Goal: Book appointment/travel/reservation

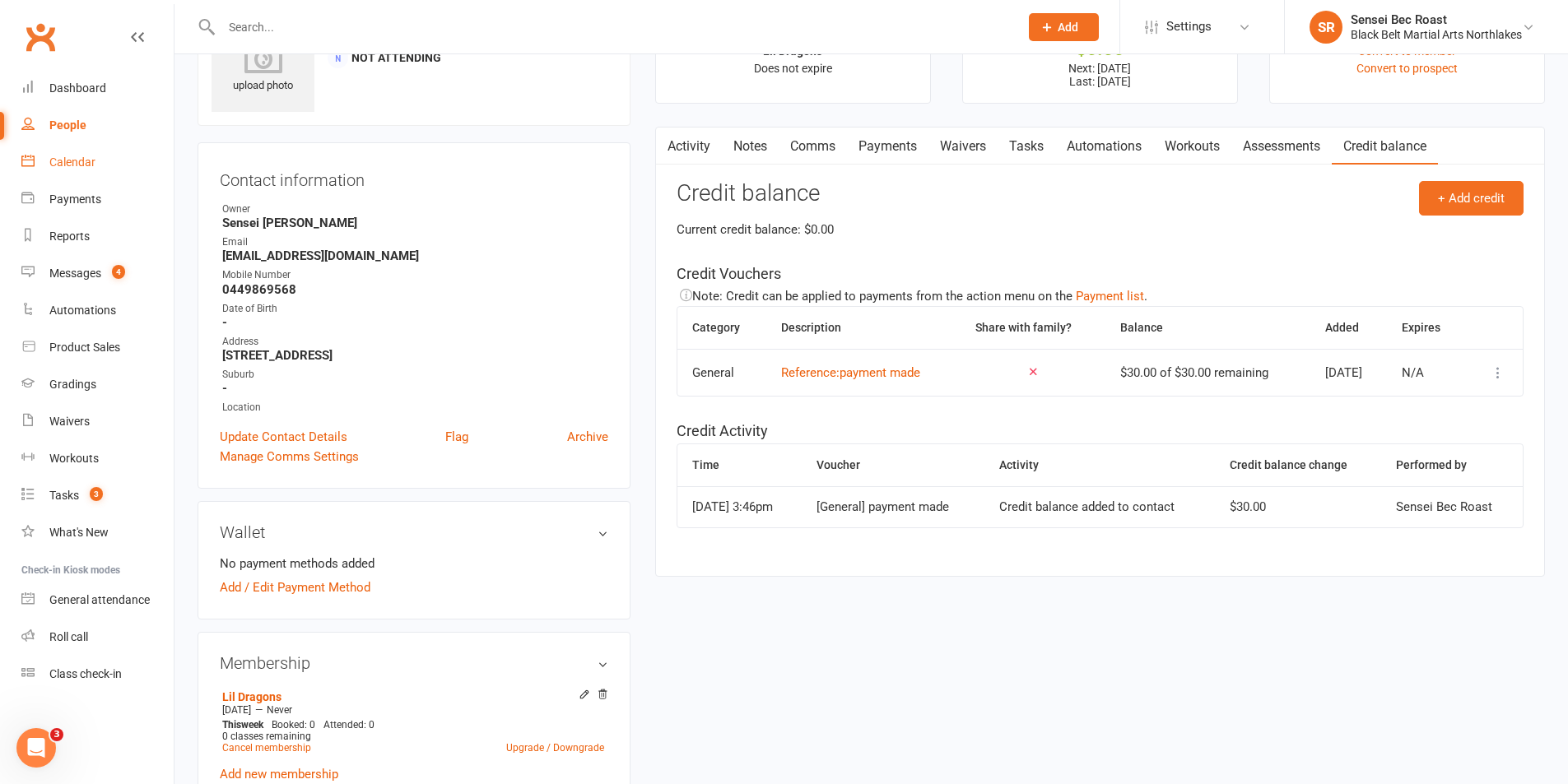
click at [69, 164] on div "Calendar" at bounding box center [72, 162] width 46 height 13
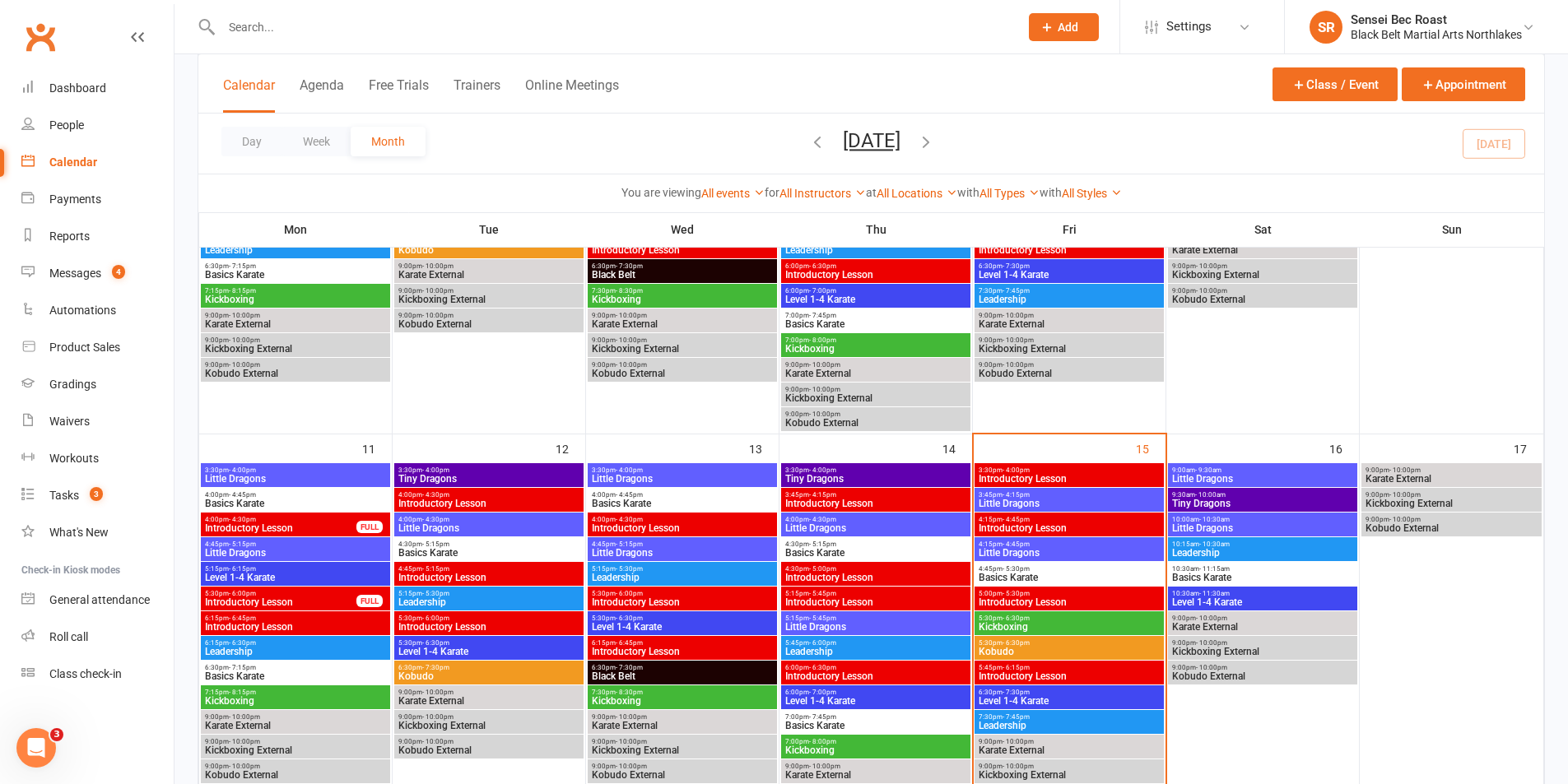
scroll to position [703, 0]
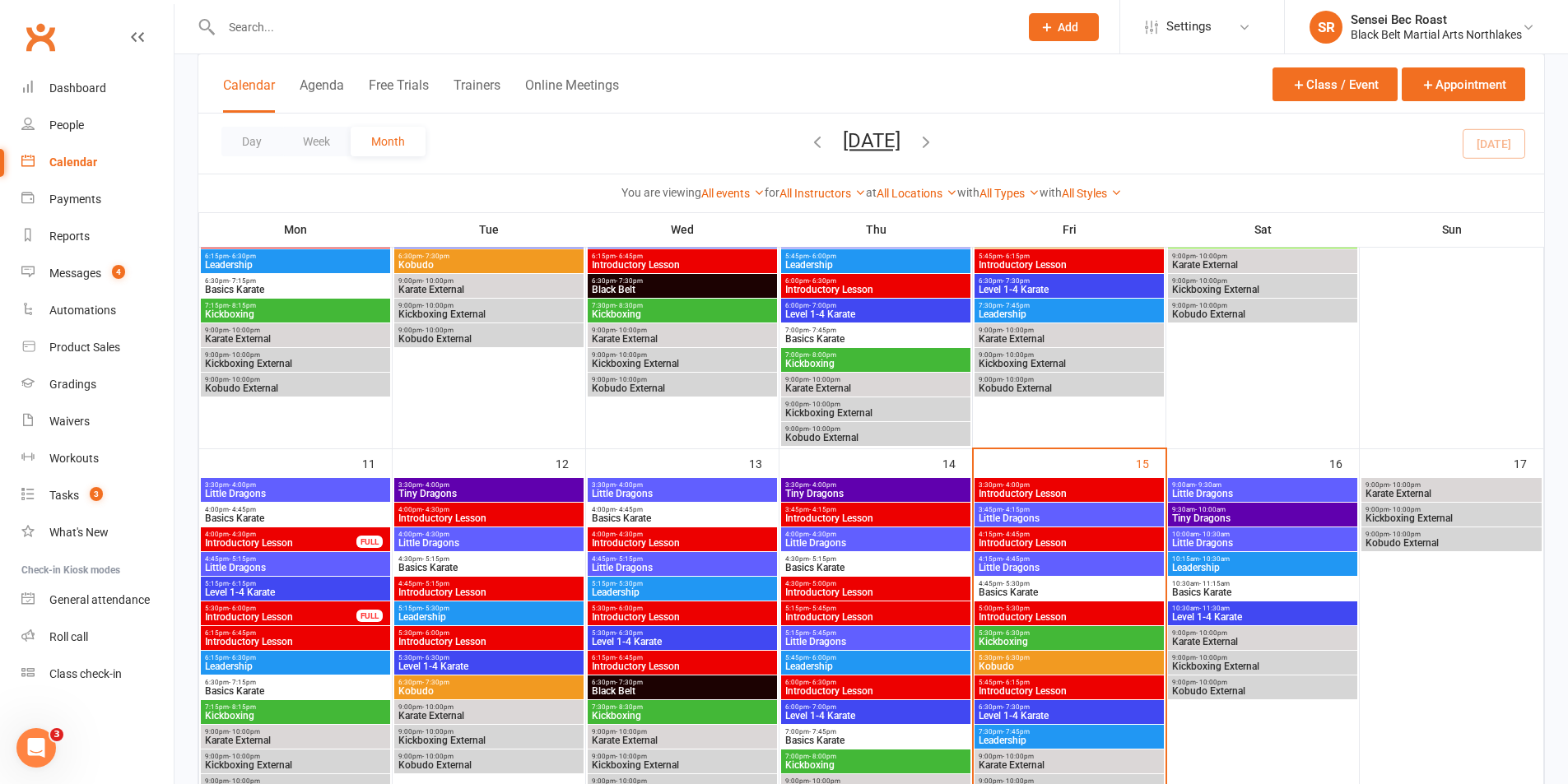
click at [1033, 570] on span "Little Dragons" at bounding box center [1069, 567] width 183 height 10
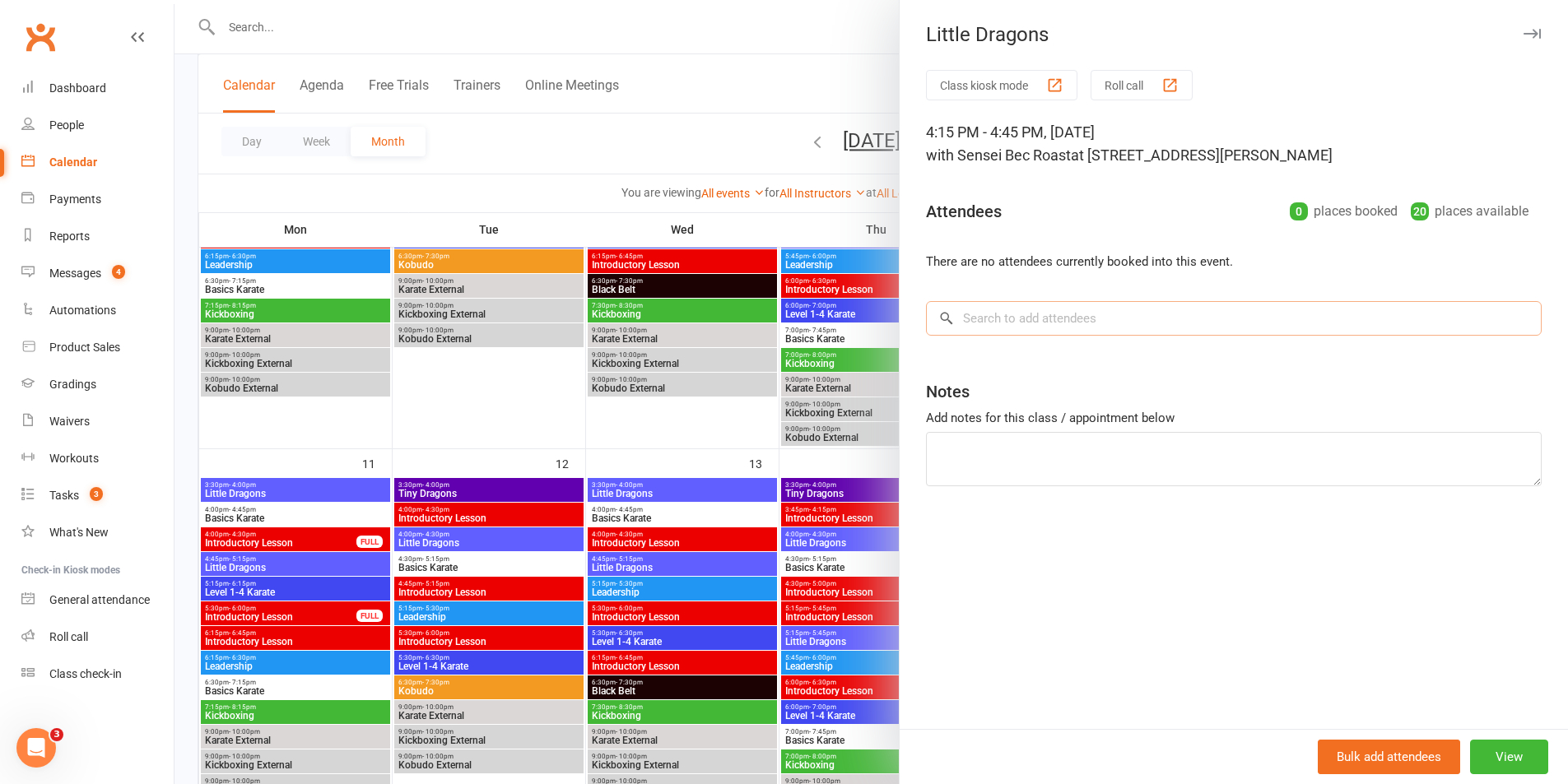
click at [1029, 311] on input "search" at bounding box center [1234, 318] width 616 height 34
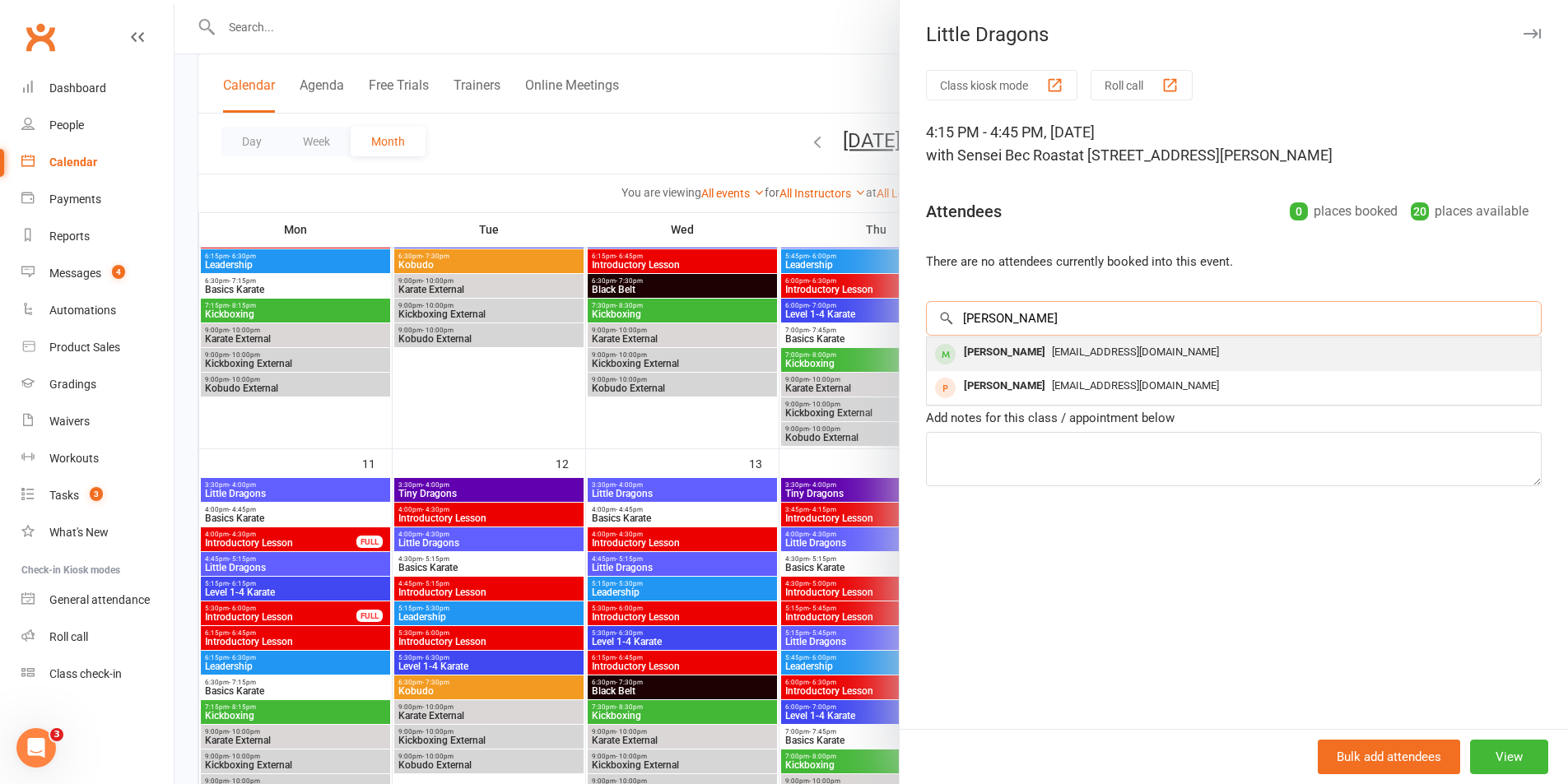
type input "[PERSON_NAME]"
click at [988, 359] on div "[PERSON_NAME]" at bounding box center [1005, 352] width 95 height 24
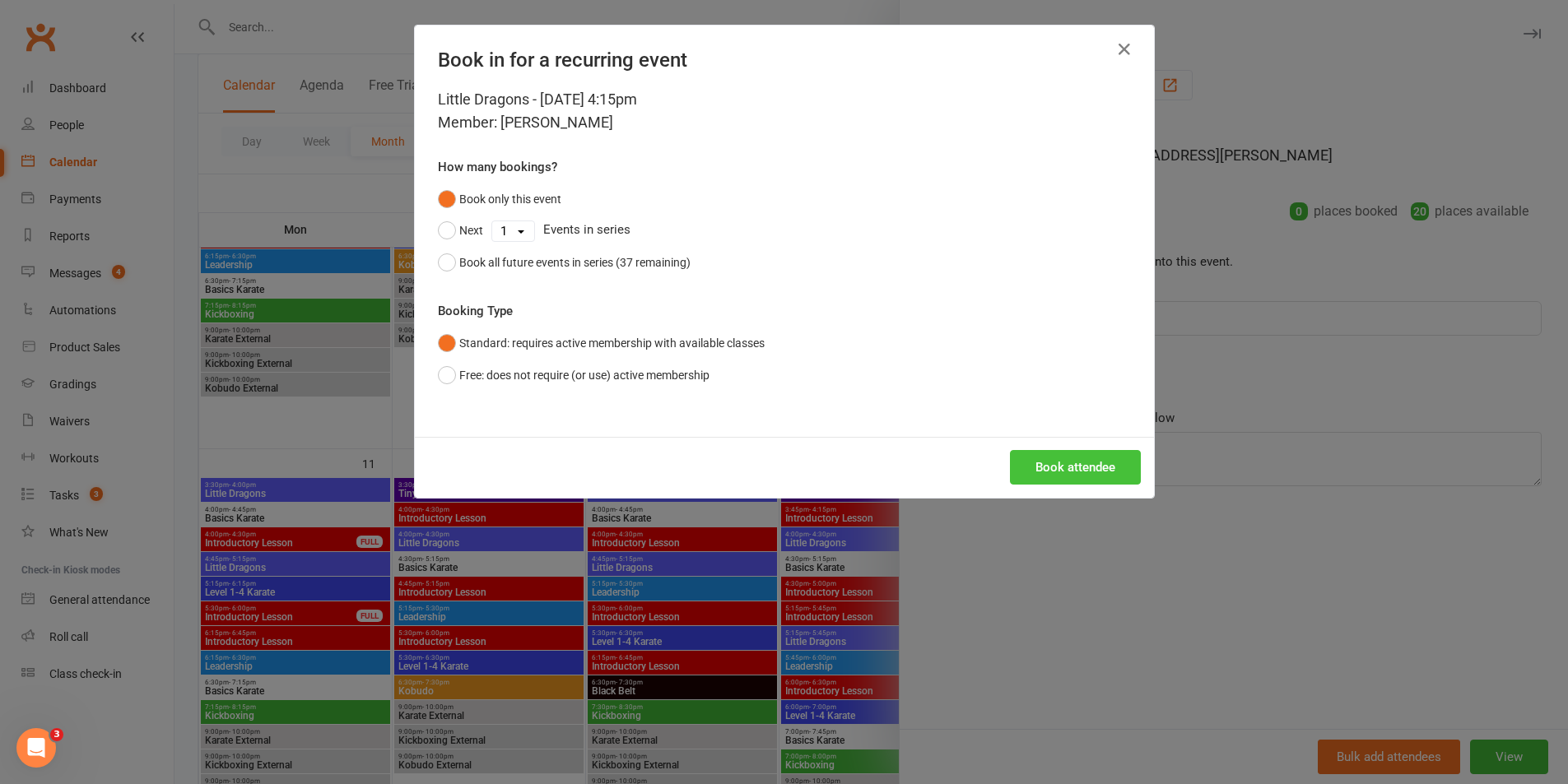
click at [1069, 470] on button "Book attendee" at bounding box center [1076, 467] width 131 height 34
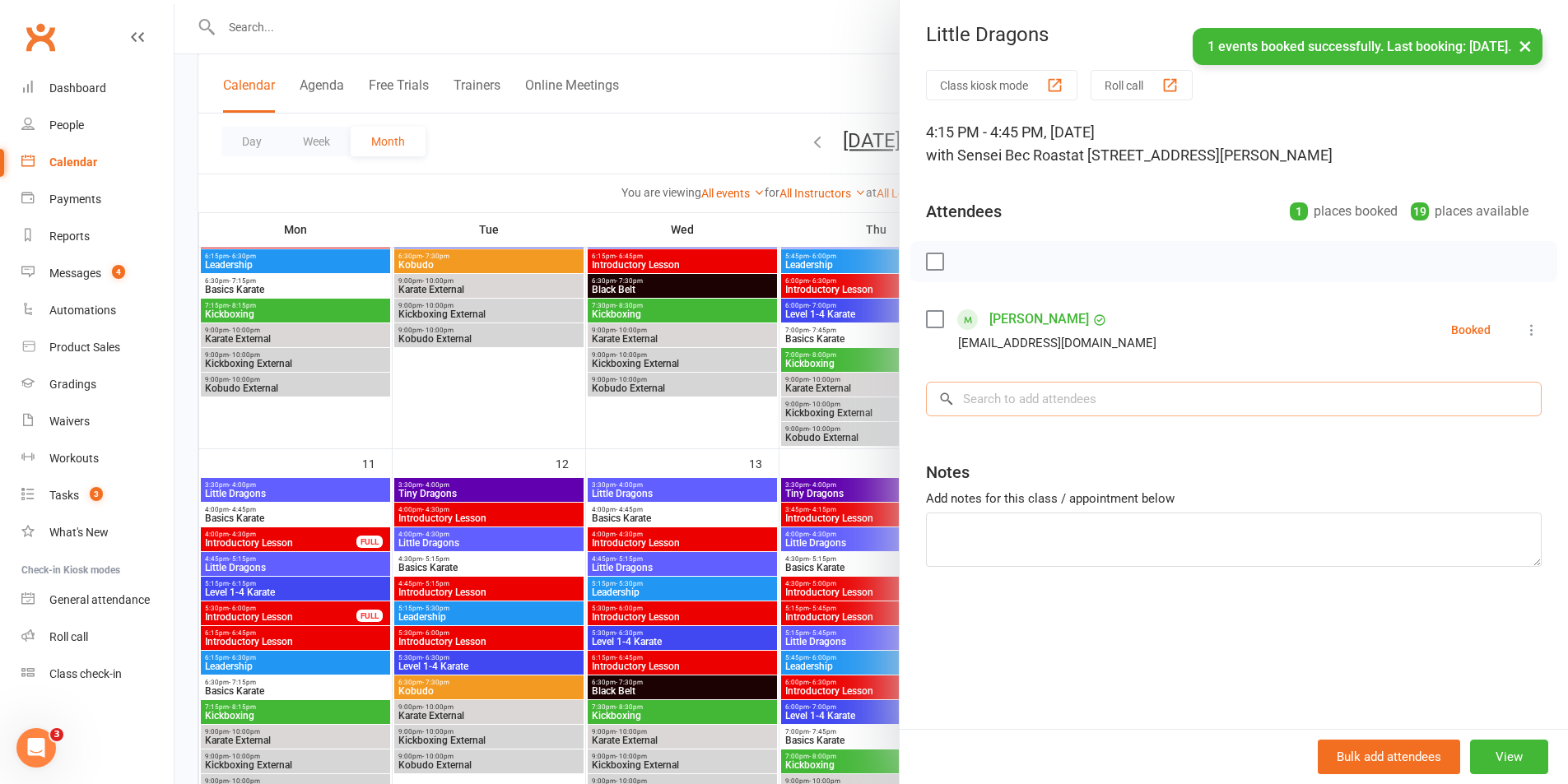
click at [1021, 407] on input "search" at bounding box center [1234, 398] width 616 height 34
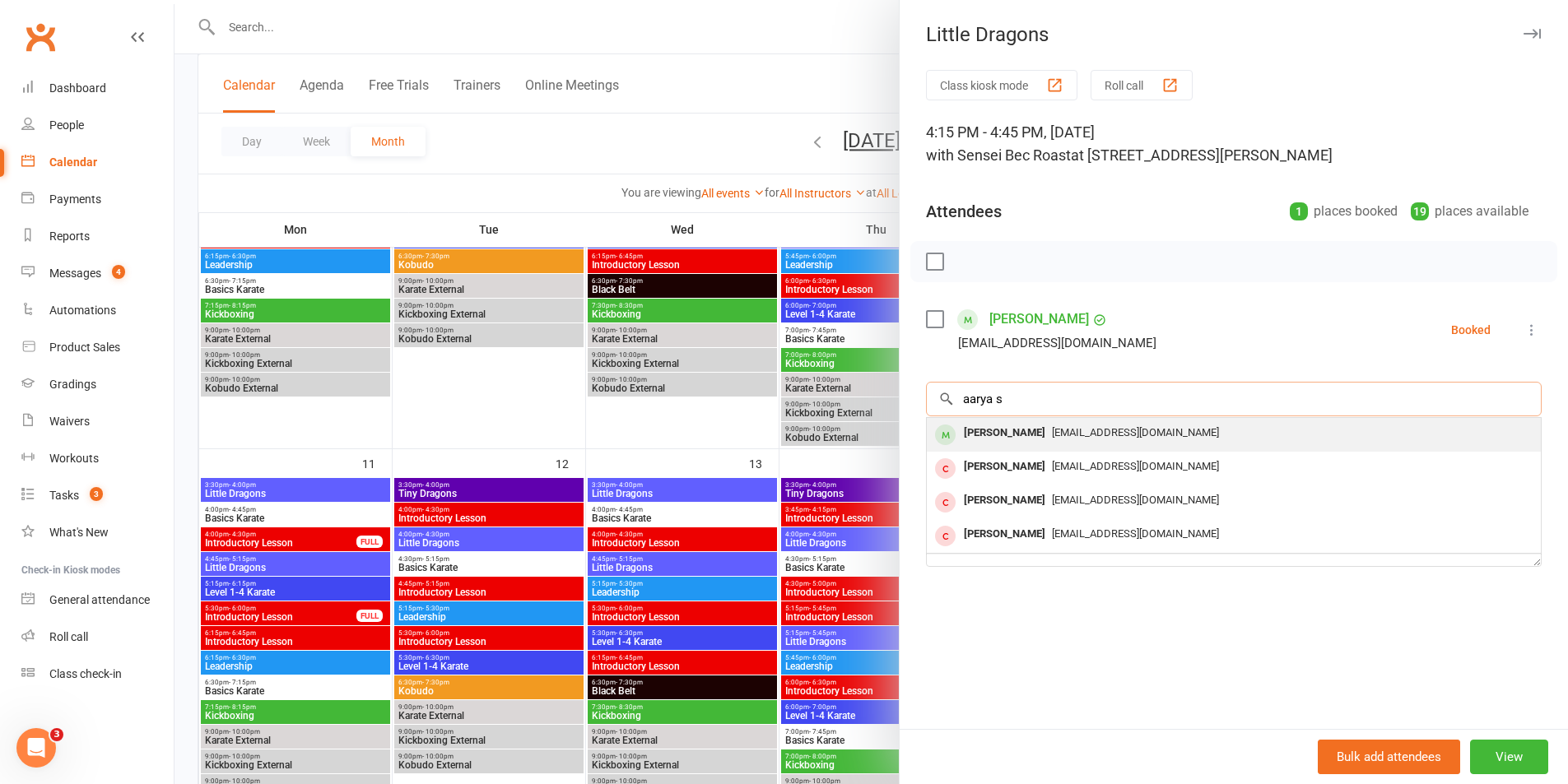
type input "aarya s"
click at [992, 432] on div "[PERSON_NAME]" at bounding box center [1005, 432] width 95 height 24
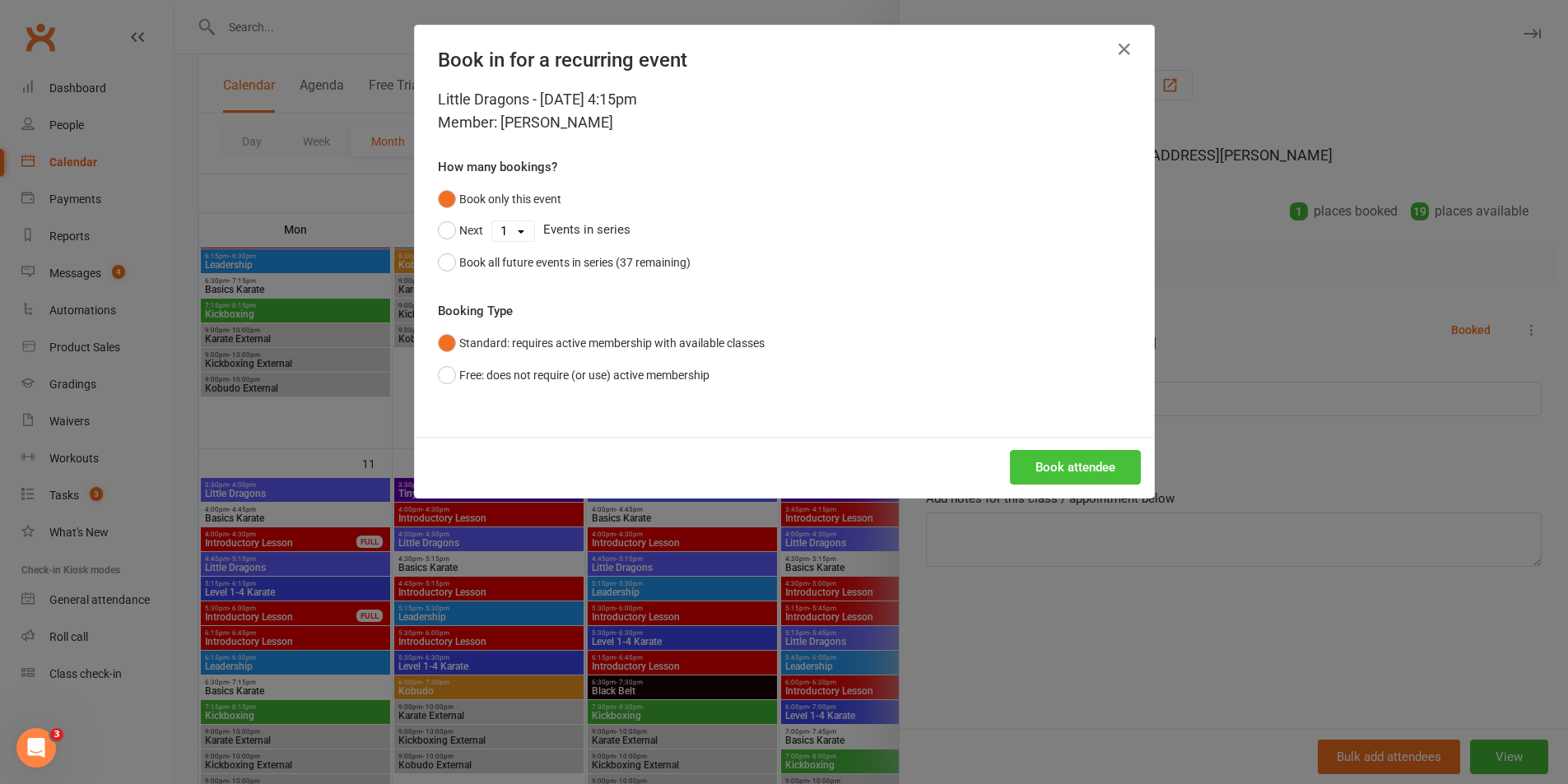
click at [1090, 473] on button "Book attendee" at bounding box center [1076, 467] width 131 height 34
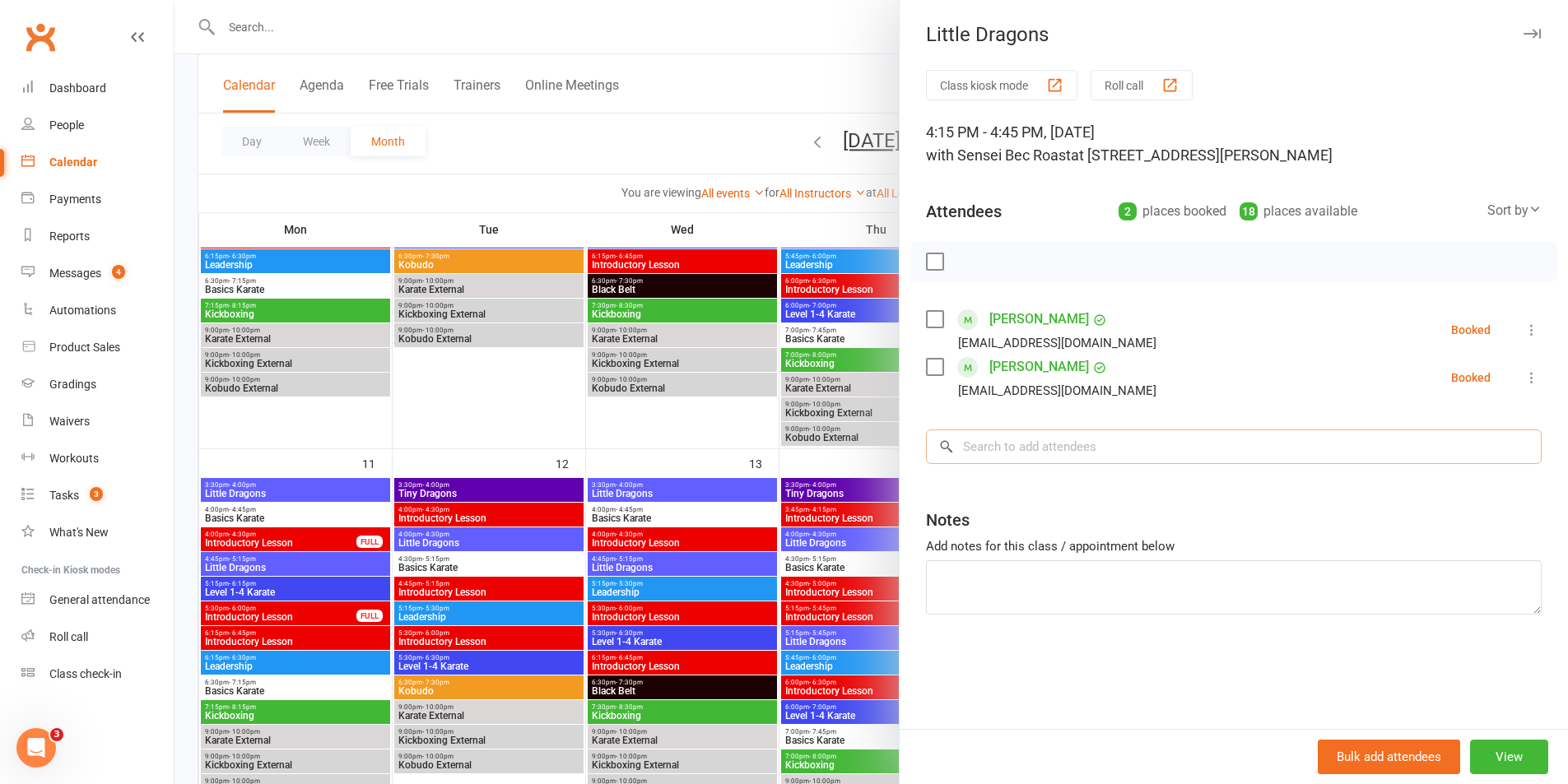
click at [1024, 456] on input "search" at bounding box center [1234, 446] width 616 height 34
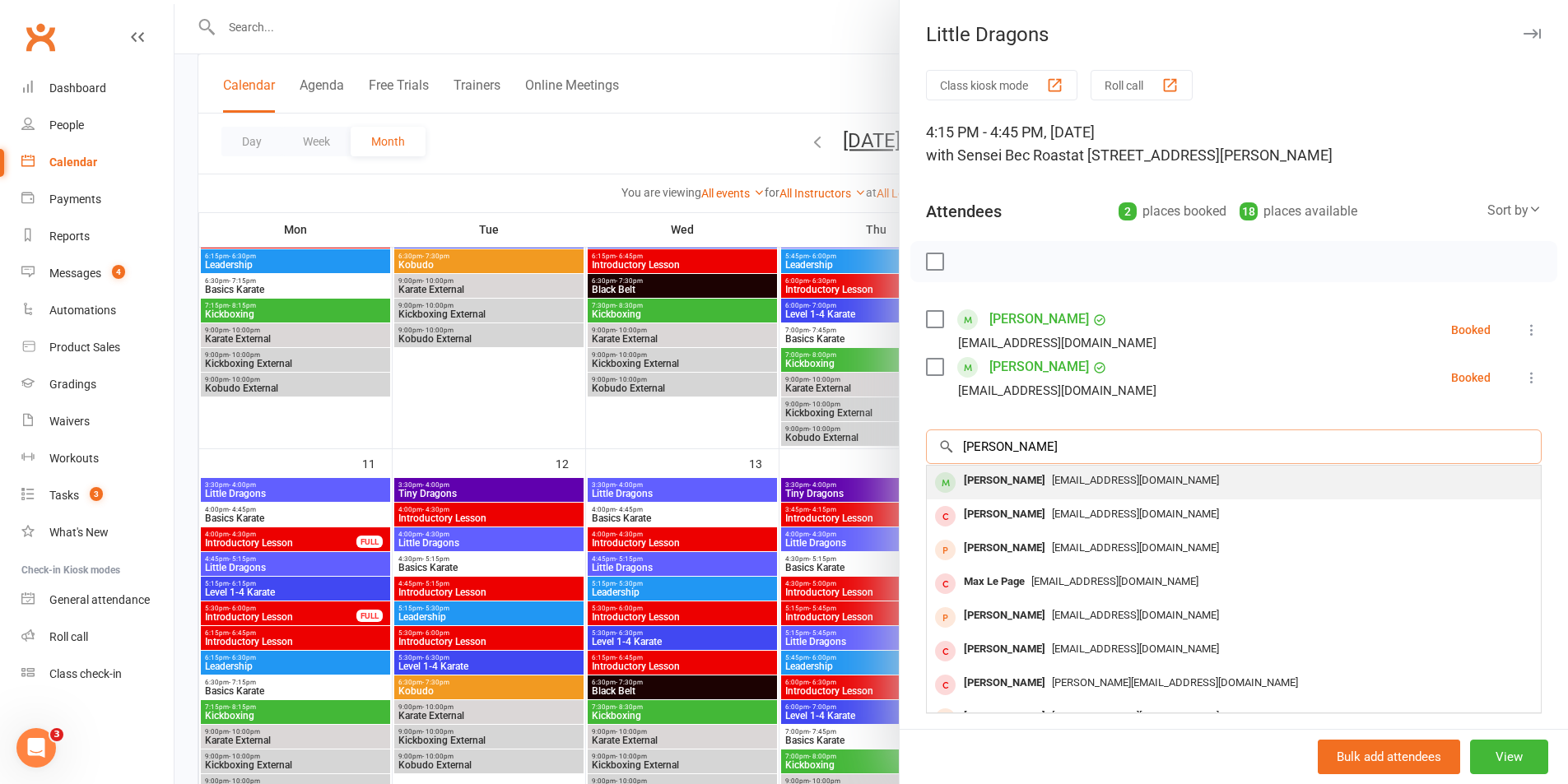
type input "[PERSON_NAME]"
click at [1010, 470] on div "[PERSON_NAME]" at bounding box center [1005, 481] width 95 height 24
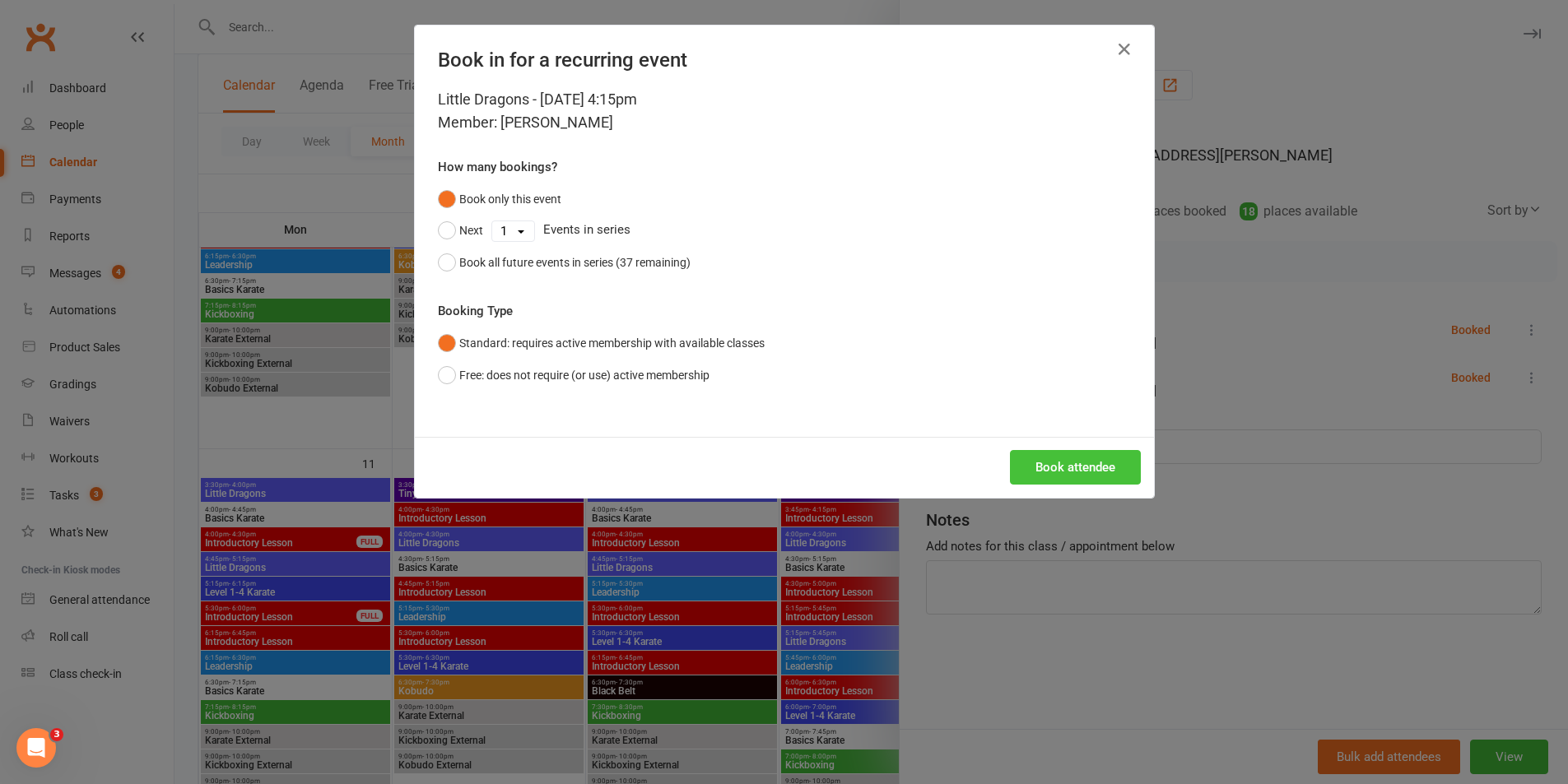
click at [1066, 468] on button "Book attendee" at bounding box center [1076, 467] width 131 height 34
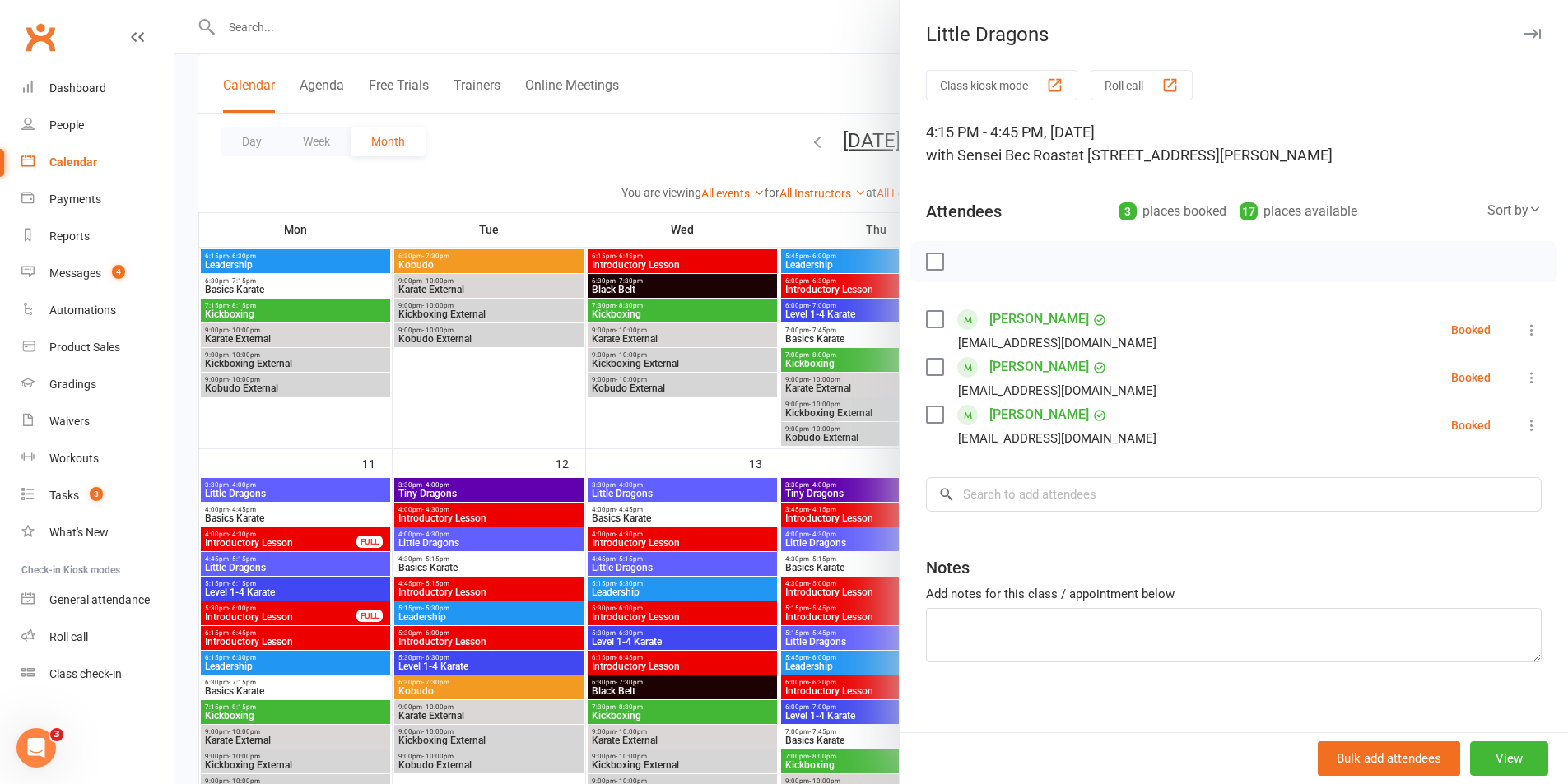
click at [743, 65] on div at bounding box center [871, 392] width 1394 height 784
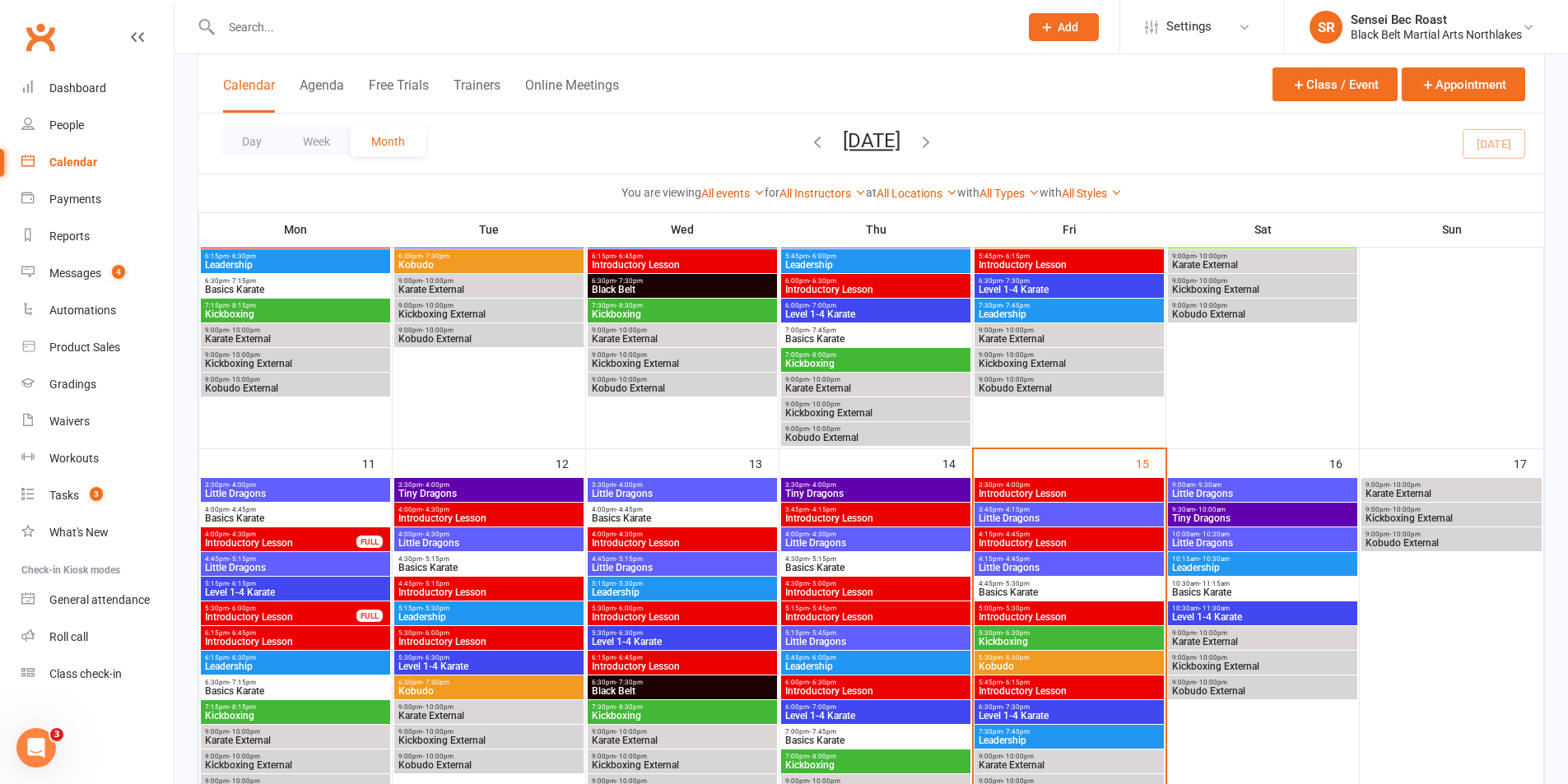
click at [1083, 514] on span "Little Dragons" at bounding box center [1069, 518] width 183 height 10
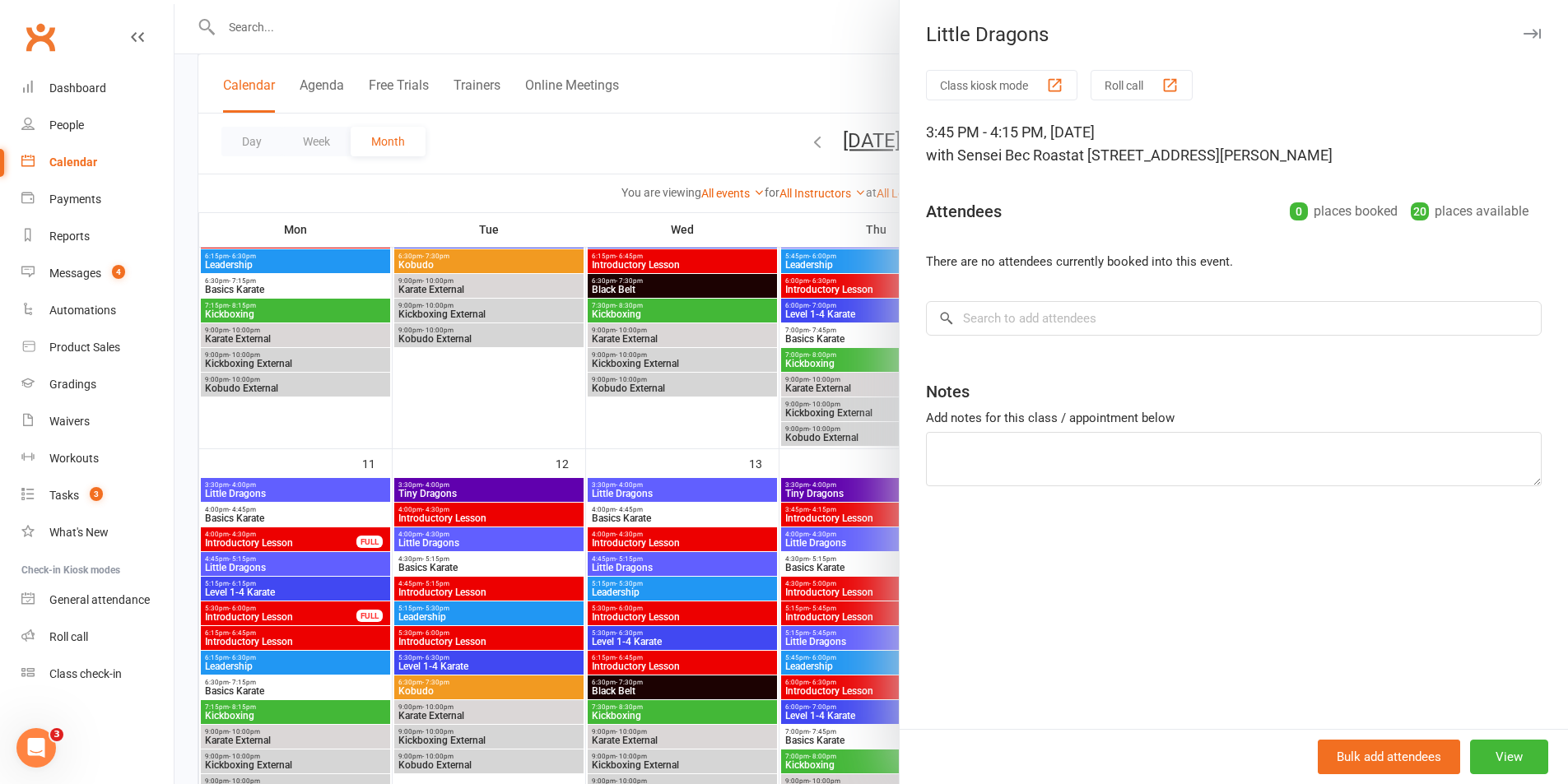
click at [716, 425] on div at bounding box center [871, 392] width 1394 height 784
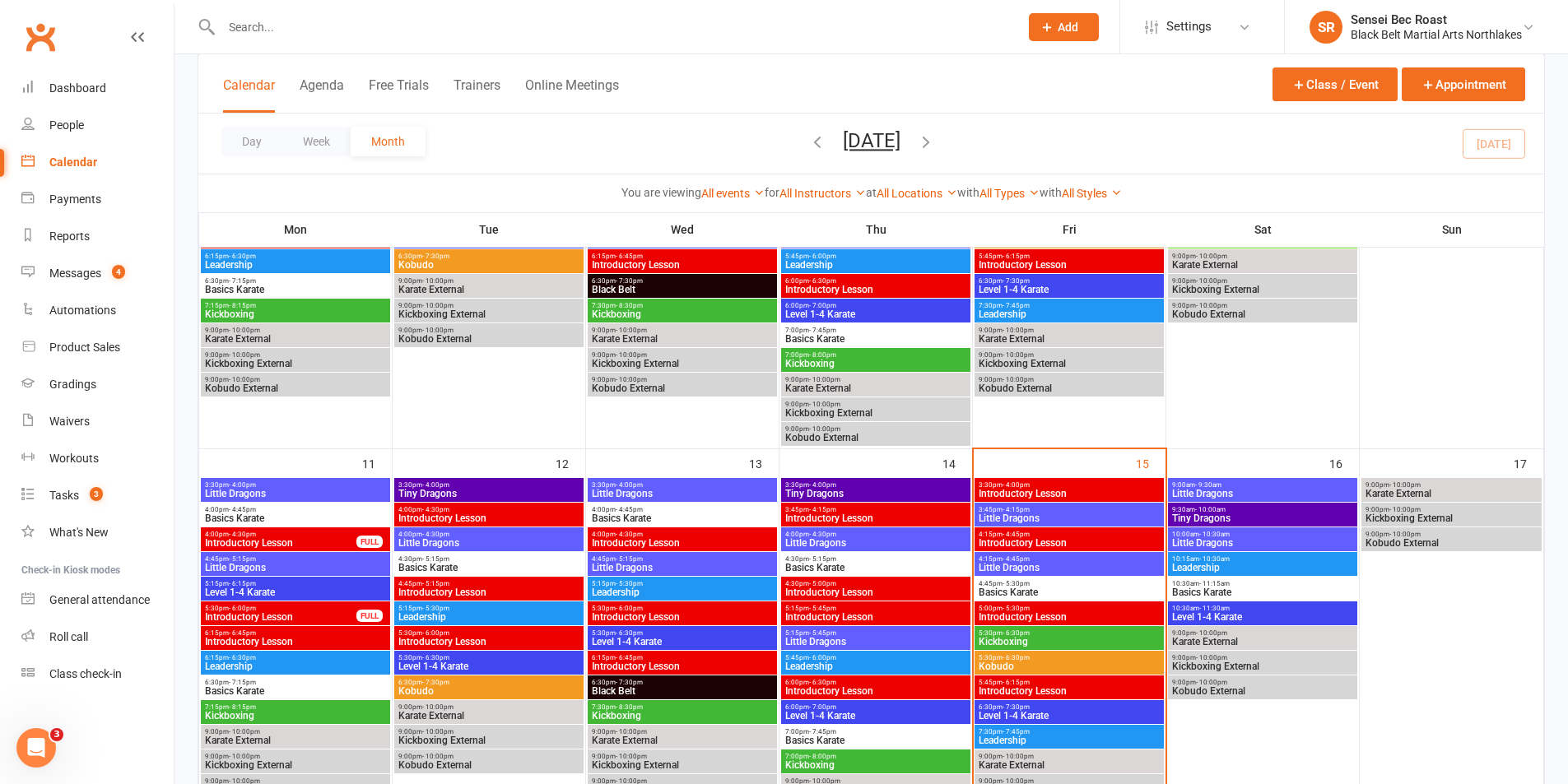
click at [1054, 561] on span "4:15pm - 4:45pm" at bounding box center [1069, 559] width 183 height 7
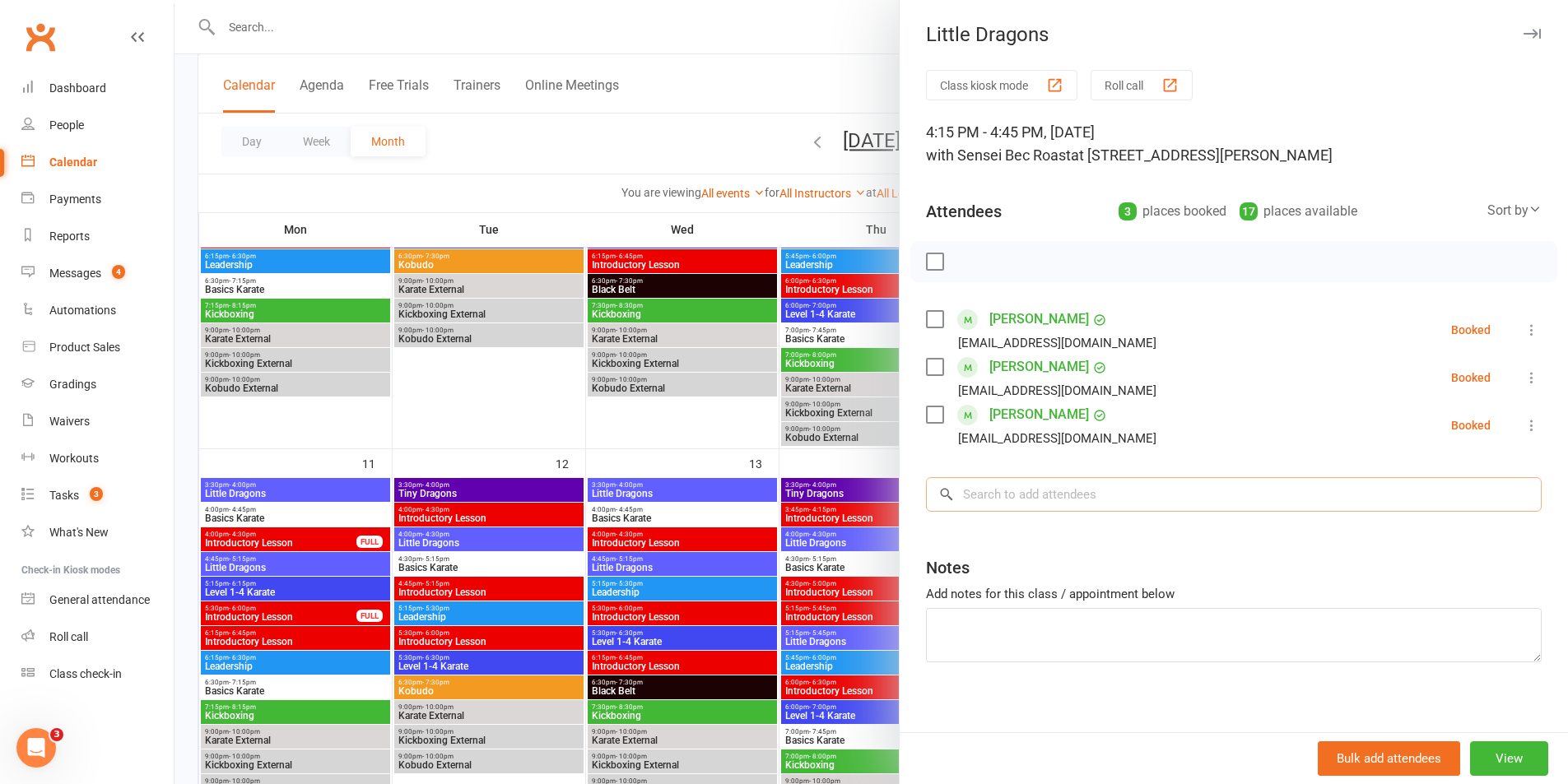
click at [1070, 490] on input "search" at bounding box center [1234, 494] width 616 height 34
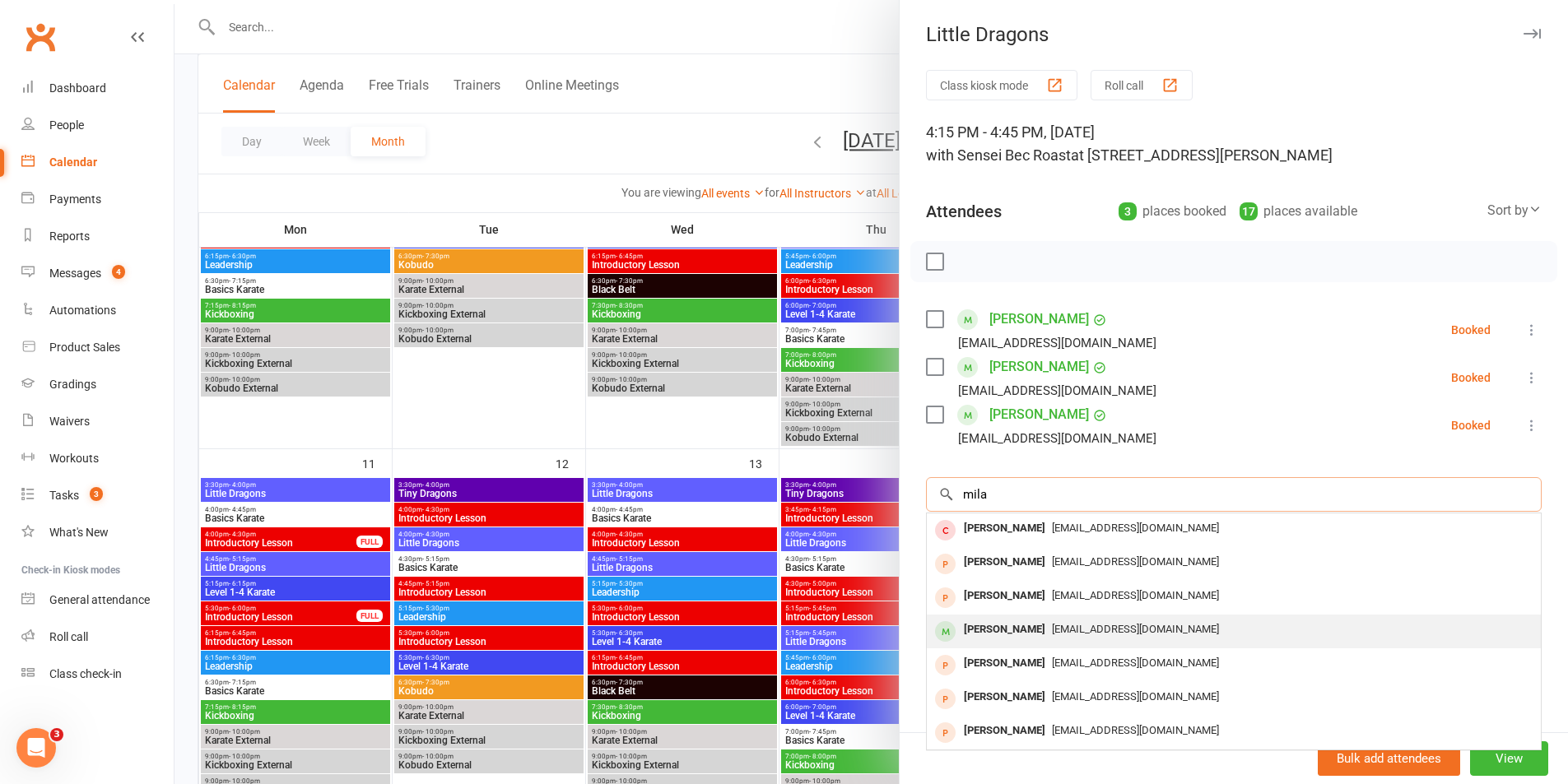
type input "mila"
click at [1003, 627] on div "[PERSON_NAME]" at bounding box center [1005, 629] width 95 height 24
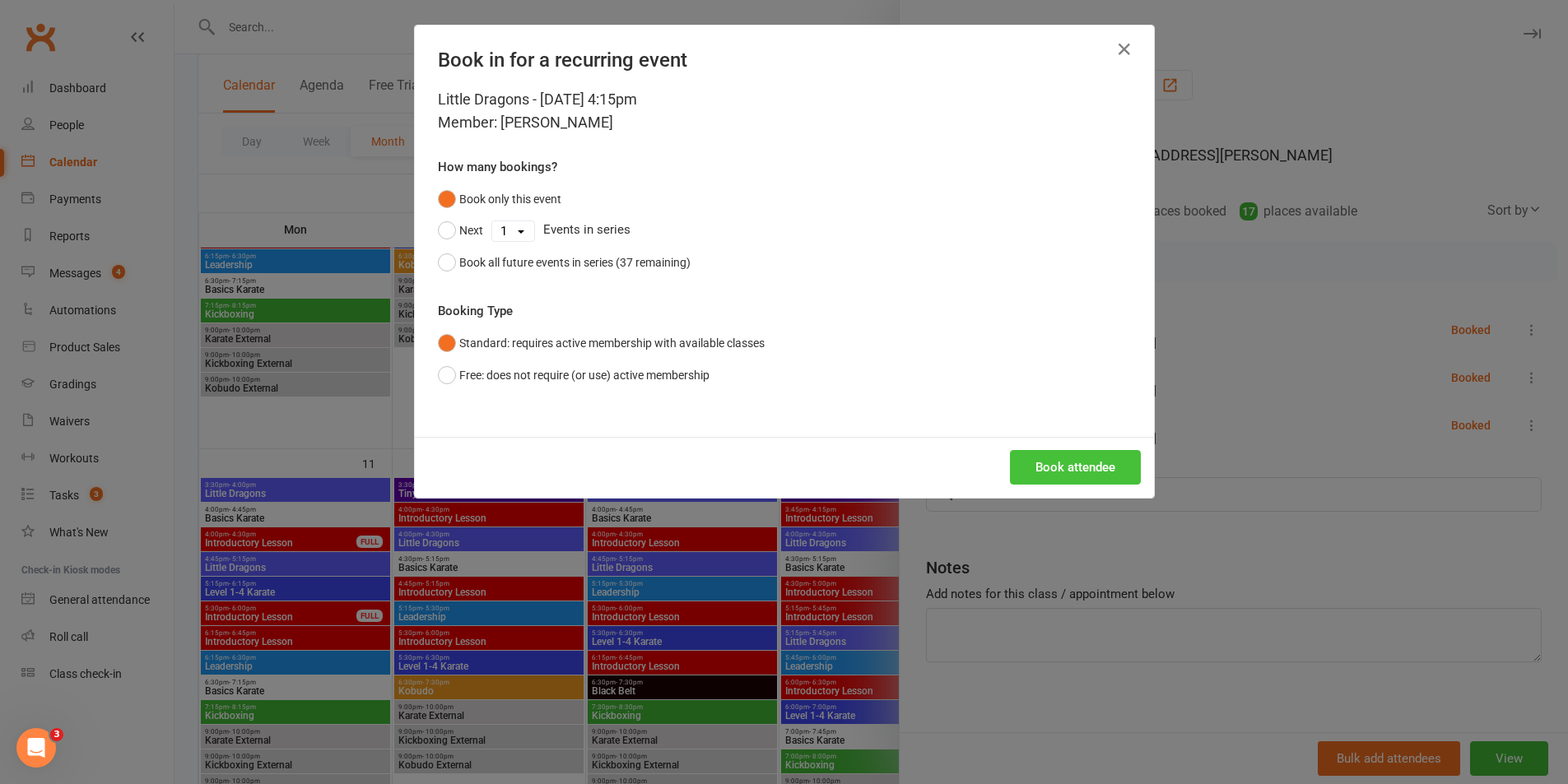
click at [1044, 458] on button "Book attendee" at bounding box center [1076, 467] width 131 height 34
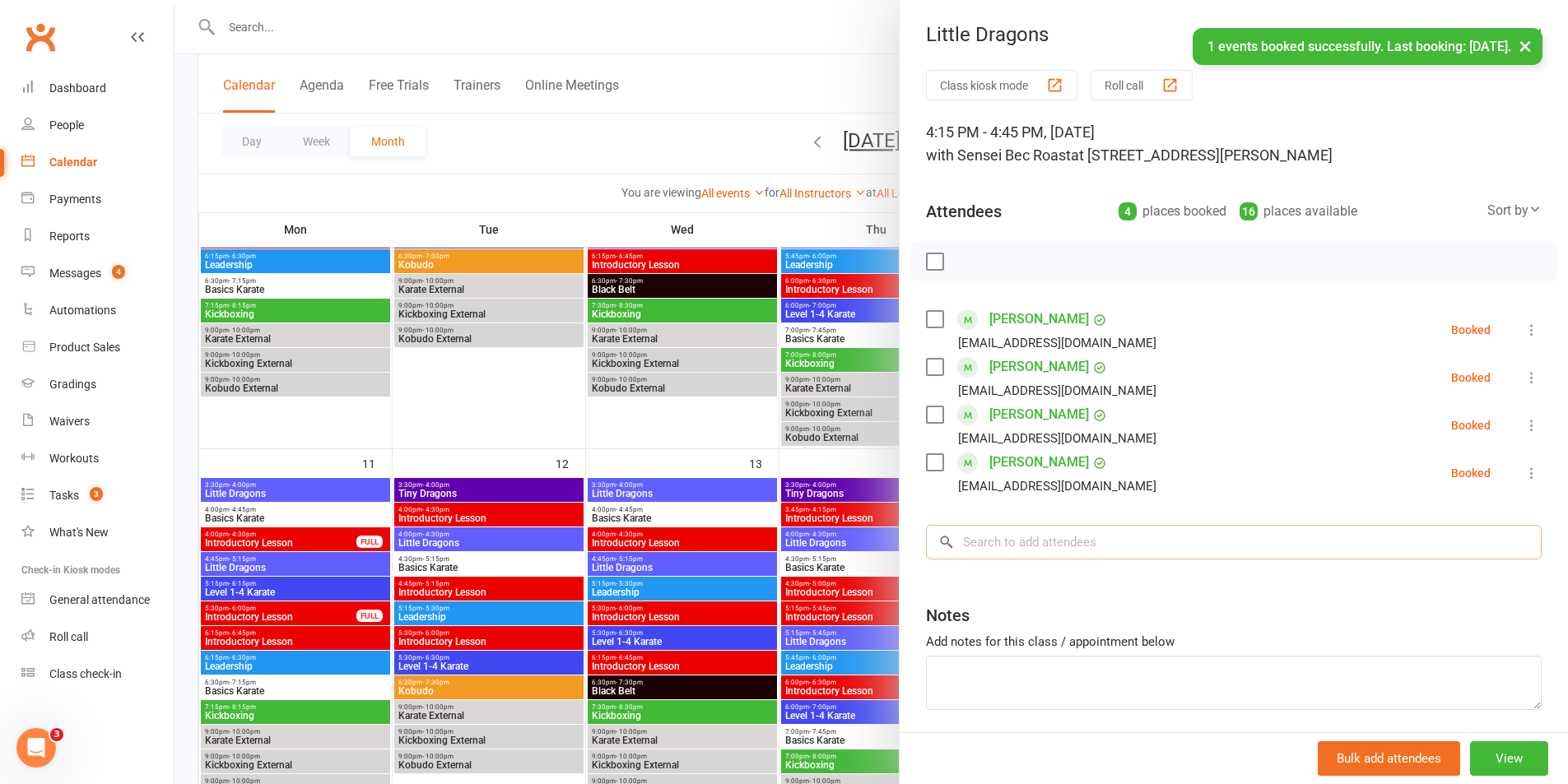
click at [1047, 536] on input "search" at bounding box center [1234, 541] width 616 height 34
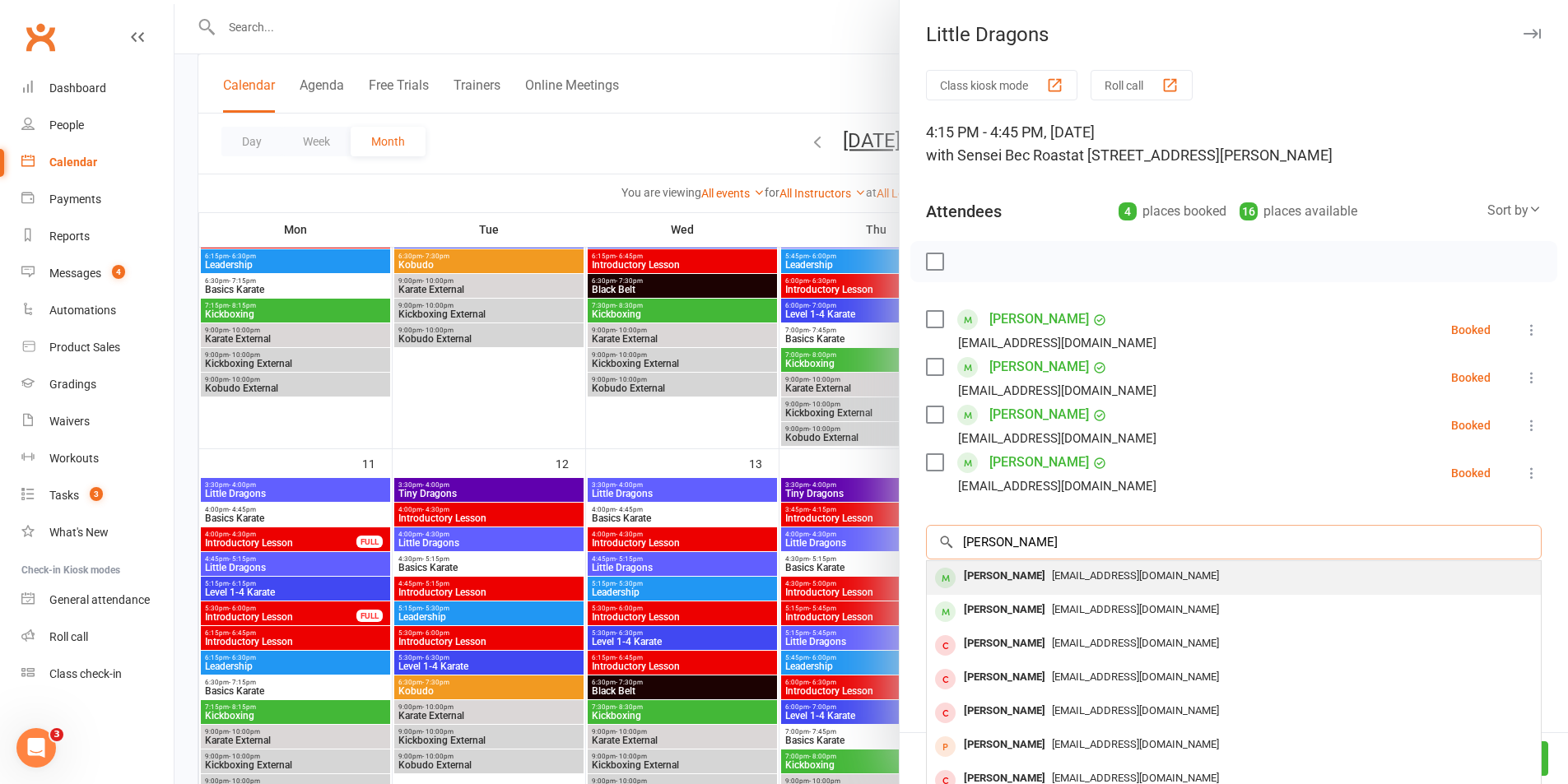
type input "[PERSON_NAME]"
click at [1005, 584] on div "[PERSON_NAME]" at bounding box center [1005, 576] width 95 height 24
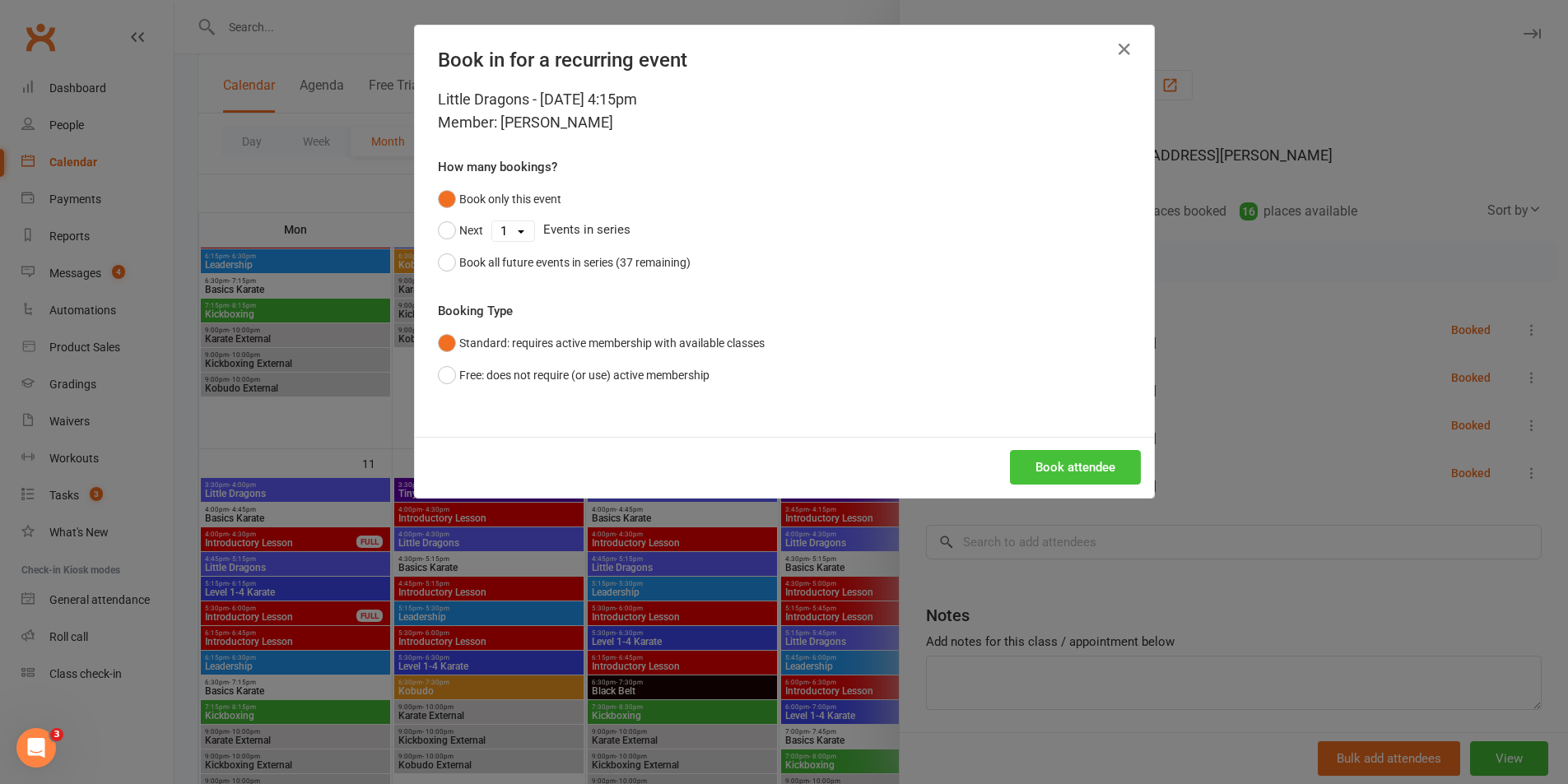
click at [1057, 463] on button "Book attendee" at bounding box center [1076, 467] width 131 height 34
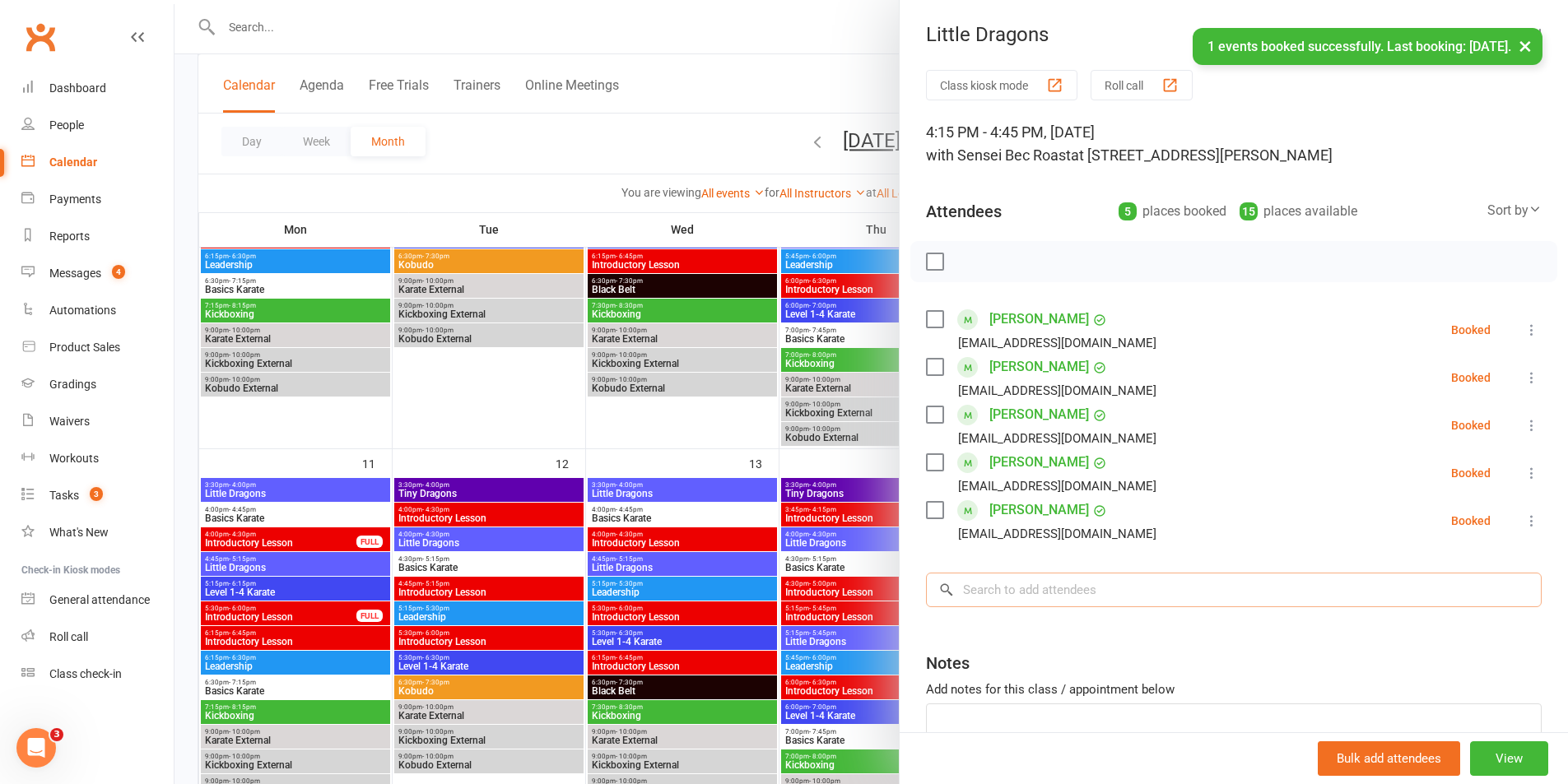
click at [1047, 589] on input "search" at bounding box center [1234, 590] width 616 height 34
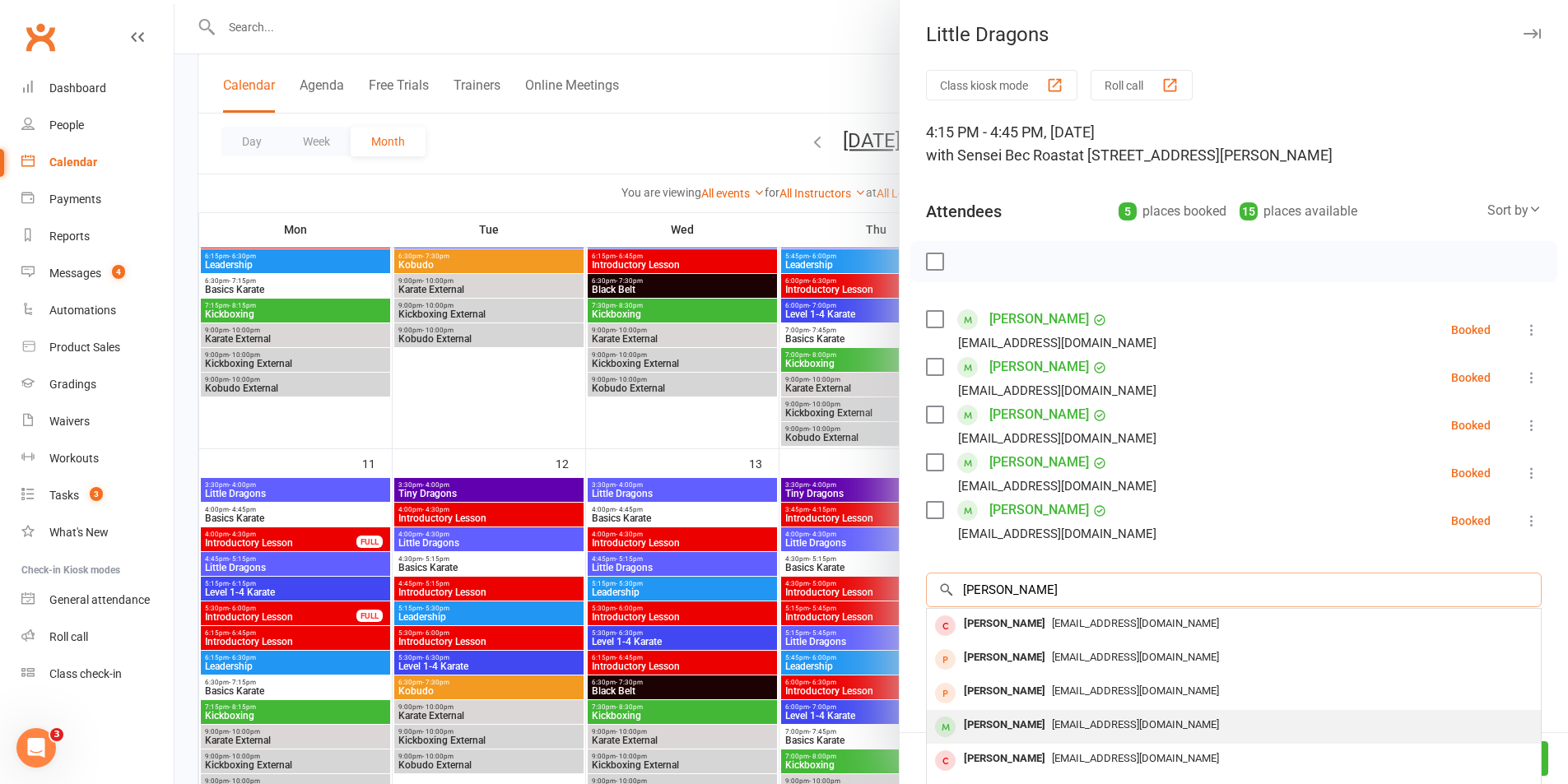
type input "[PERSON_NAME]"
click at [1029, 726] on div "[PERSON_NAME]" at bounding box center [1005, 725] width 95 height 24
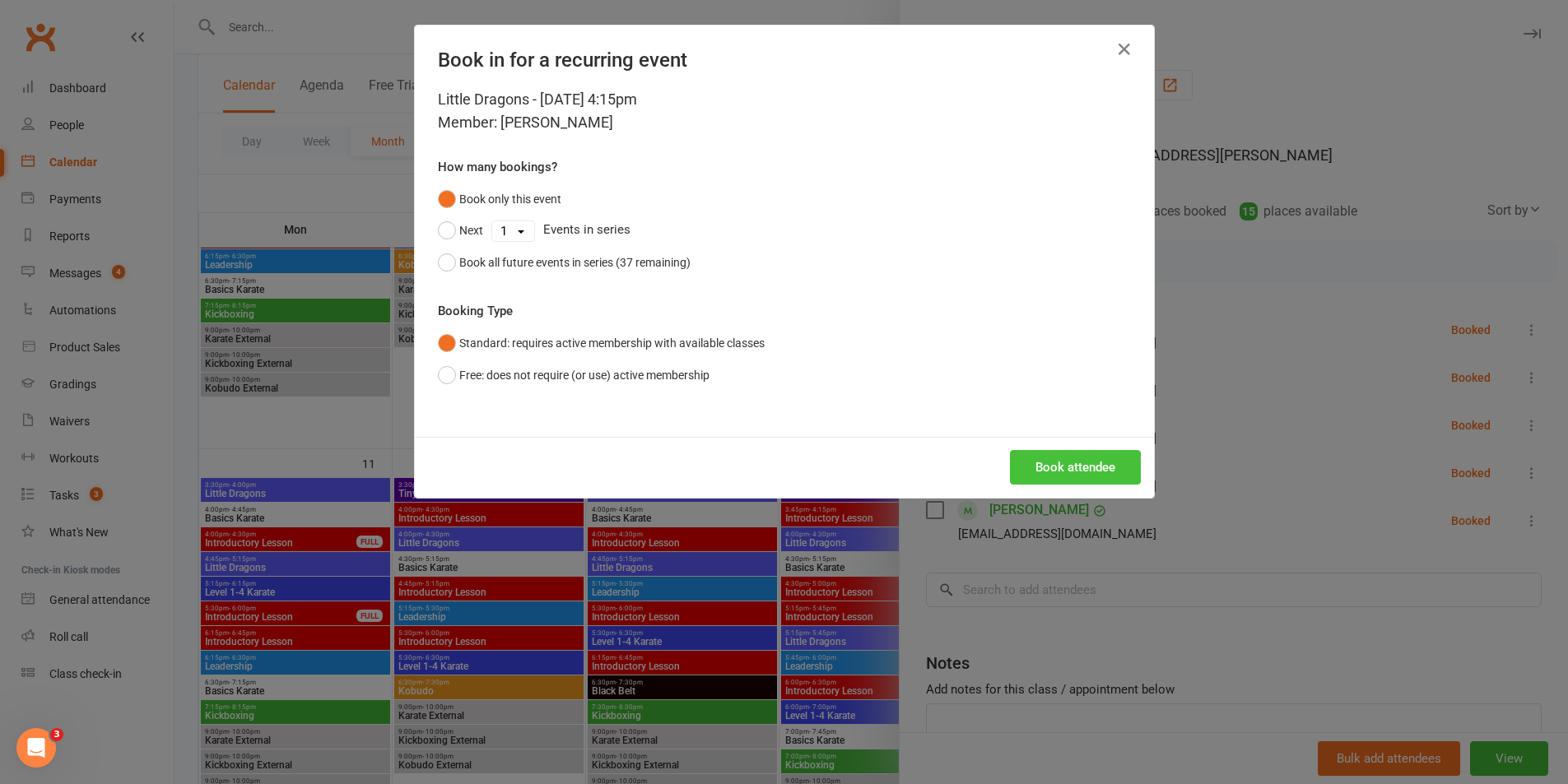
click at [1050, 470] on button "Book attendee" at bounding box center [1076, 467] width 131 height 34
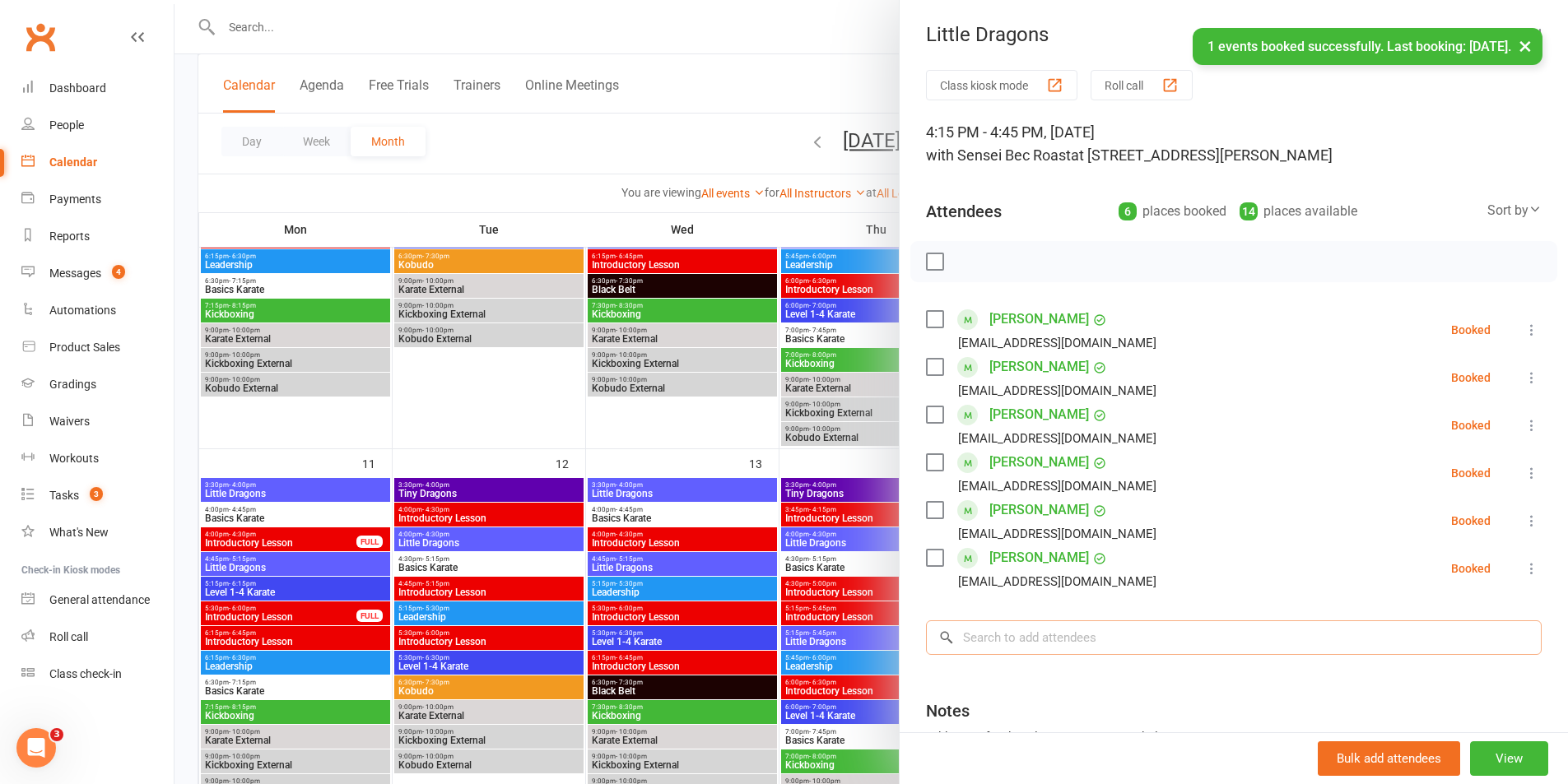
click at [997, 638] on input "search" at bounding box center [1234, 637] width 616 height 34
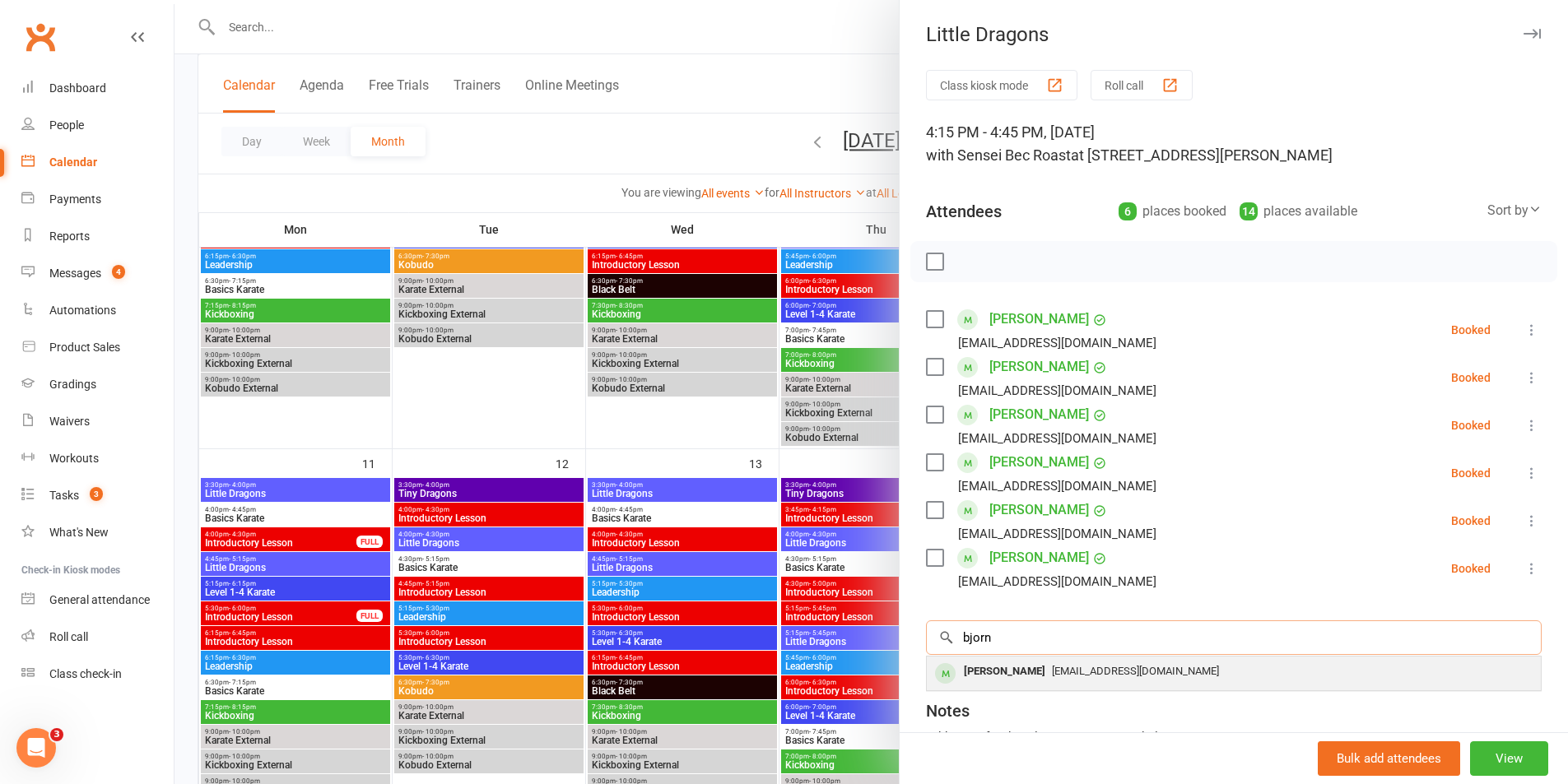
type input "bjorn"
click at [1005, 672] on div "[PERSON_NAME]" at bounding box center [1005, 671] width 95 height 24
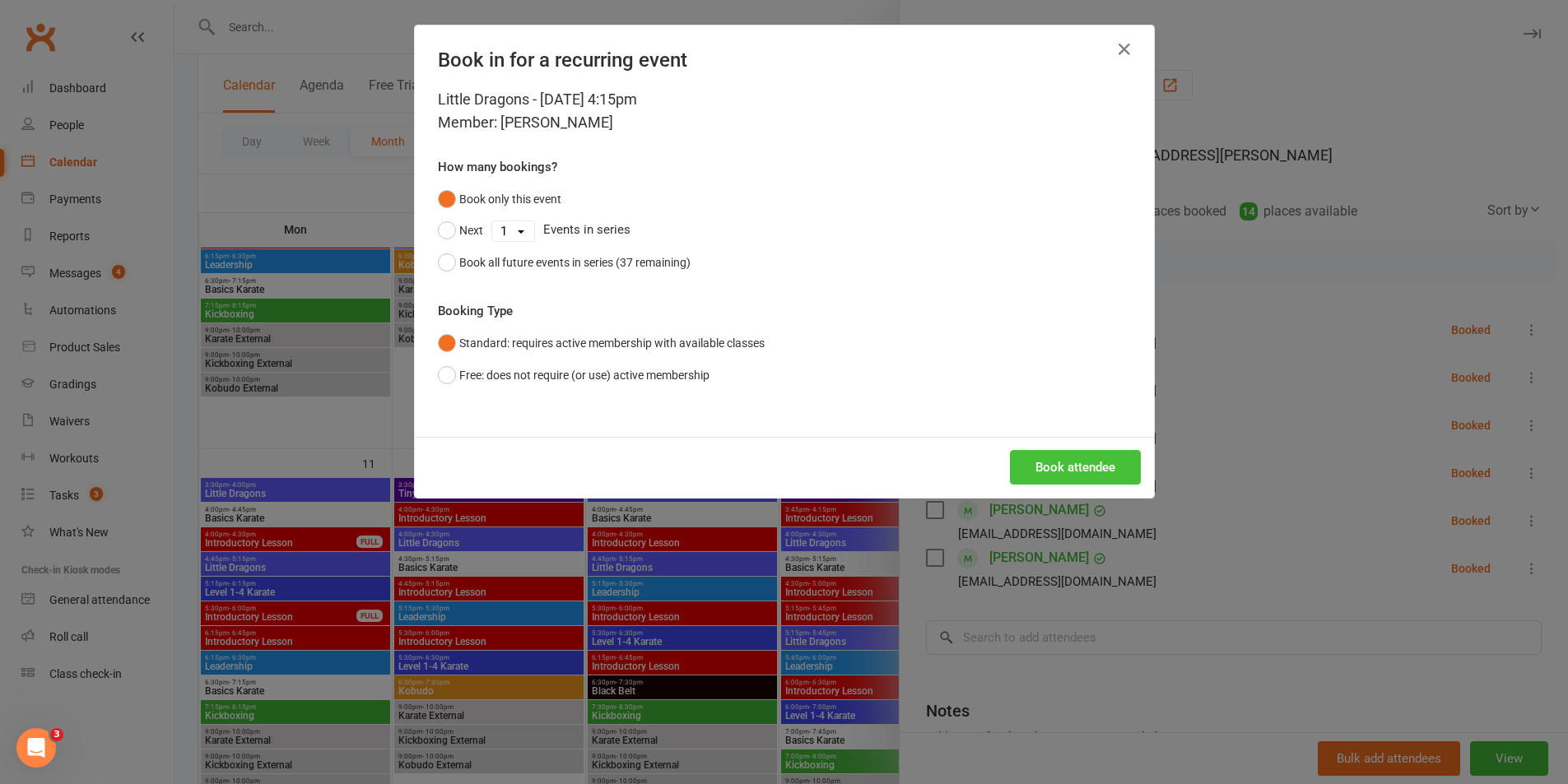
click at [1082, 469] on button "Book attendee" at bounding box center [1076, 467] width 131 height 34
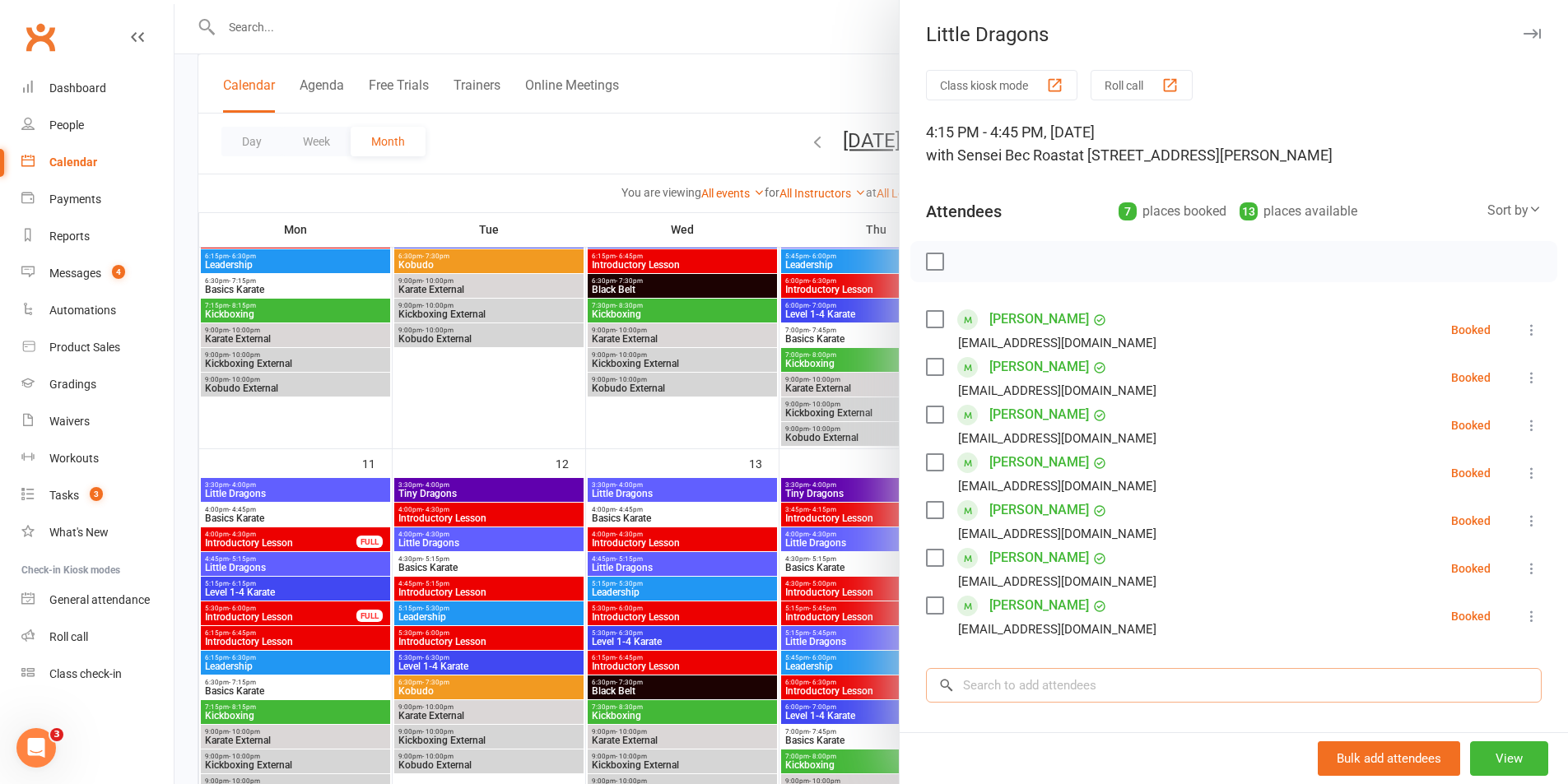
click at [982, 683] on input "search" at bounding box center [1234, 685] width 616 height 34
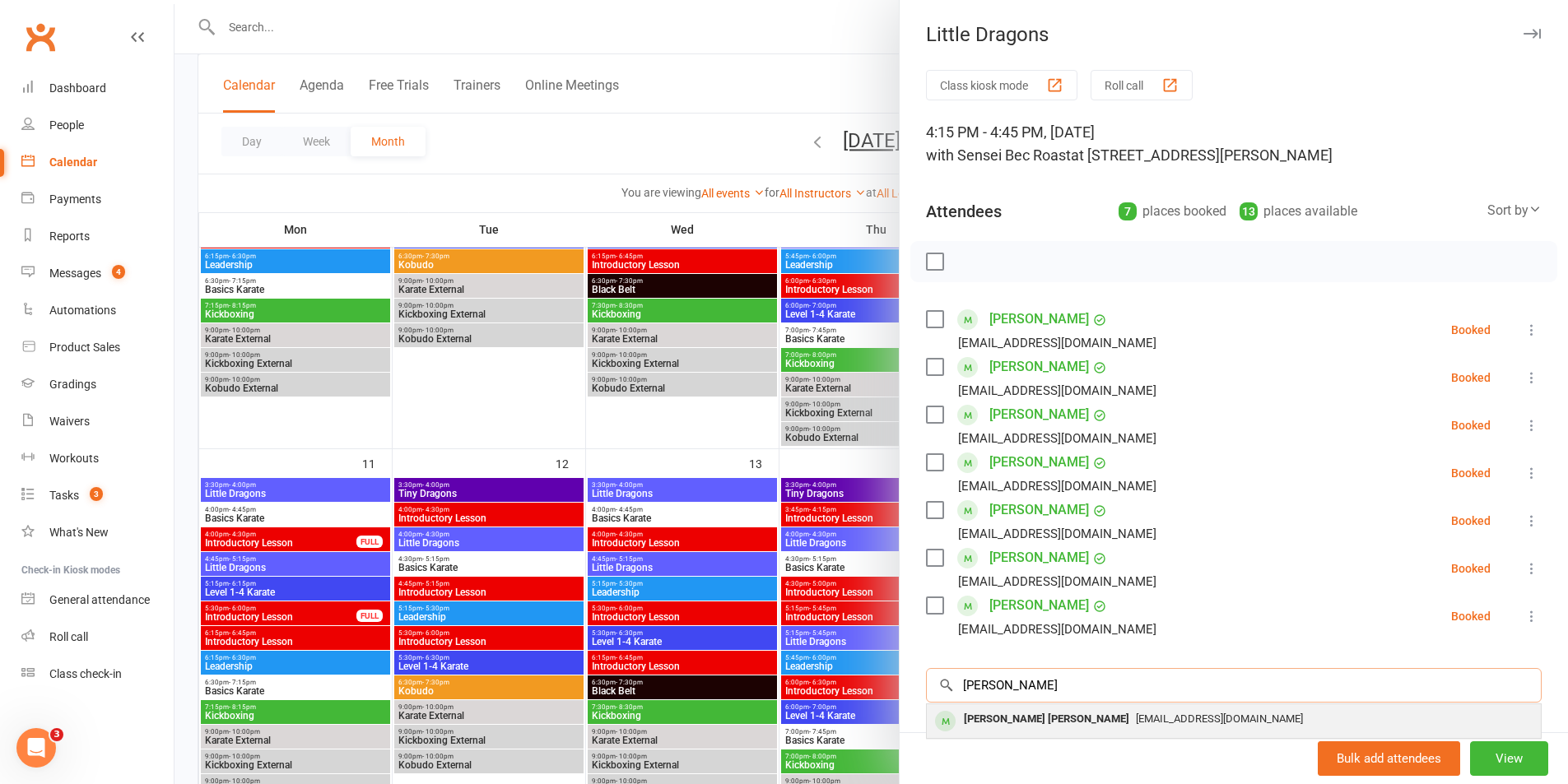
type input "[PERSON_NAME]"
click at [1010, 729] on div "[PERSON_NAME] [PERSON_NAME]" at bounding box center [1047, 719] width 179 height 24
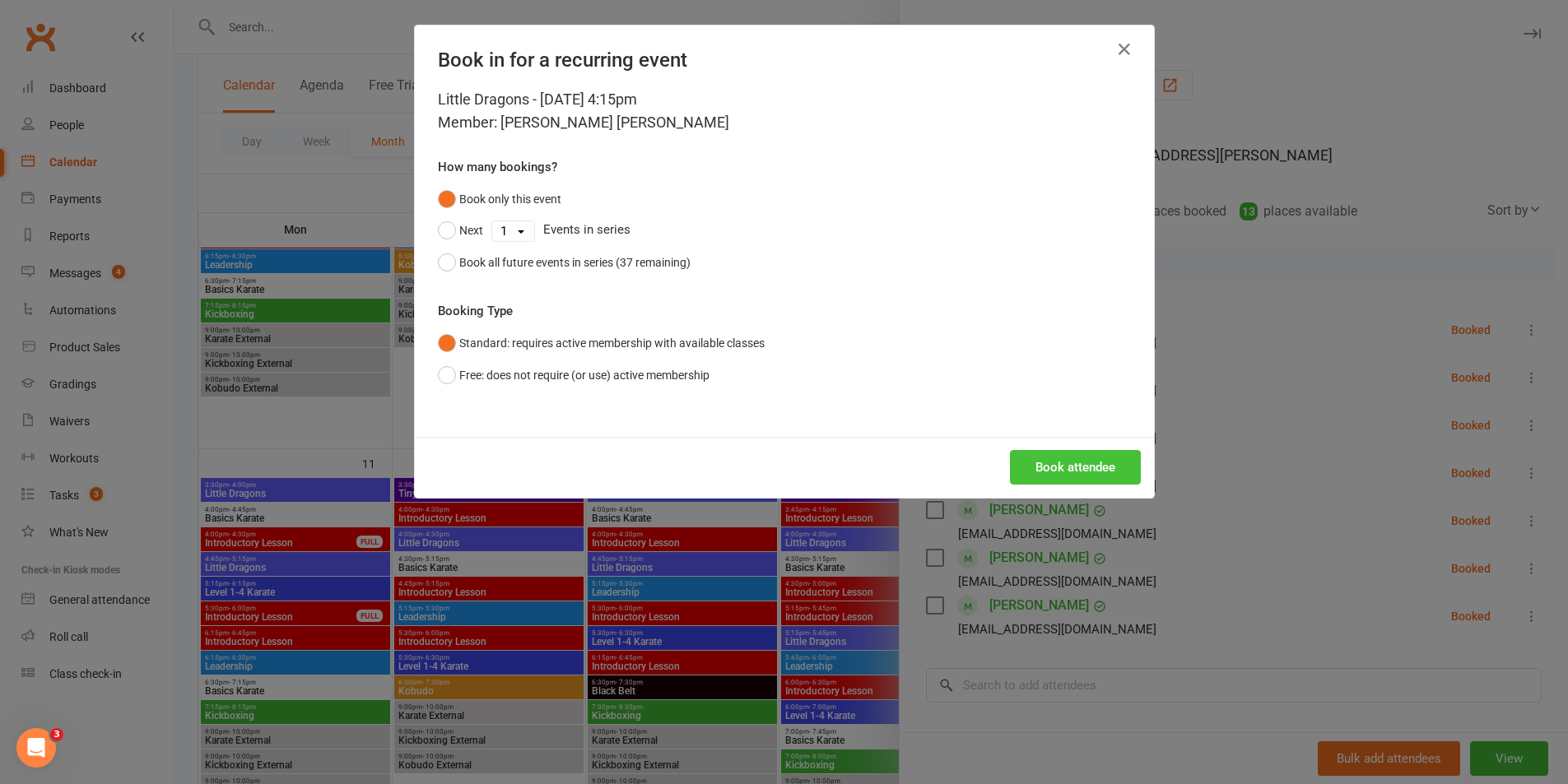
click at [1067, 479] on button "Book attendee" at bounding box center [1076, 467] width 131 height 34
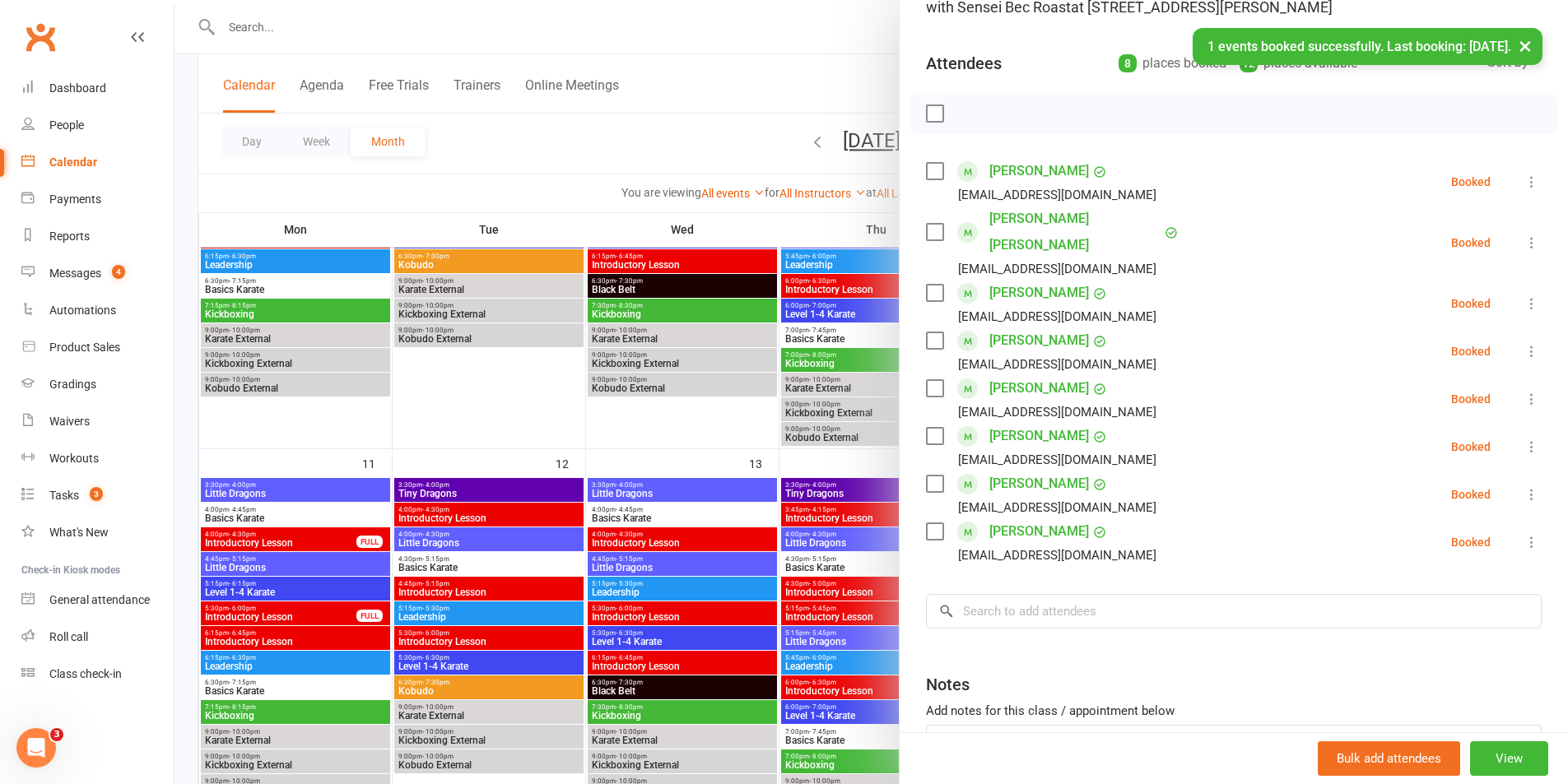
scroll to position [247, 0]
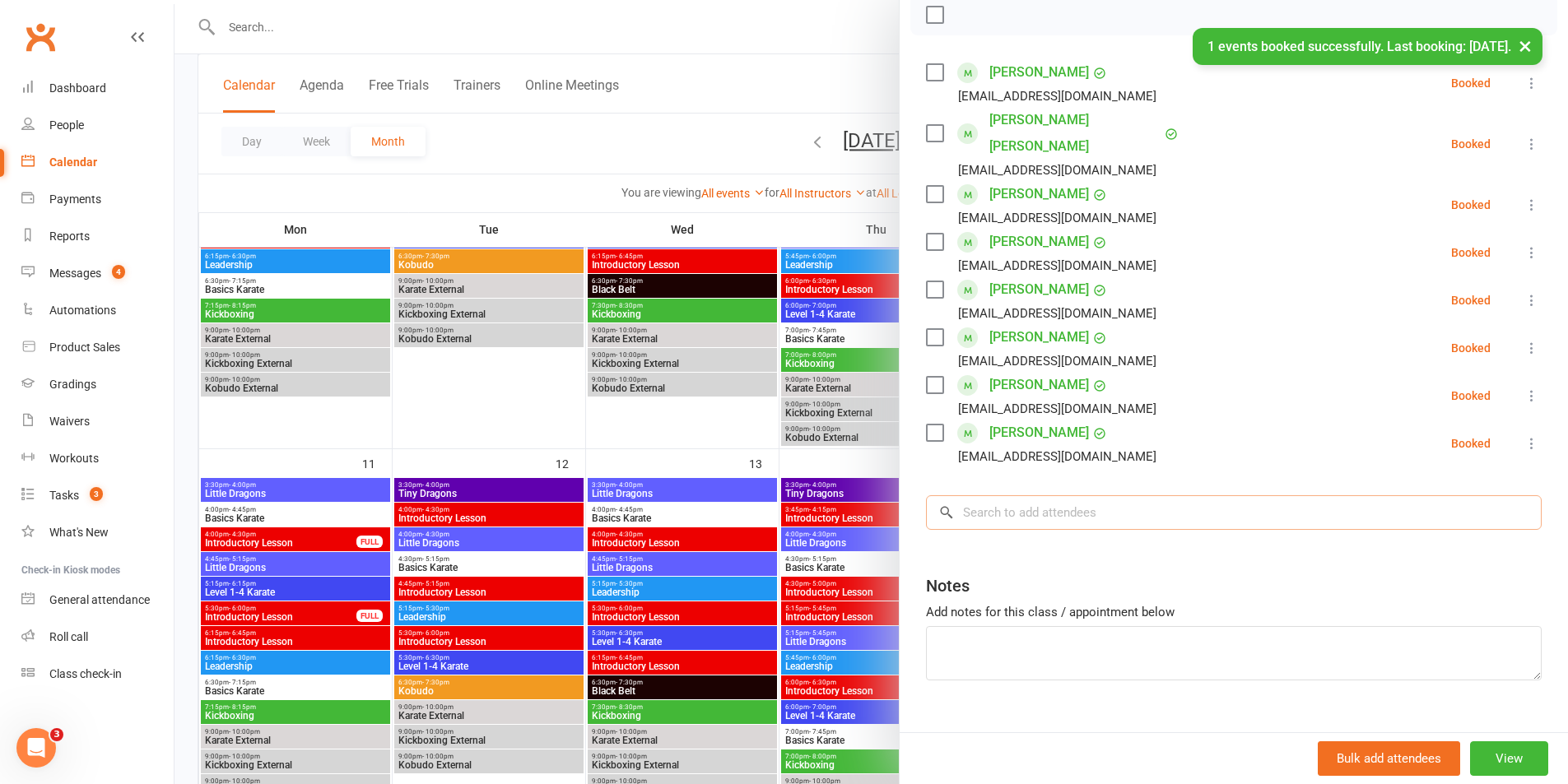
click at [986, 496] on input "search" at bounding box center [1234, 512] width 616 height 34
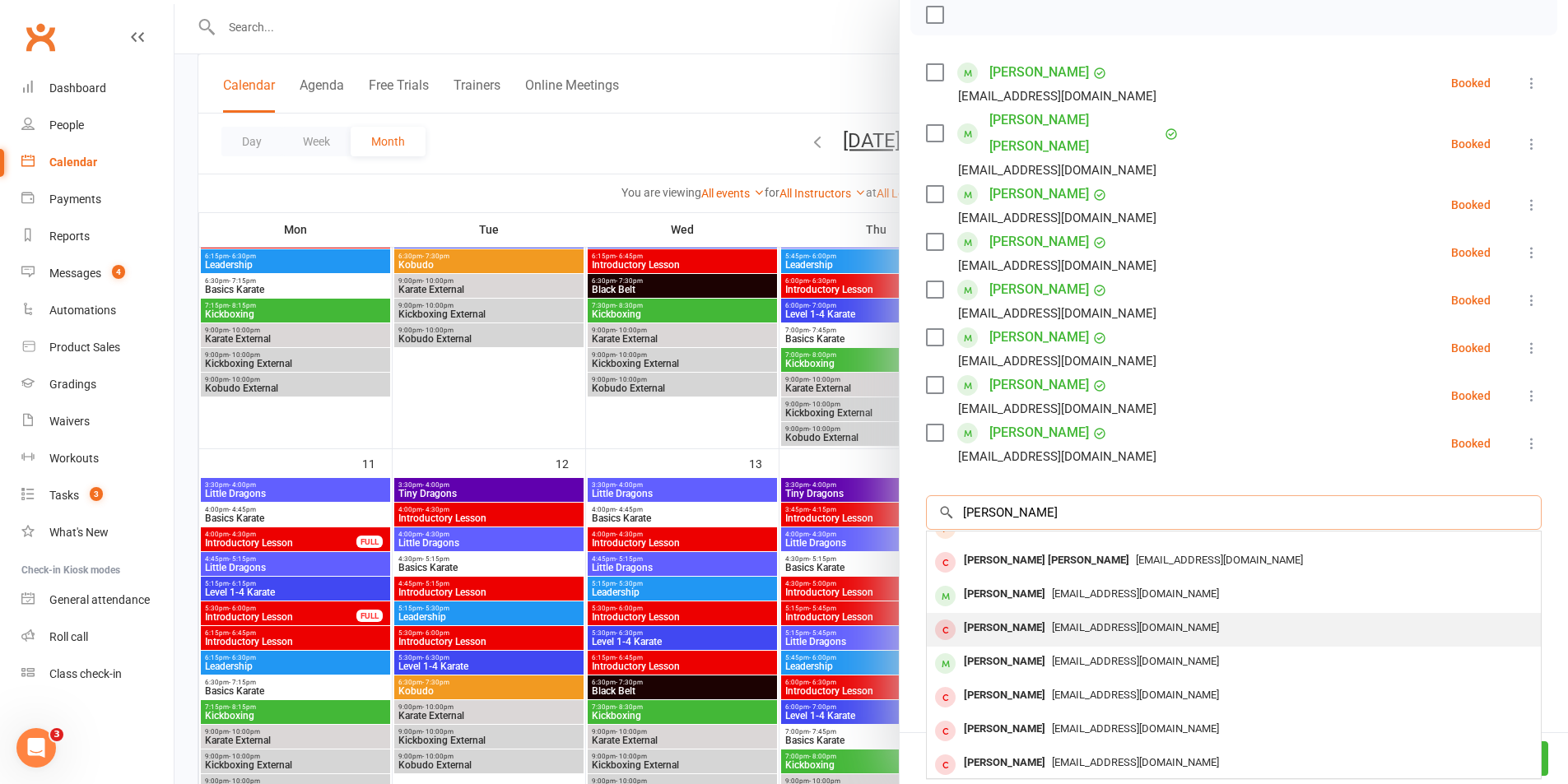
scroll to position [83, 0]
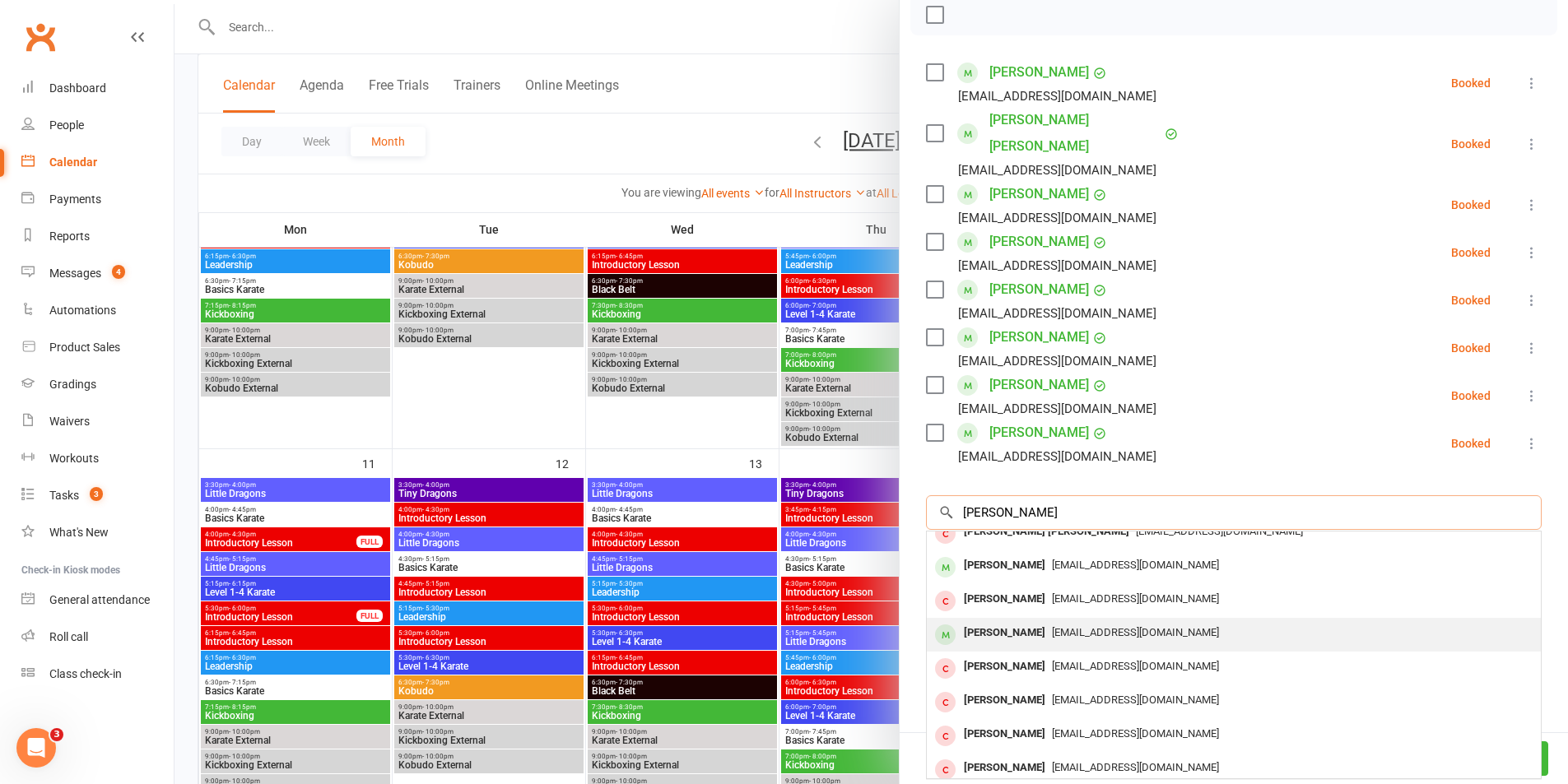
type input "[PERSON_NAME]"
click at [988, 621] on div "[PERSON_NAME]" at bounding box center [1005, 633] width 95 height 24
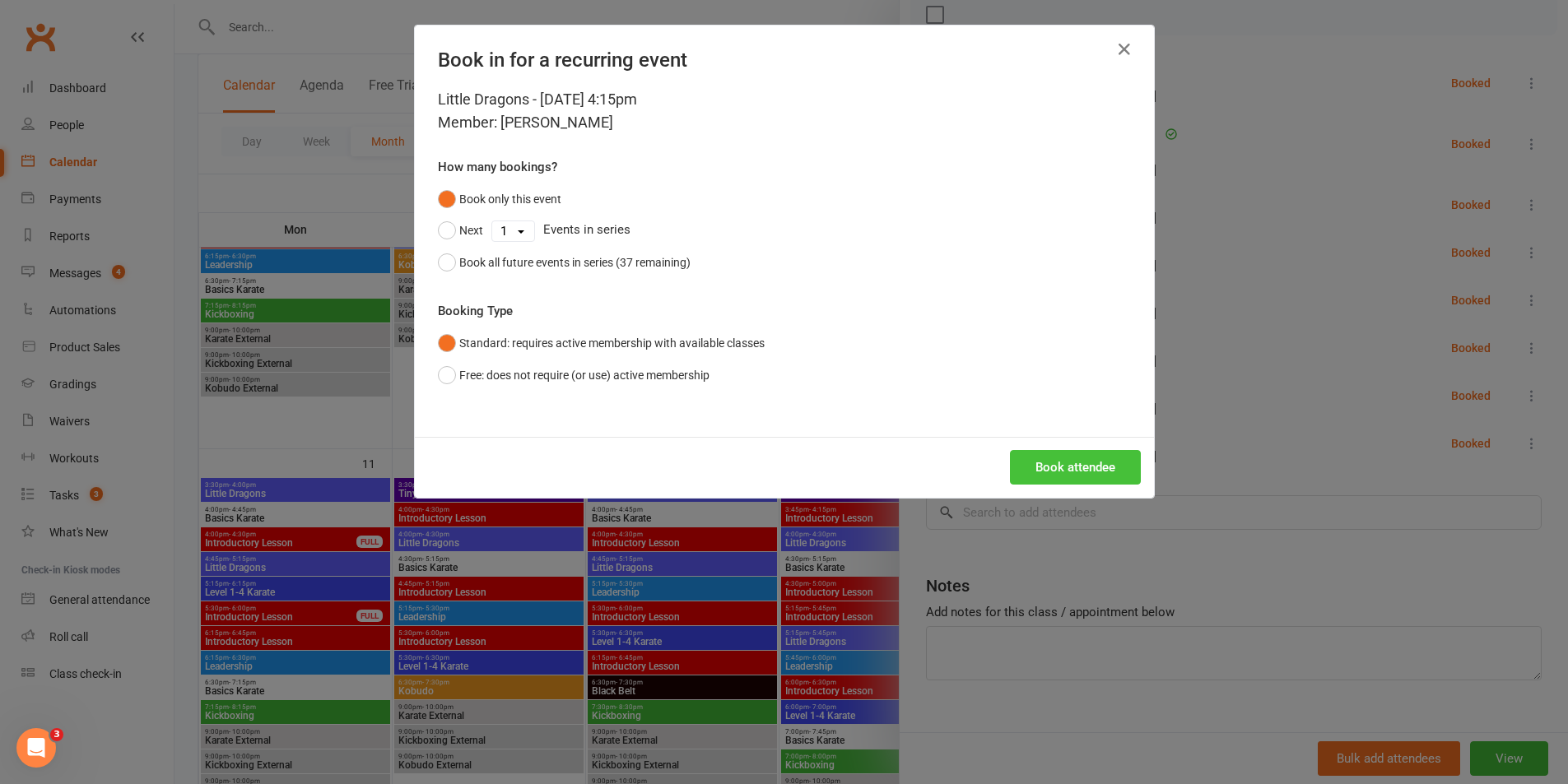
click at [1076, 468] on button "Book attendee" at bounding box center [1076, 467] width 131 height 34
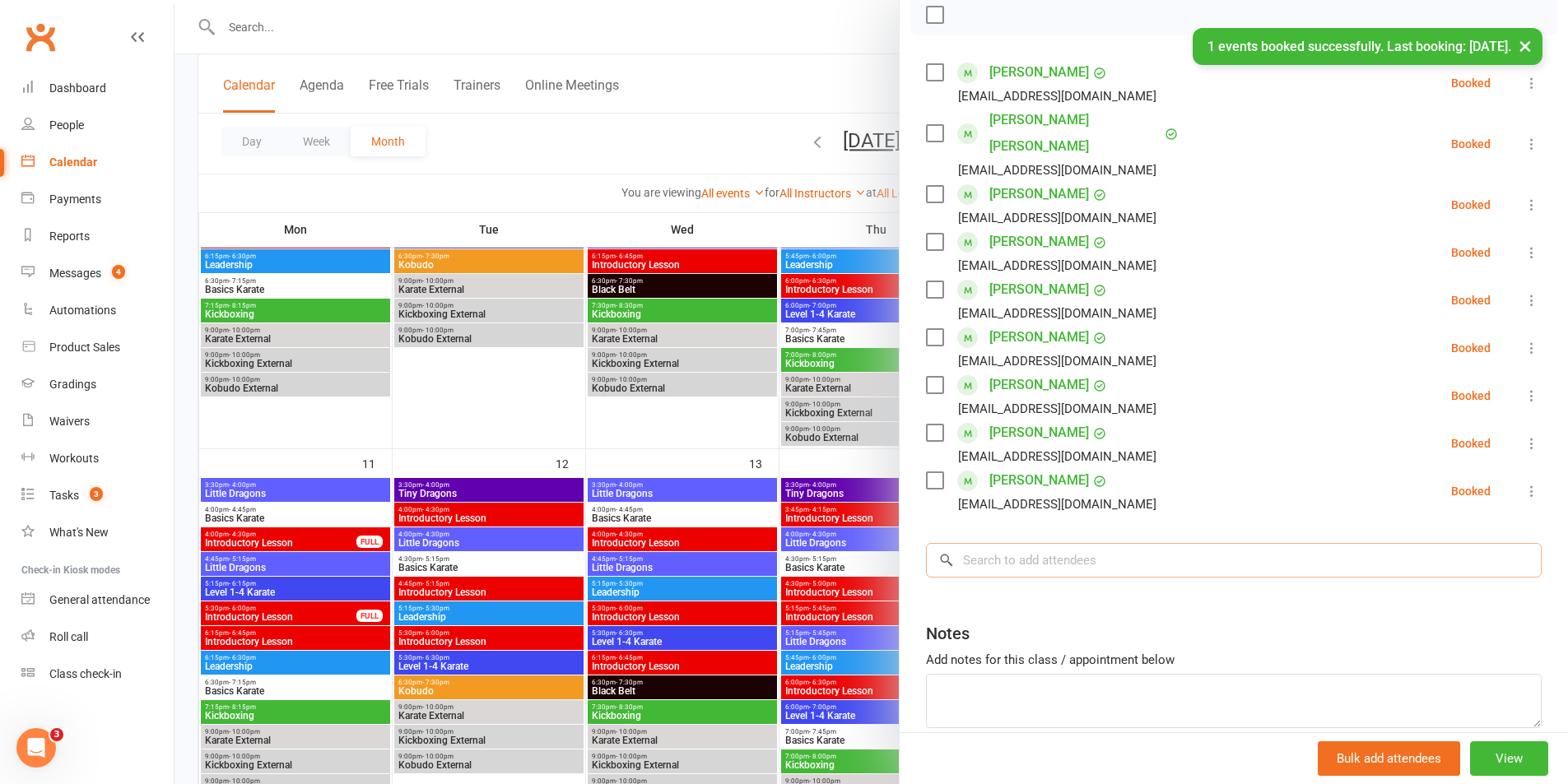
click at [1014, 543] on input "search" at bounding box center [1234, 560] width 616 height 34
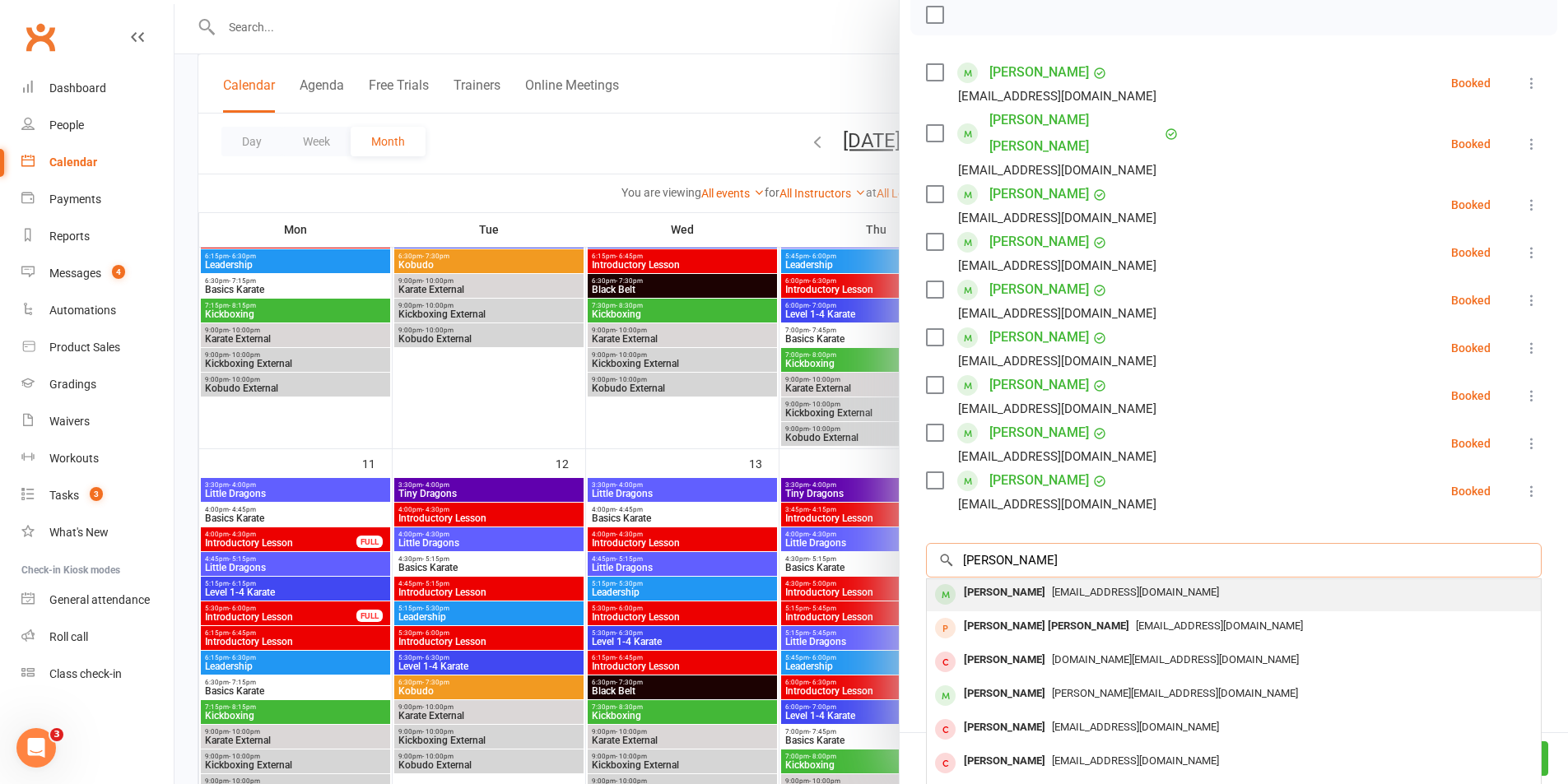
scroll to position [0, 0]
type input "[PERSON_NAME]"
click at [981, 583] on div "[PERSON_NAME]" at bounding box center [1005, 594] width 95 height 24
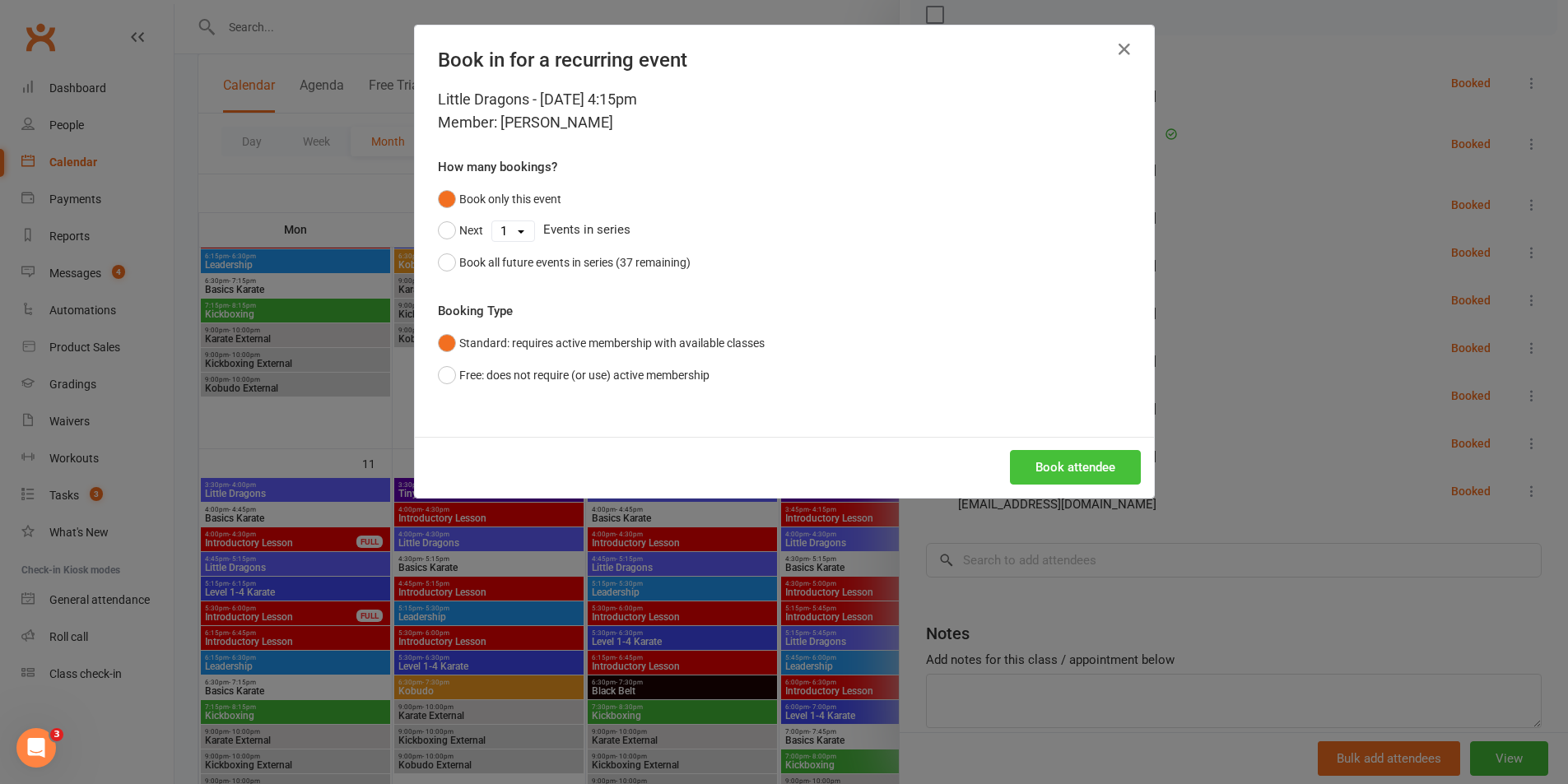
click at [1087, 471] on button "Book attendee" at bounding box center [1076, 467] width 131 height 34
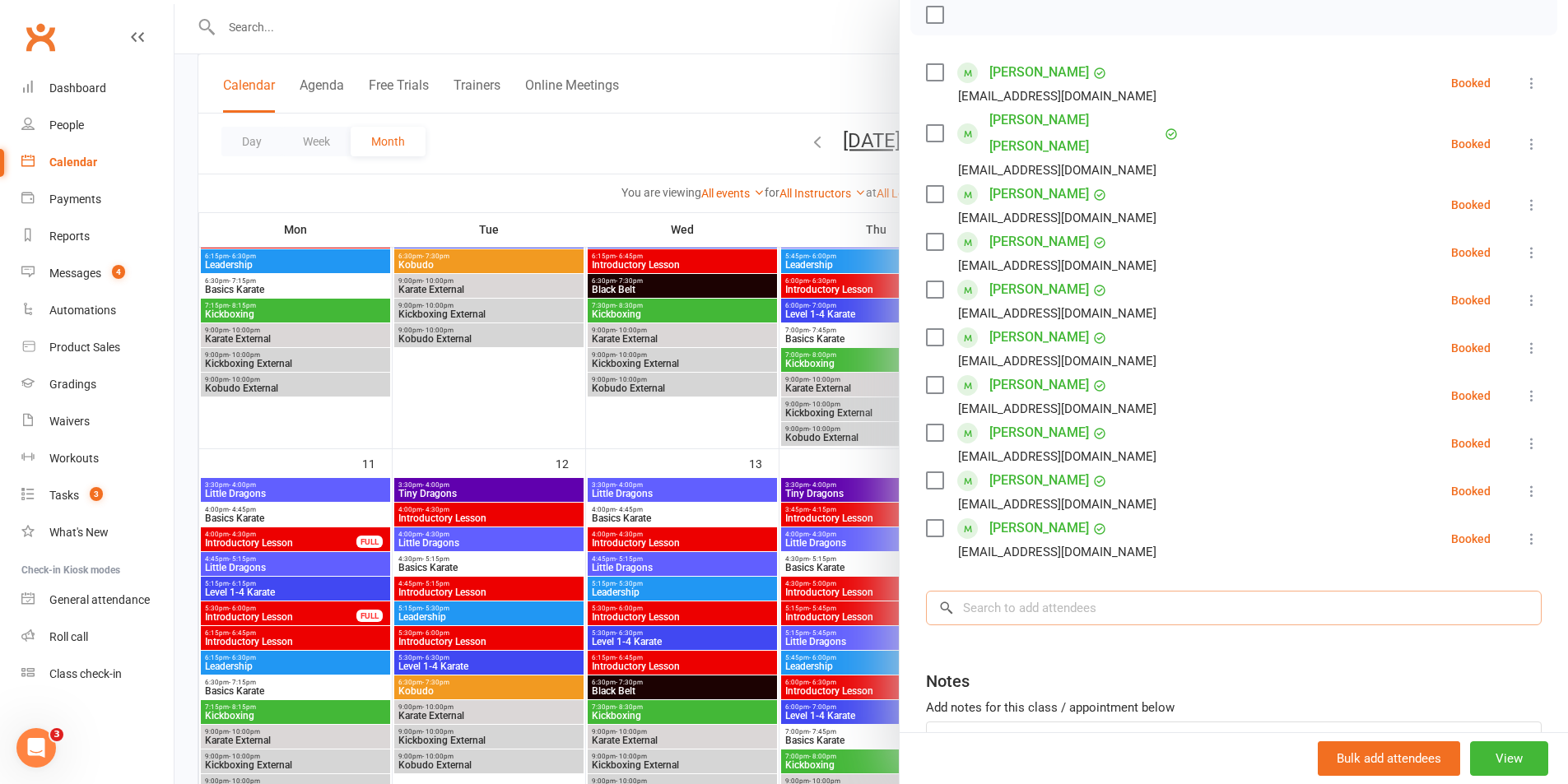
click at [1023, 591] on input "search" at bounding box center [1234, 607] width 616 height 34
click at [933, 13] on label at bounding box center [934, 14] width 17 height 17
click at [962, 17] on icon "button" at bounding box center [971, 15] width 18 height 18
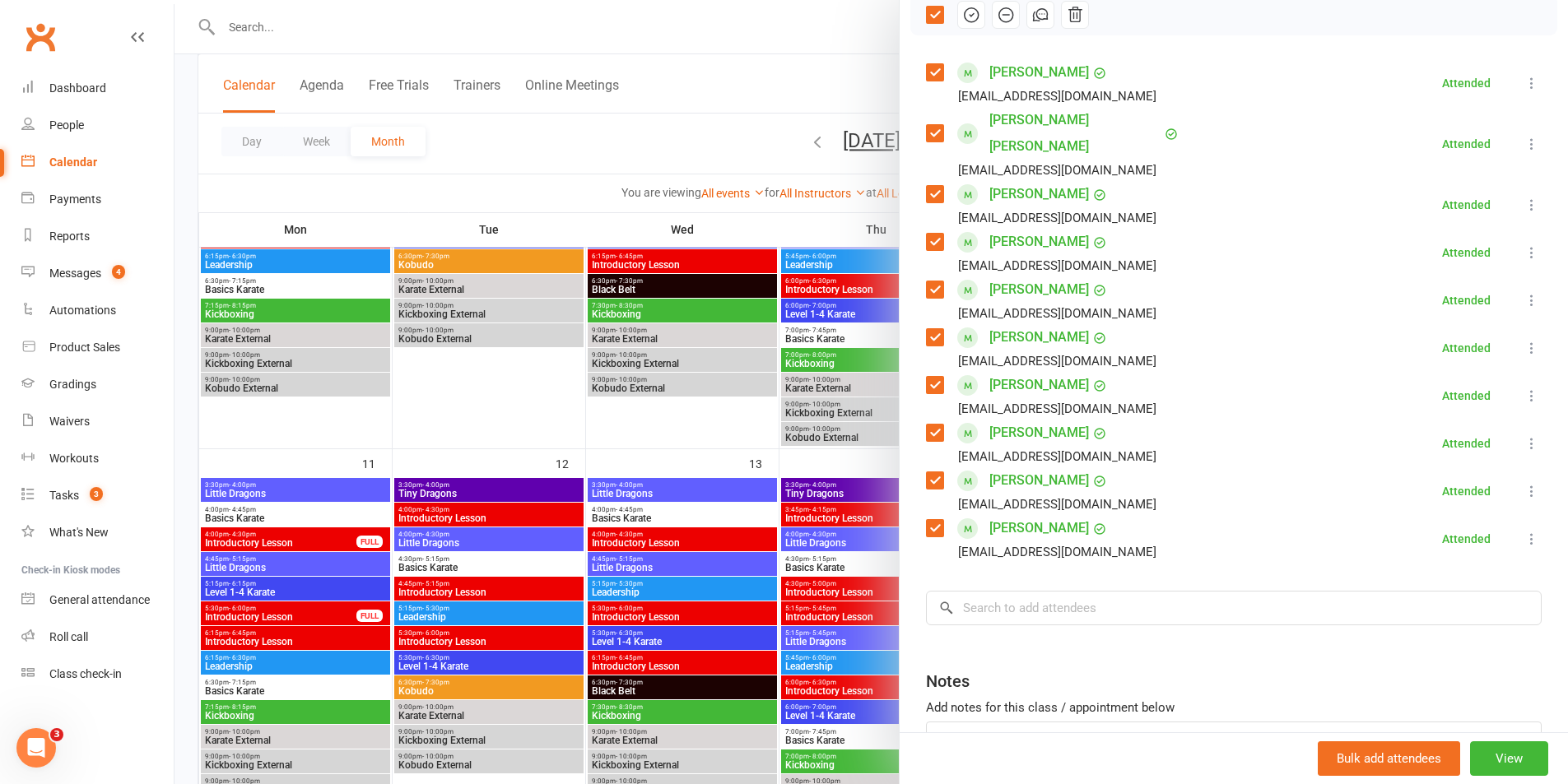
click at [823, 97] on div at bounding box center [871, 392] width 1394 height 784
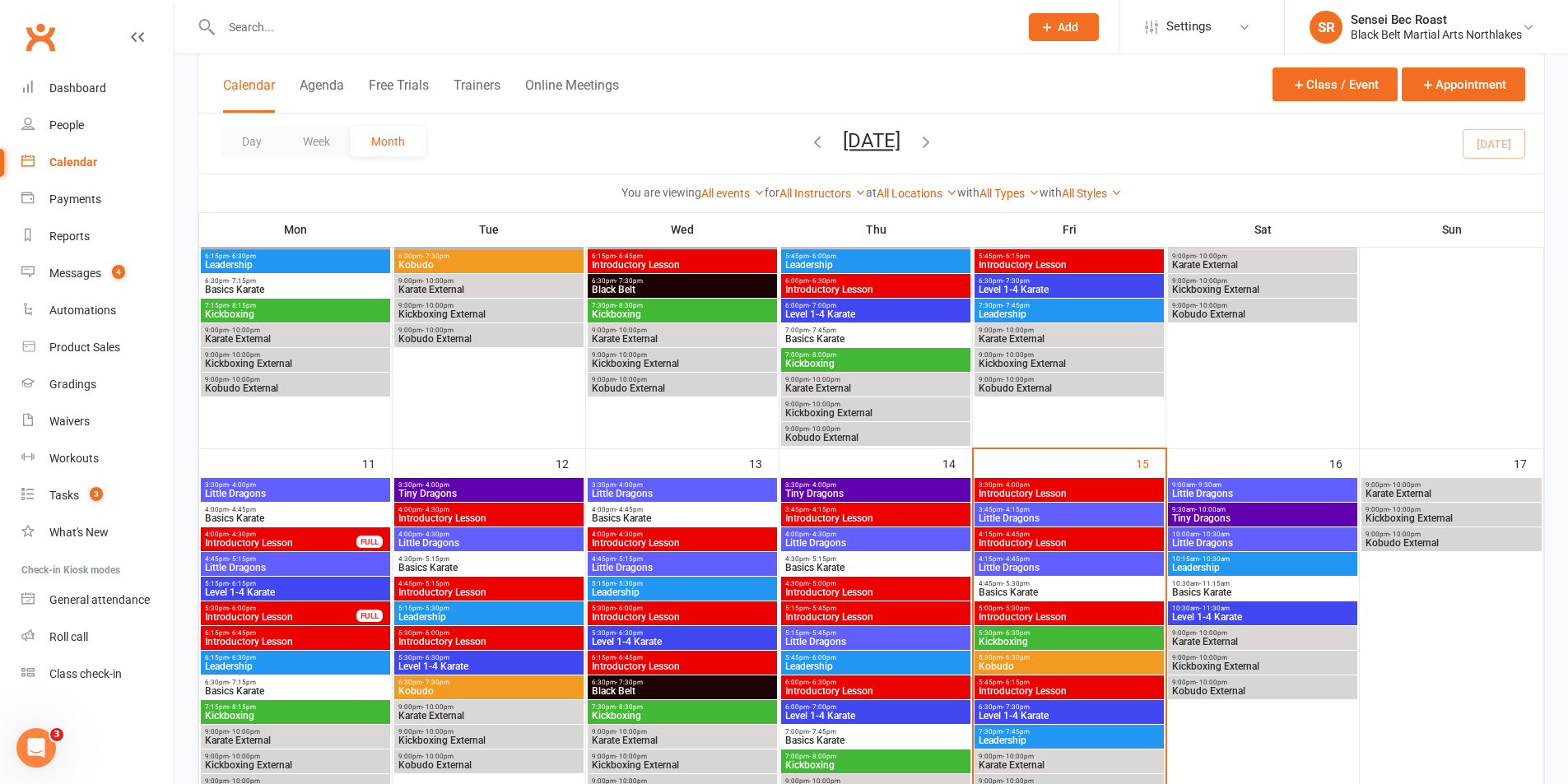
click at [1035, 591] on span "Basics Karate" at bounding box center [1069, 592] width 183 height 10
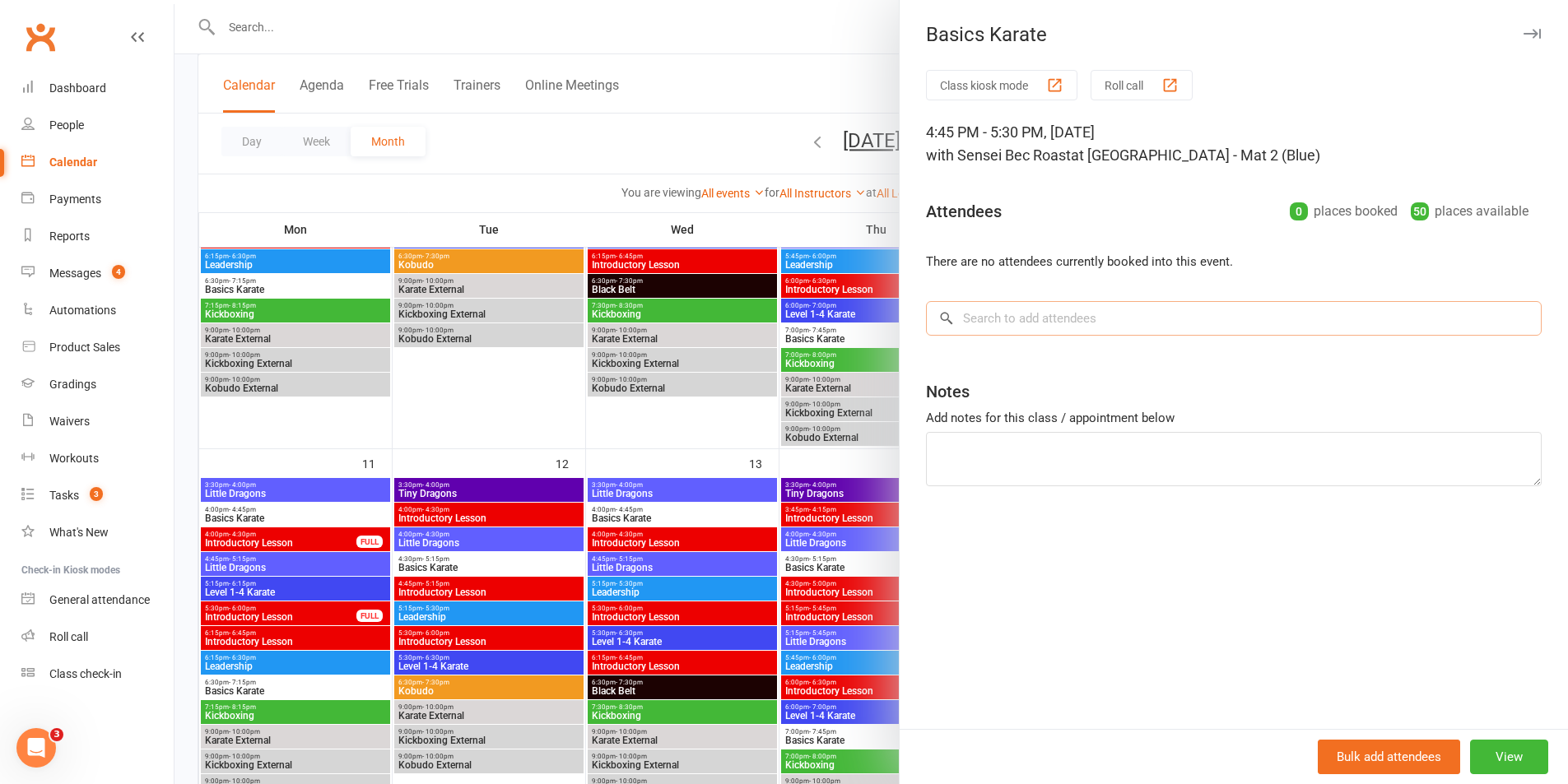
click at [988, 316] on input "search" at bounding box center [1234, 318] width 616 height 34
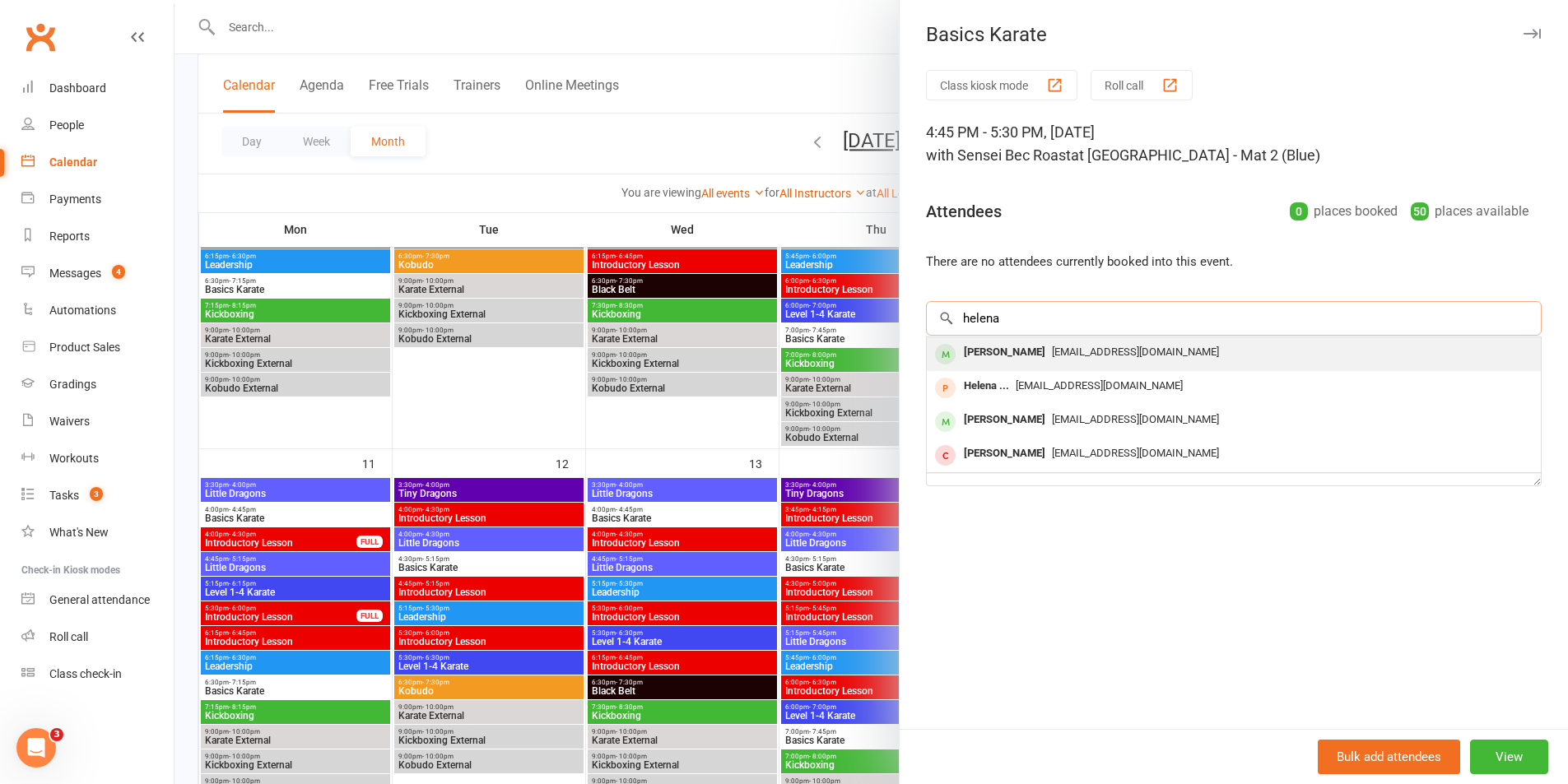
type input "helena"
click at [979, 352] on div "[PERSON_NAME]" at bounding box center [1005, 352] width 95 height 24
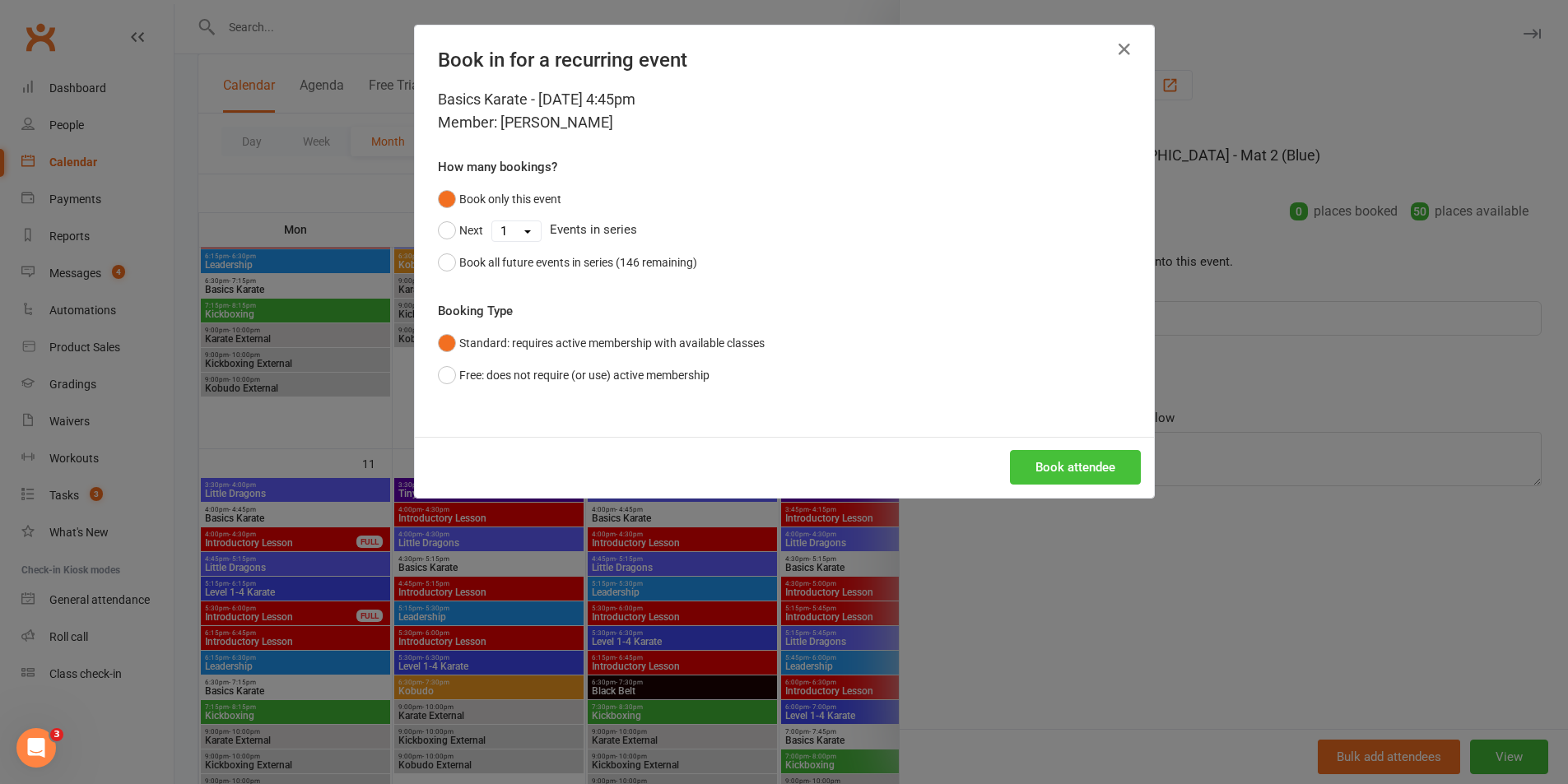
click at [1062, 454] on button "Book attendee" at bounding box center [1076, 467] width 131 height 34
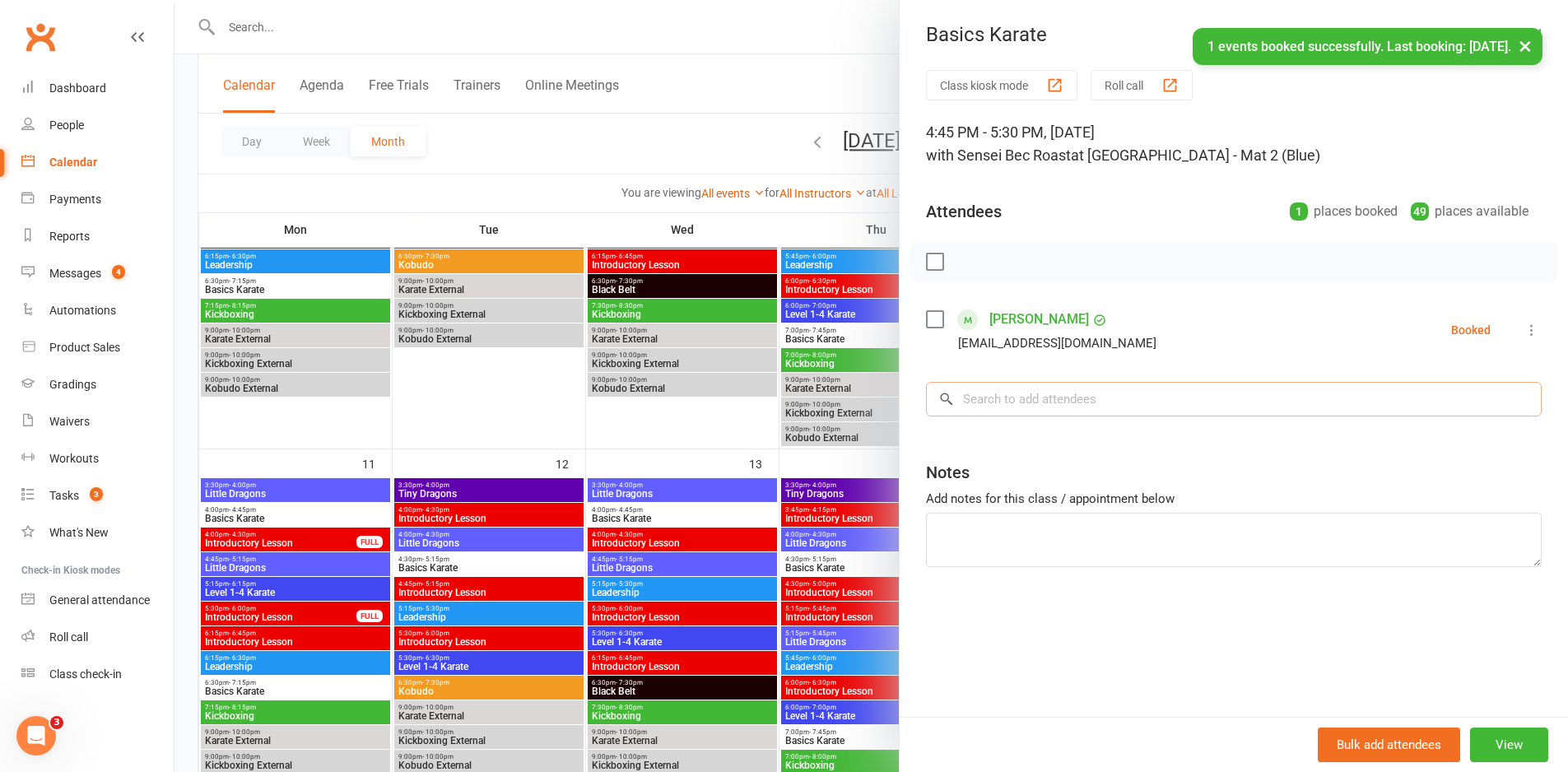
click at [1032, 403] on input "search" at bounding box center [1234, 398] width 616 height 34
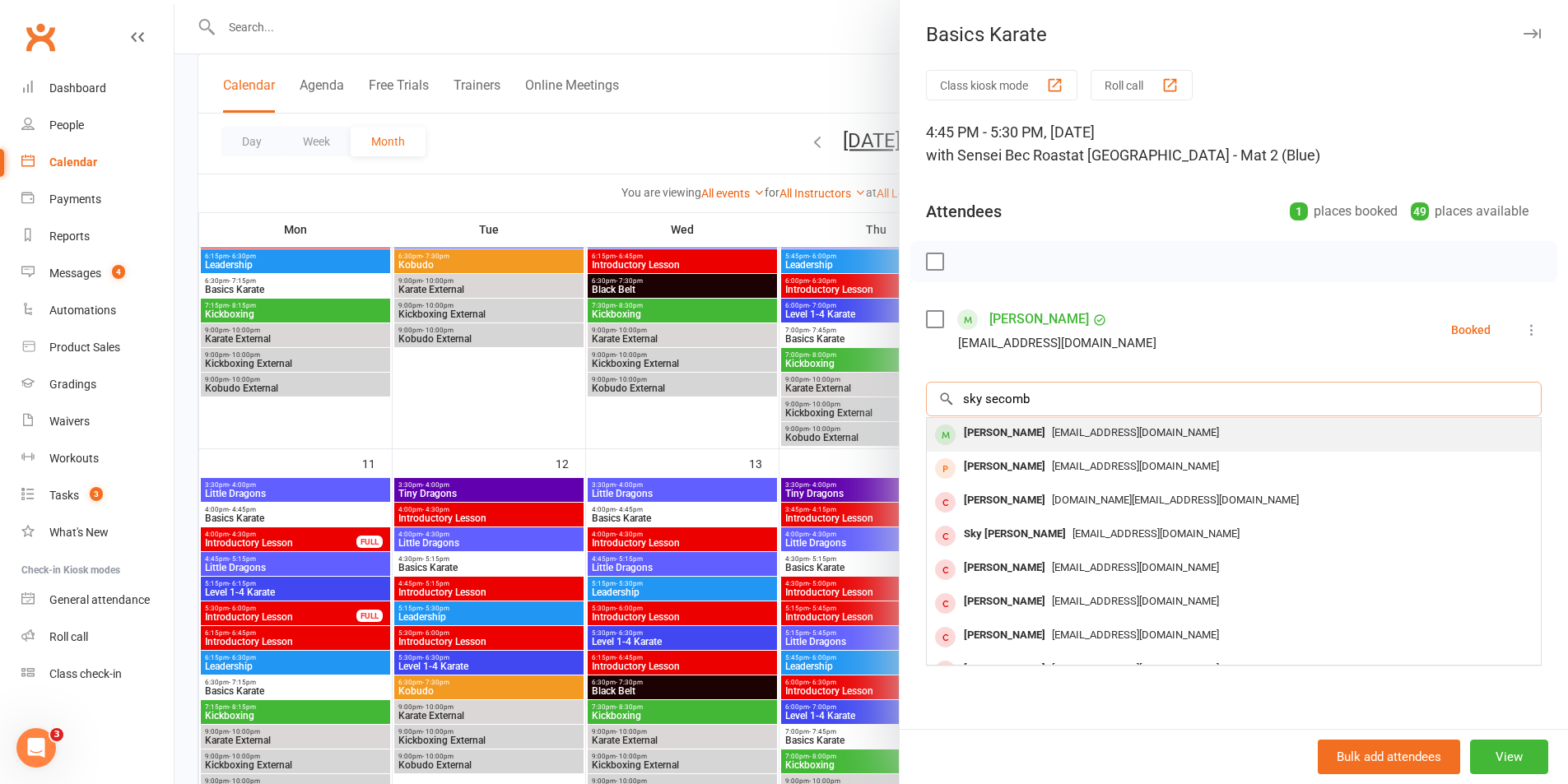
type input "sky secomb"
click at [979, 435] on div "[PERSON_NAME]" at bounding box center [1005, 432] width 95 height 24
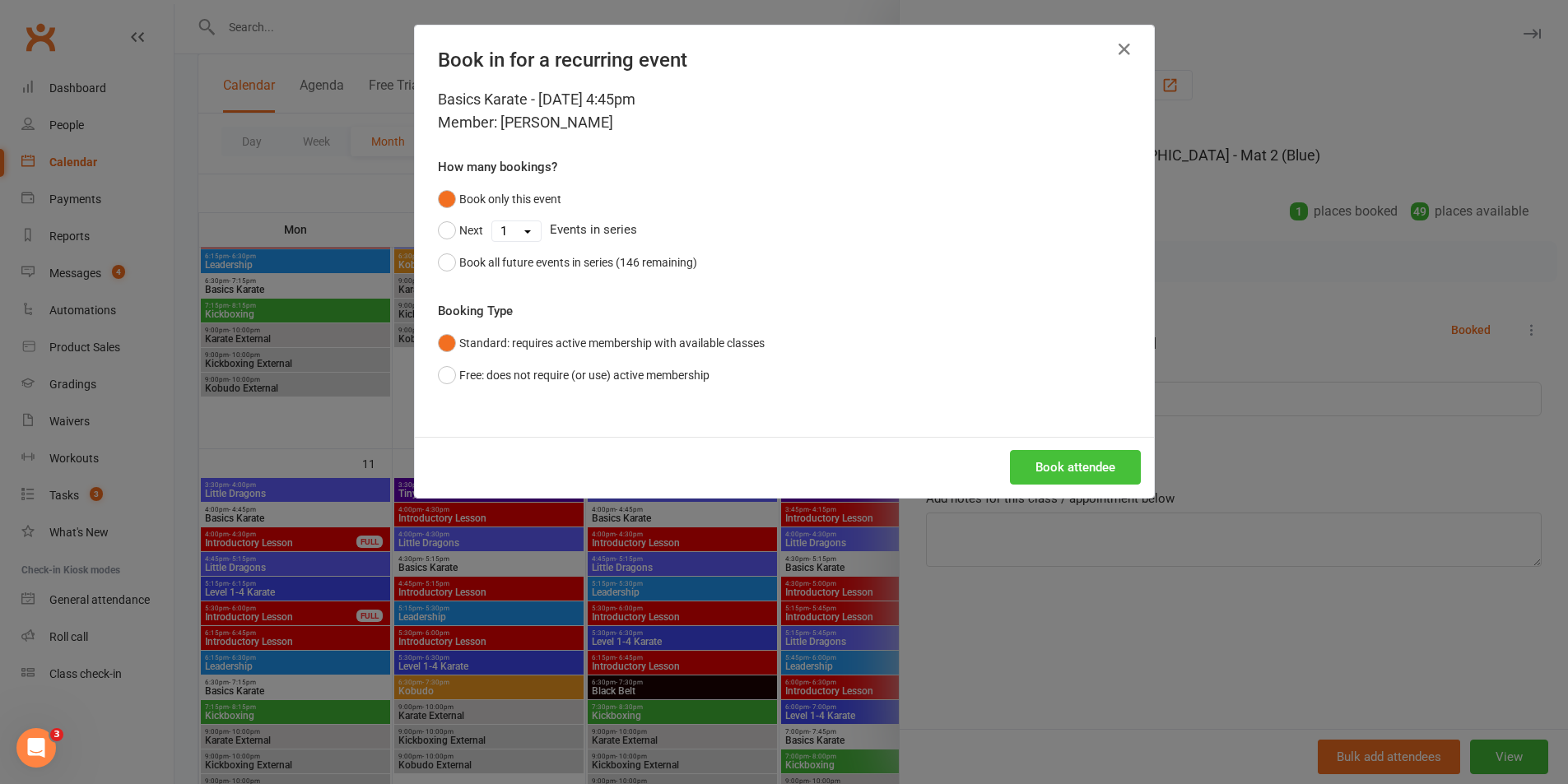
click at [1070, 468] on button "Book attendee" at bounding box center [1076, 467] width 131 height 34
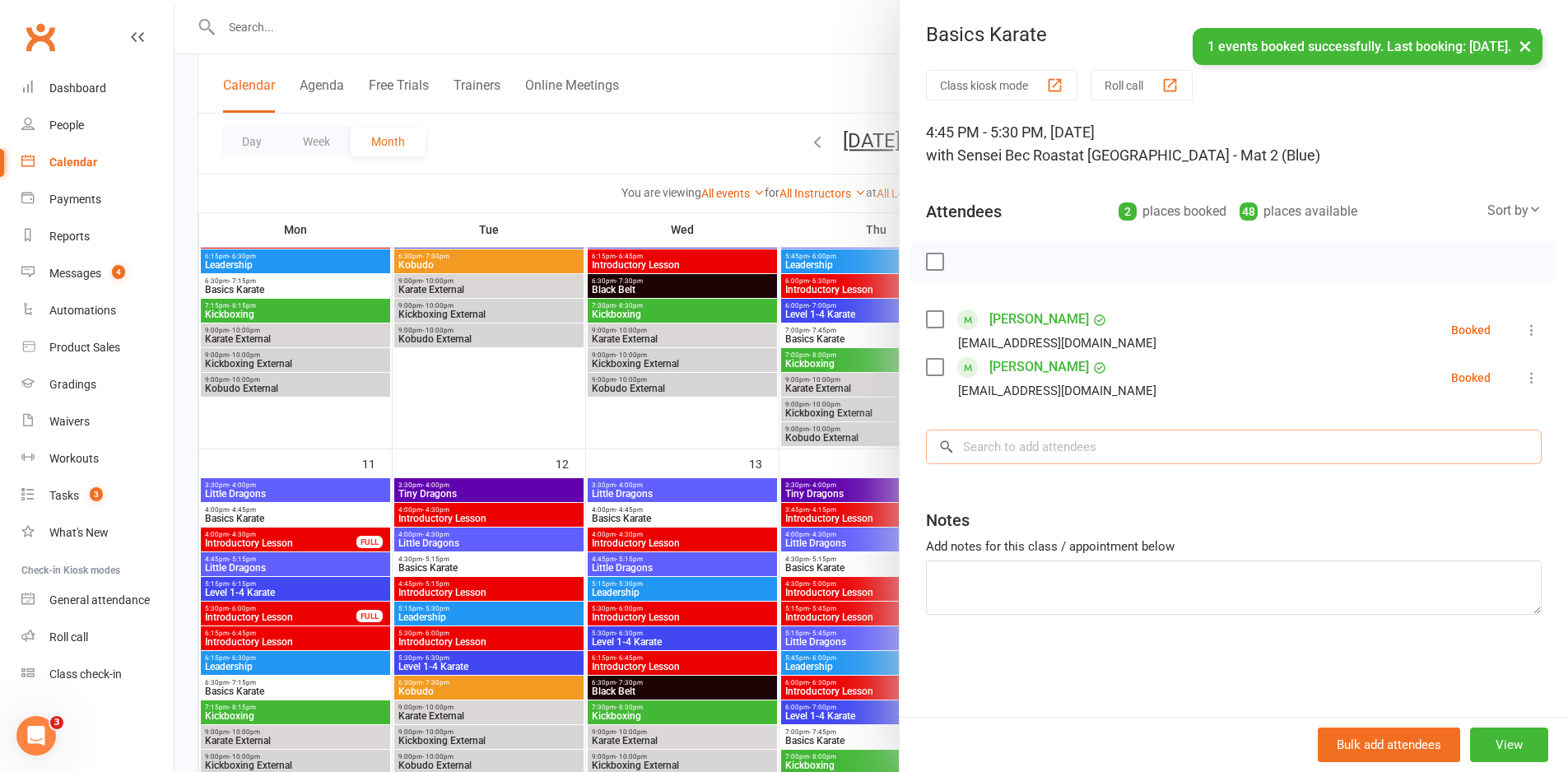
click at [980, 451] on input "search" at bounding box center [1234, 447] width 616 height 34
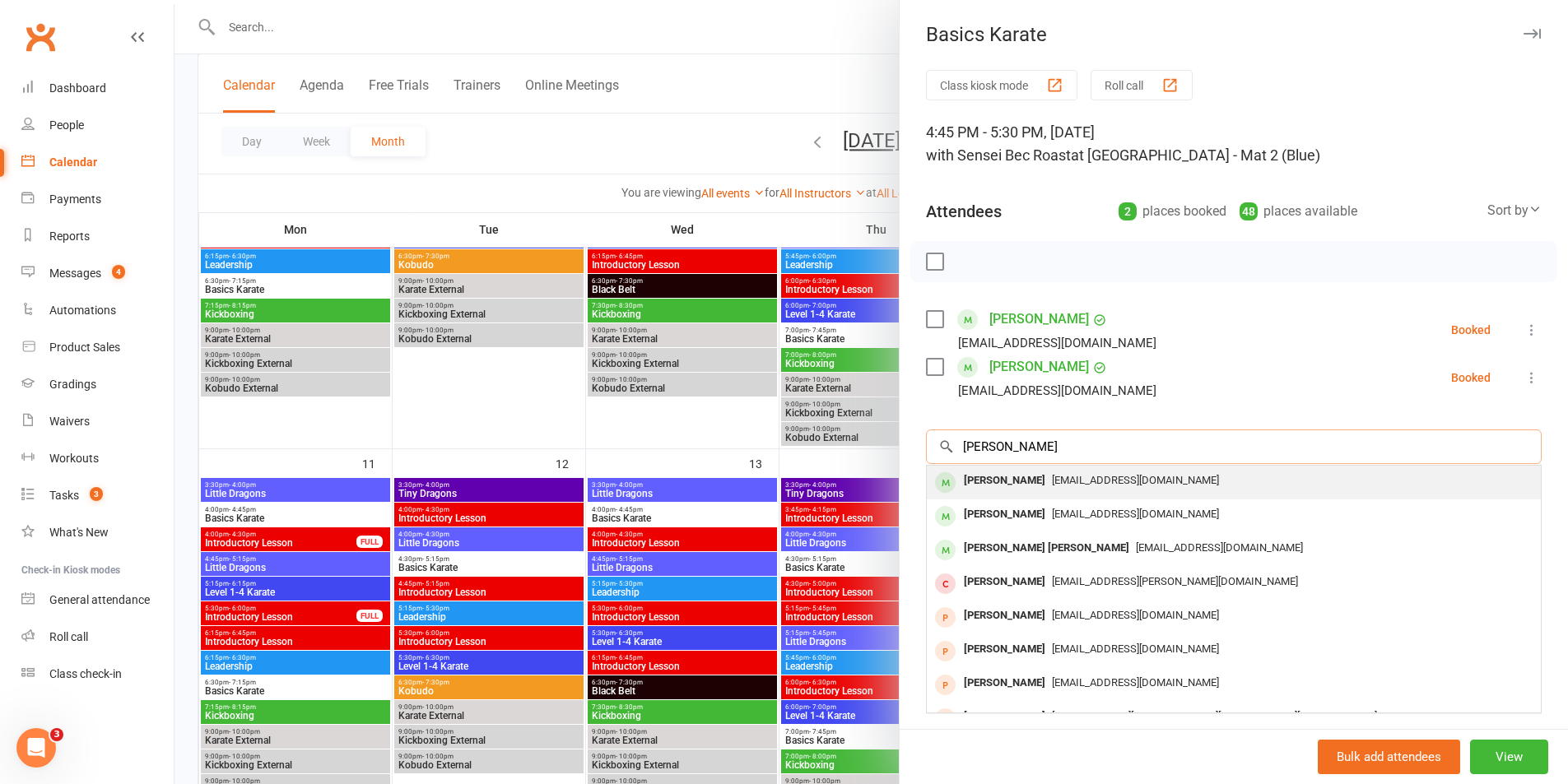
type input "[PERSON_NAME]"
click at [987, 483] on div "[PERSON_NAME]" at bounding box center [1005, 481] width 95 height 24
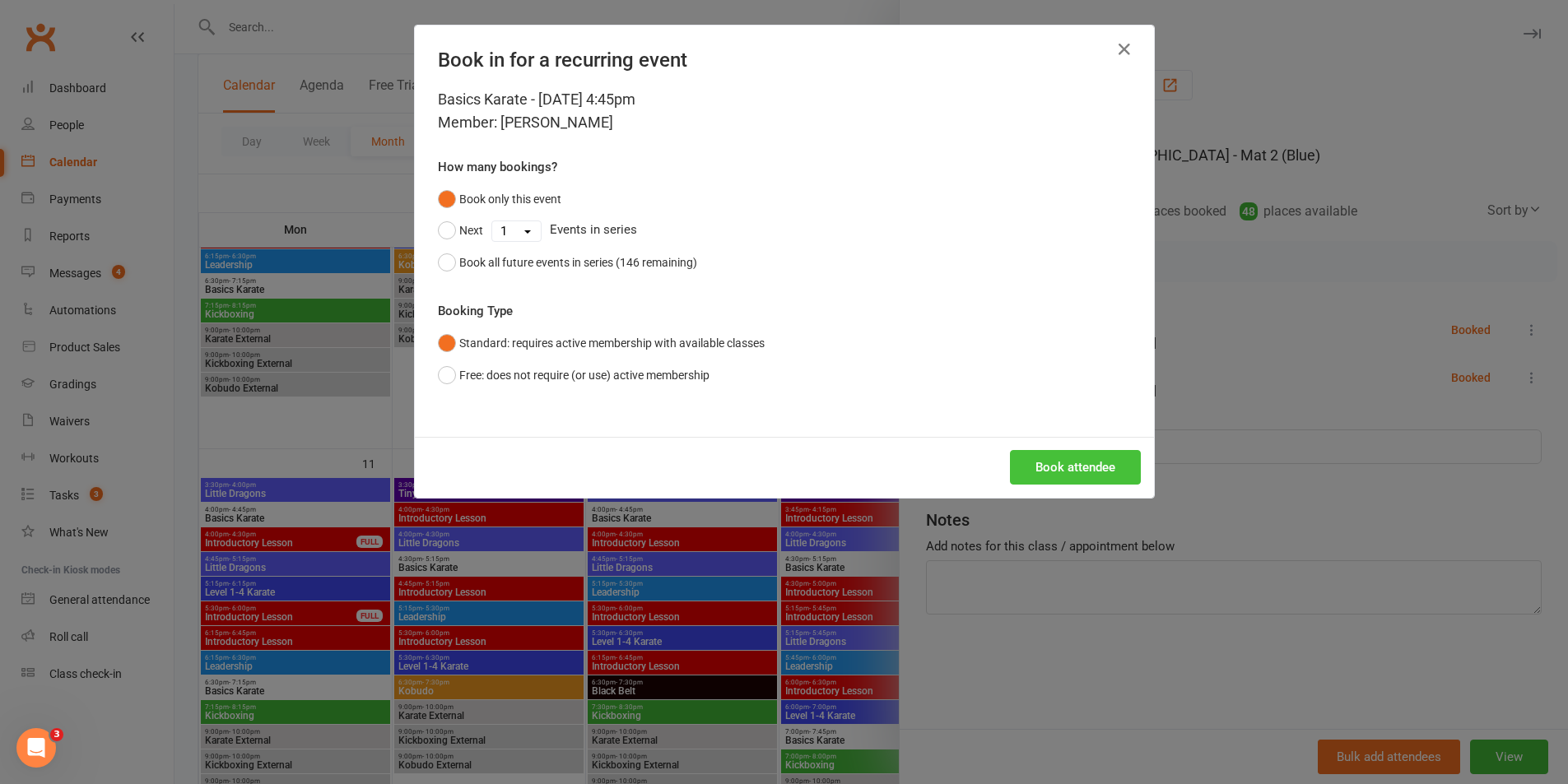
click at [1052, 457] on button "Book attendee" at bounding box center [1076, 467] width 131 height 34
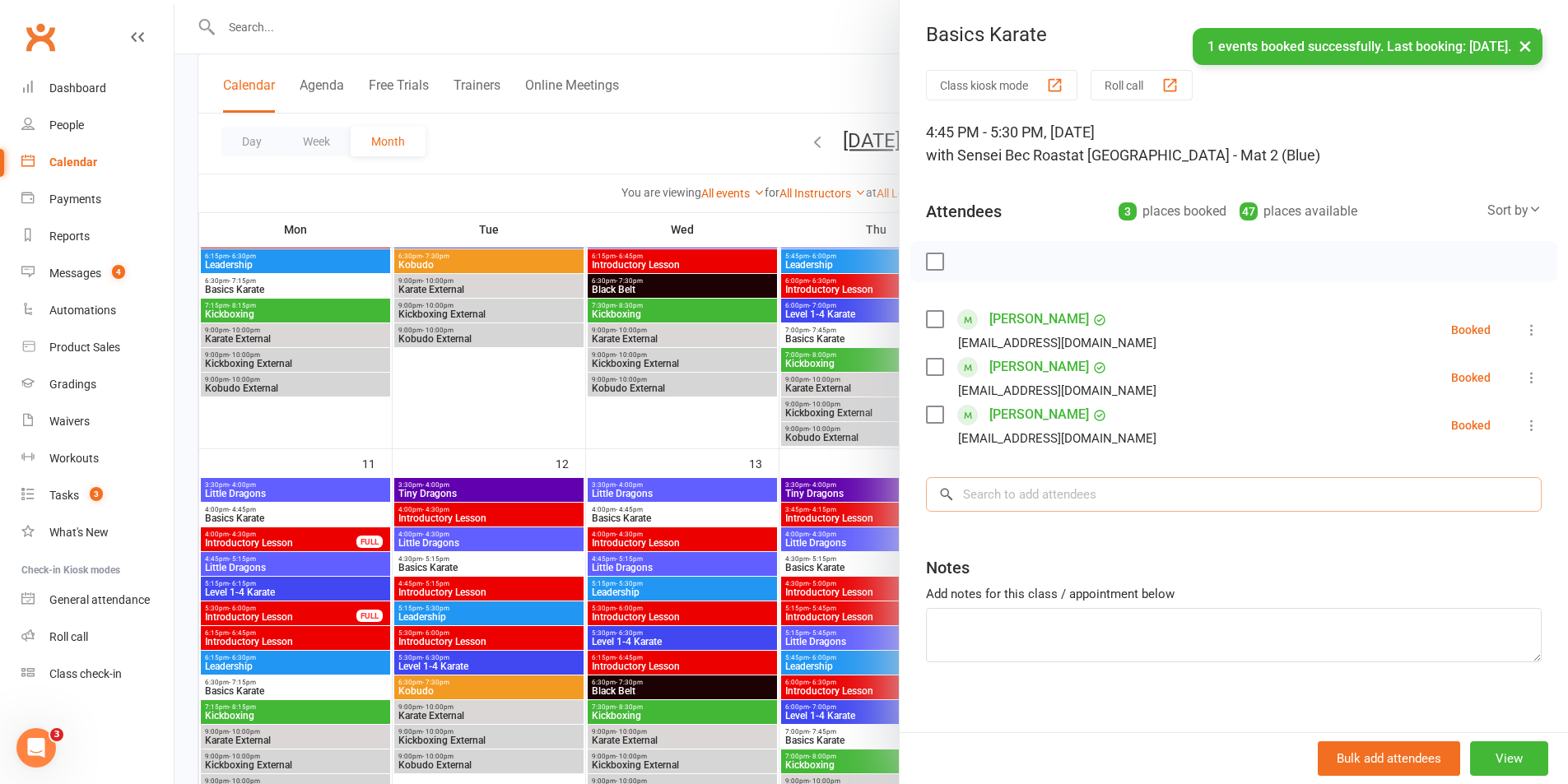
click at [1019, 505] on input "search" at bounding box center [1234, 494] width 616 height 34
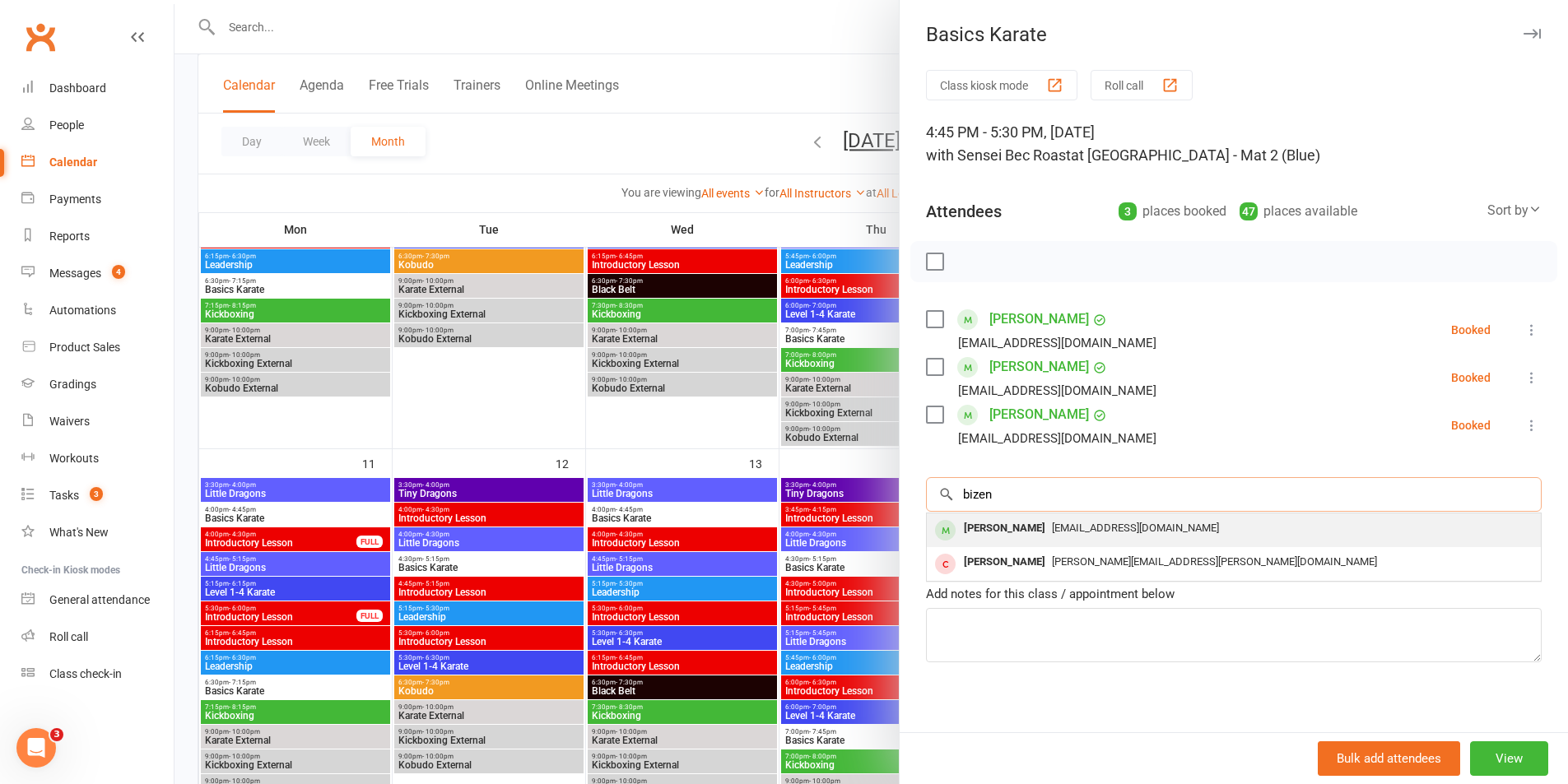
type input "bizen"
click at [985, 534] on div "[PERSON_NAME]" at bounding box center [1005, 528] width 95 height 24
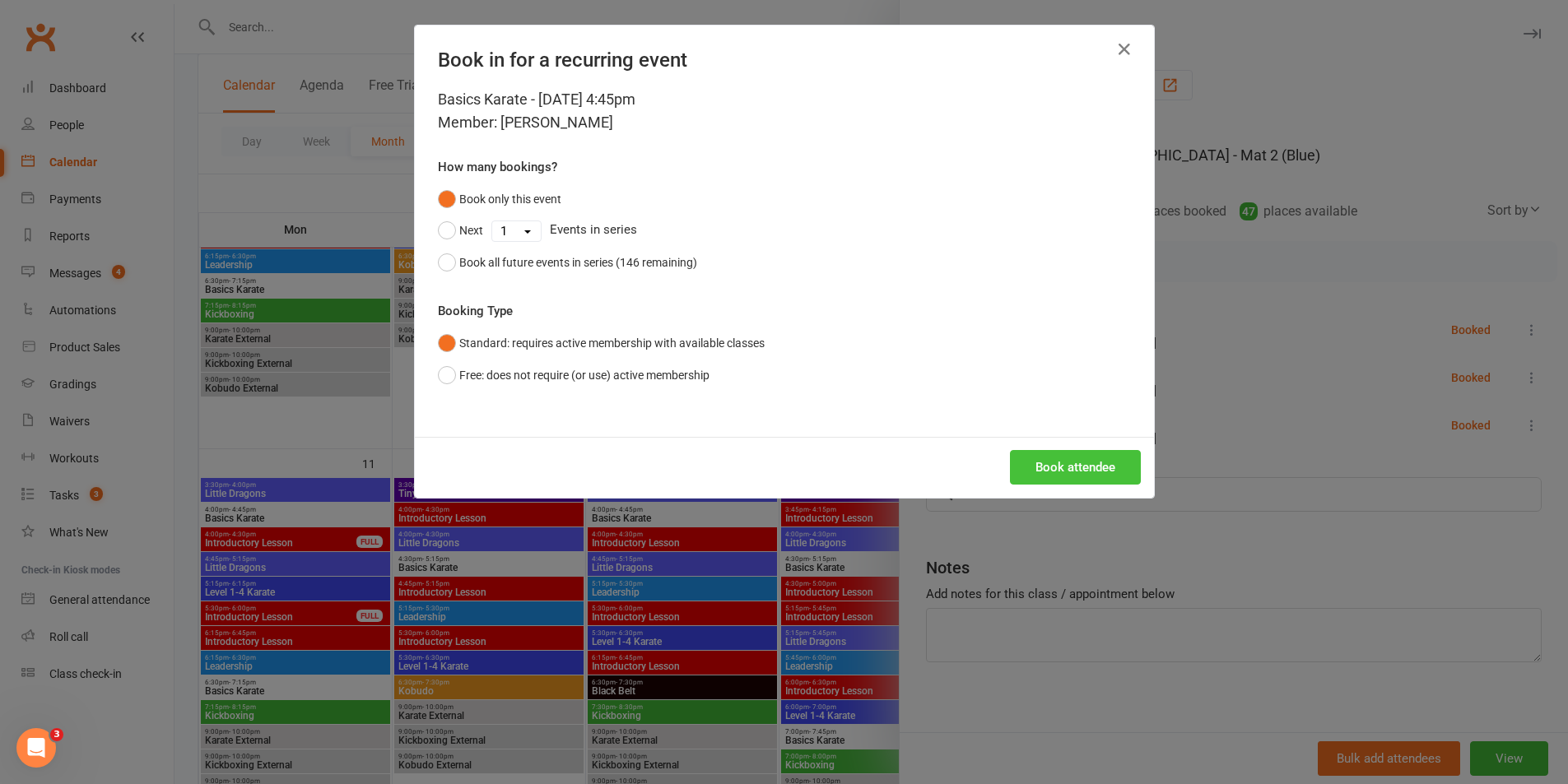
click at [1049, 480] on button "Book attendee" at bounding box center [1076, 467] width 131 height 34
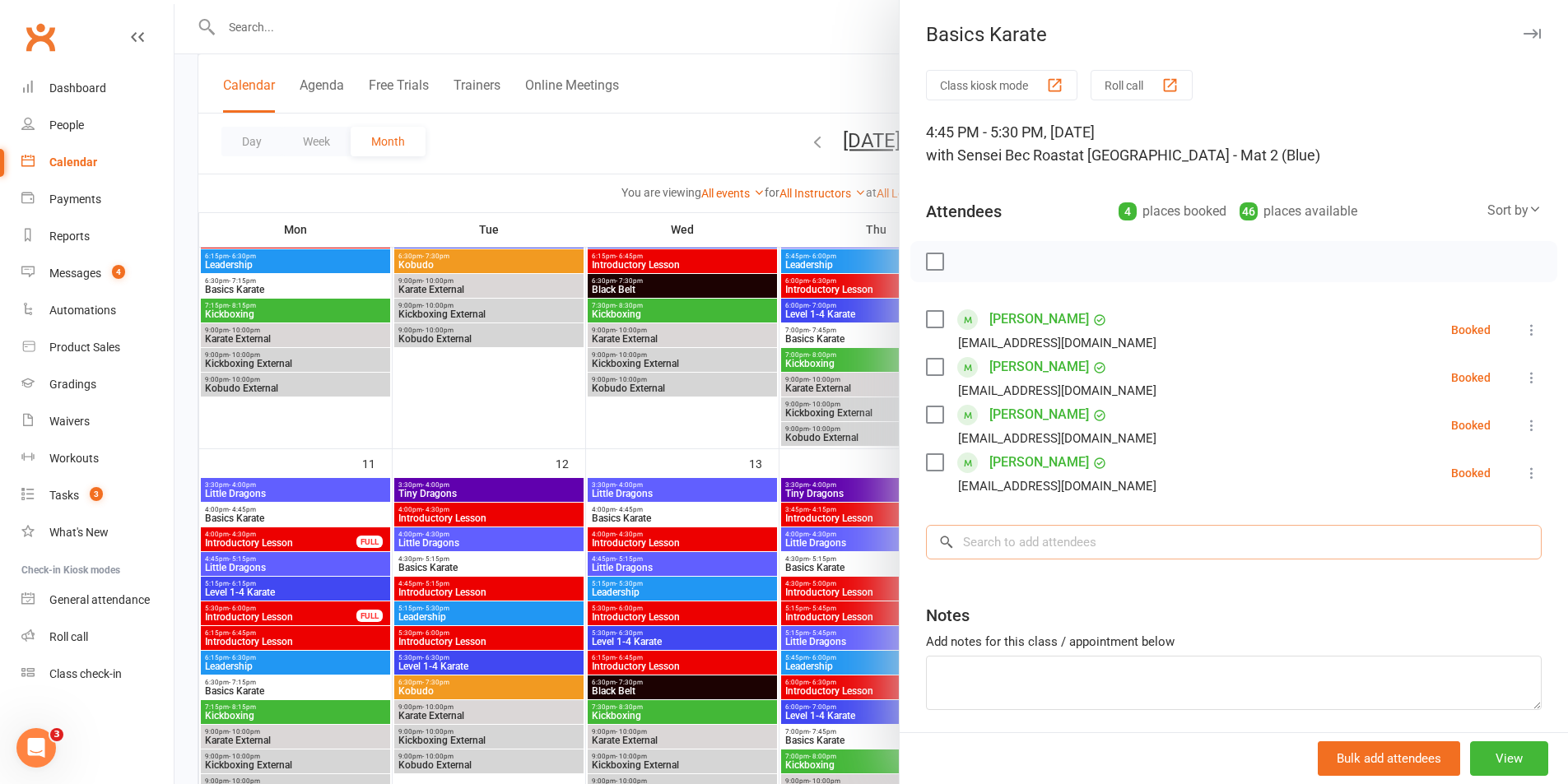
click at [1038, 541] on input "search" at bounding box center [1234, 541] width 616 height 34
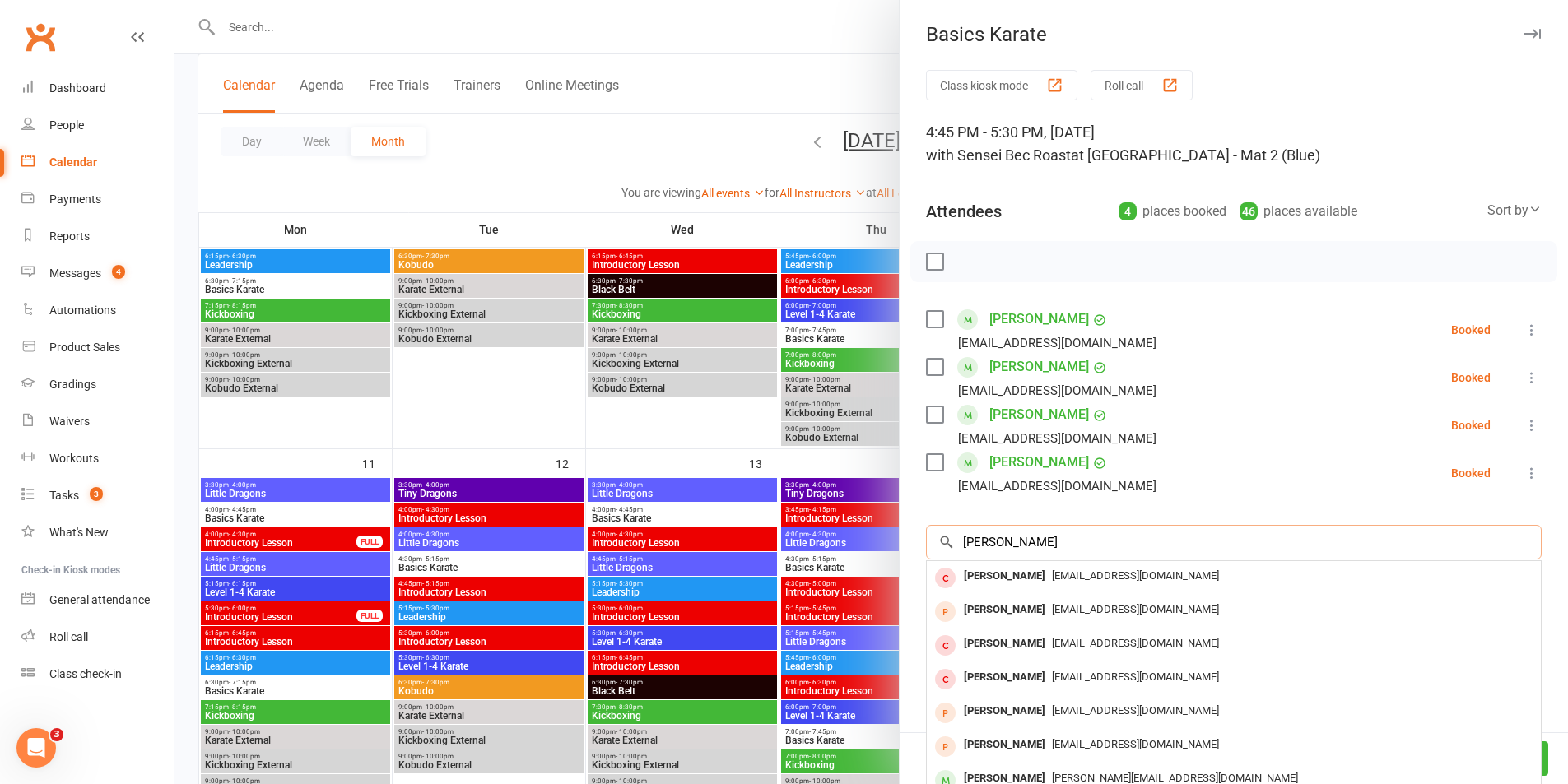
type input "[PERSON_NAME]"
click at [853, 76] on div at bounding box center [871, 392] width 1394 height 784
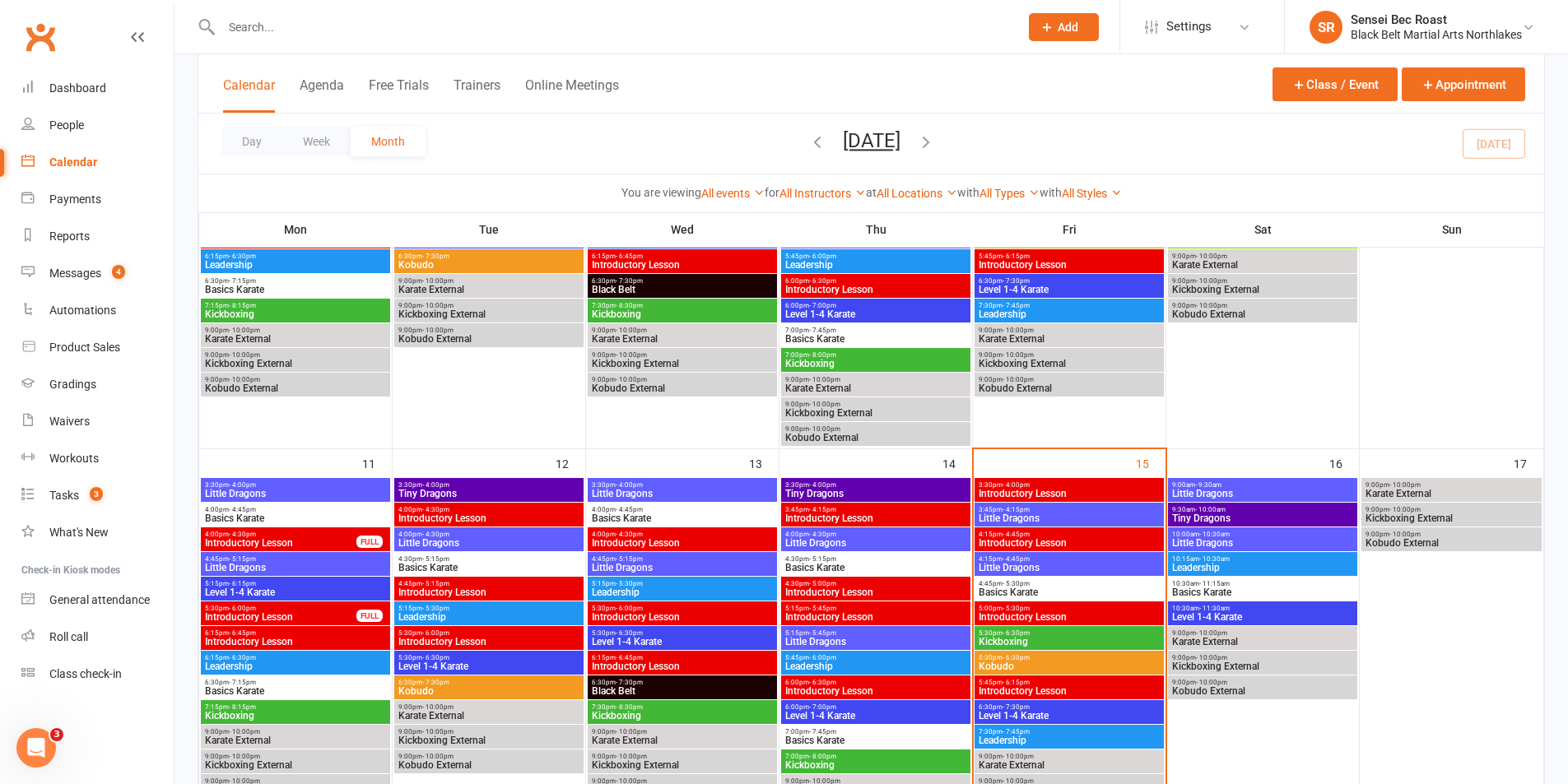
click at [1069, 571] on span "Little Dragons" at bounding box center [1069, 567] width 183 height 10
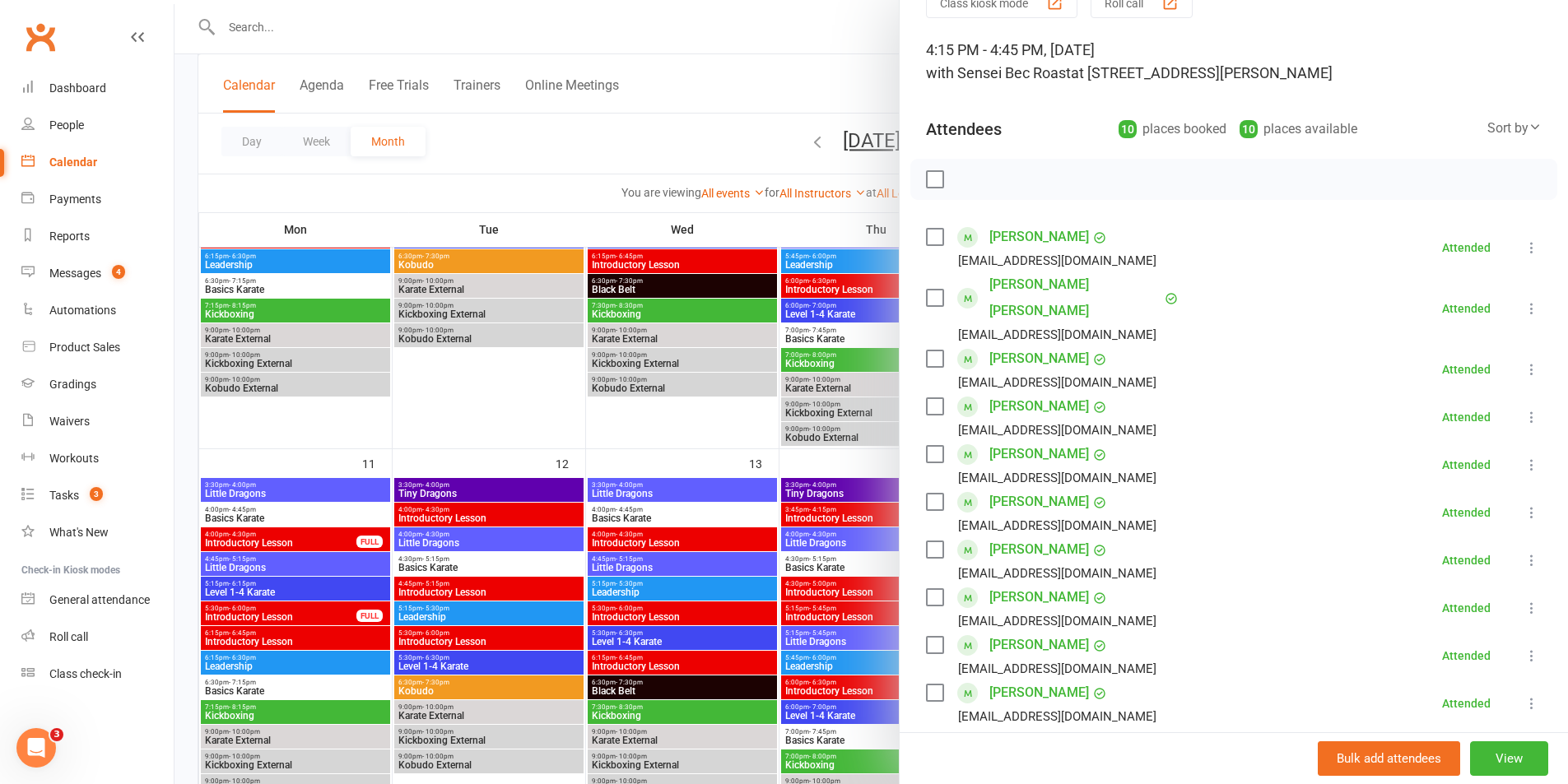
scroll to position [164, 0]
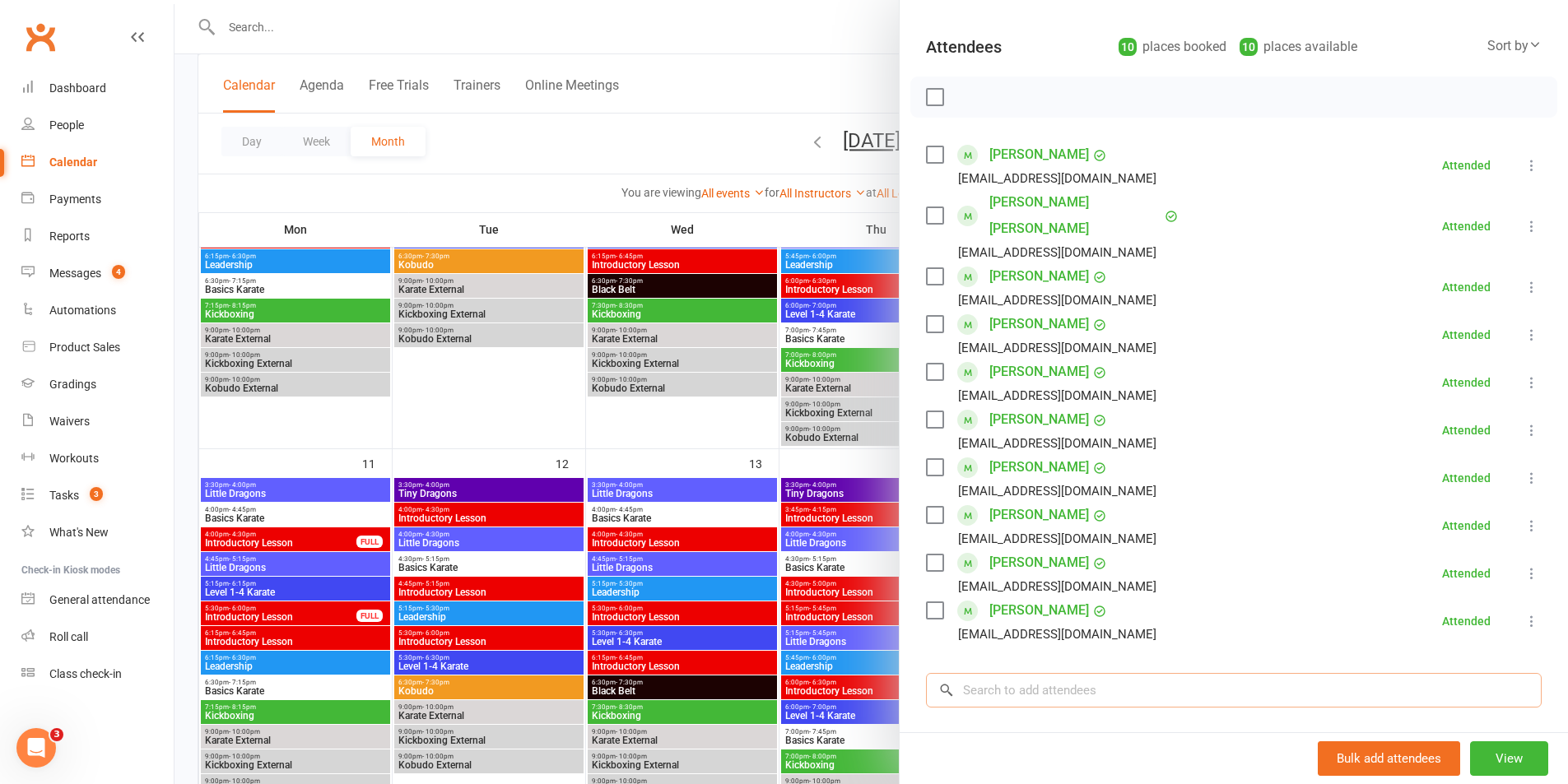
click at [1020, 673] on input "search" at bounding box center [1234, 690] width 616 height 34
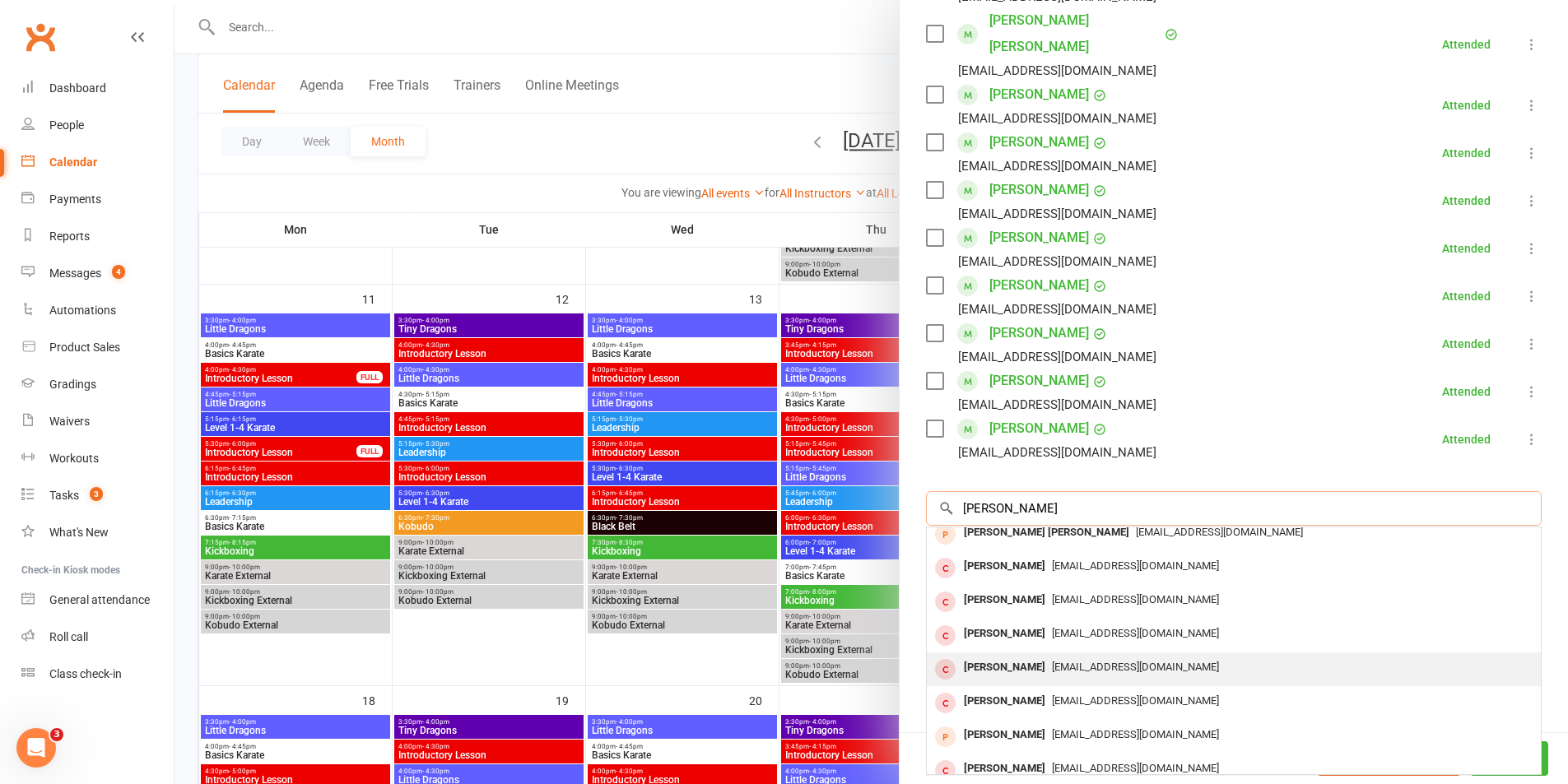
scroll to position [0, 0]
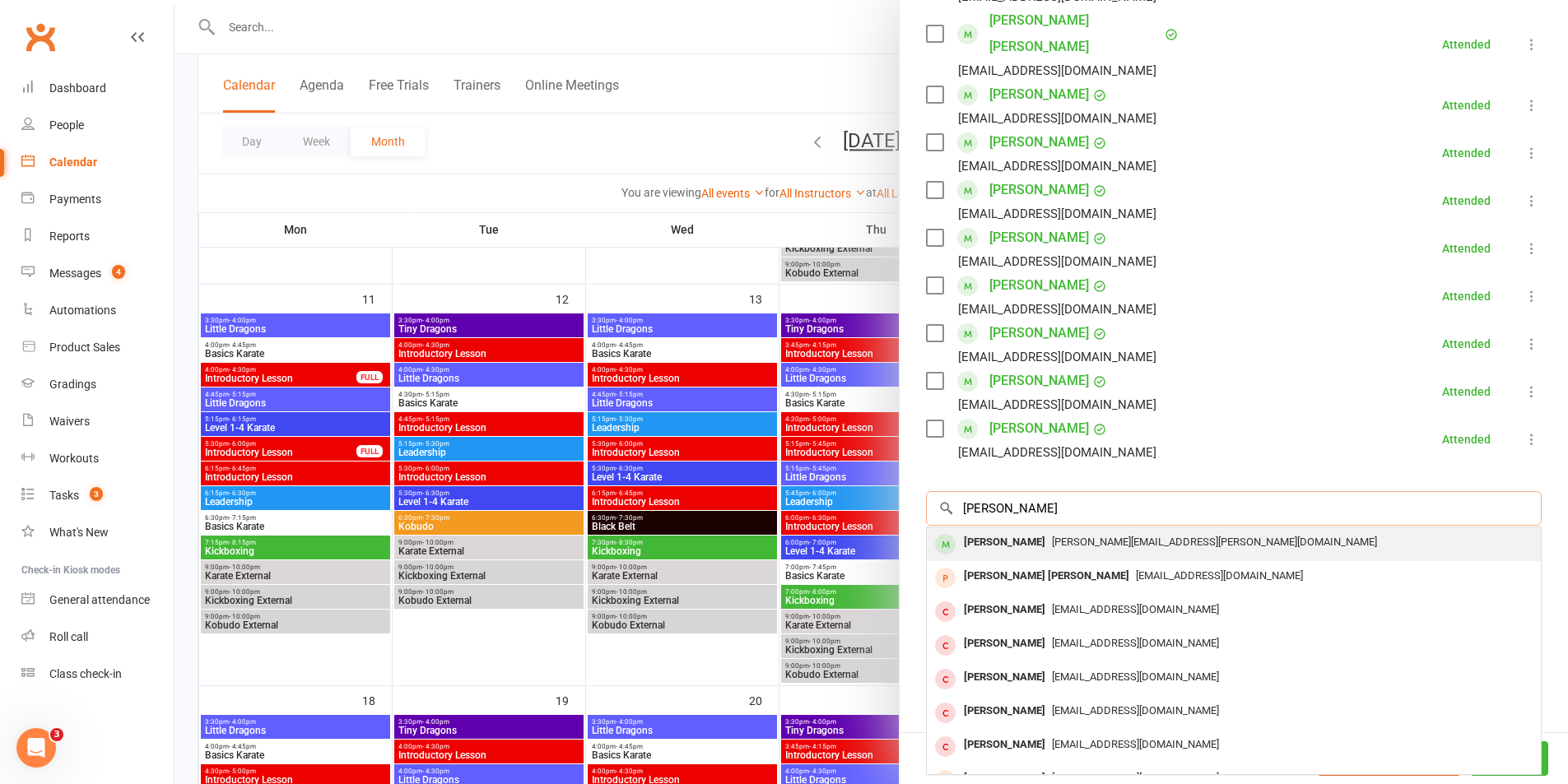
type input "[PERSON_NAME]"
click at [1012, 531] on div "[PERSON_NAME]" at bounding box center [1005, 542] width 95 height 24
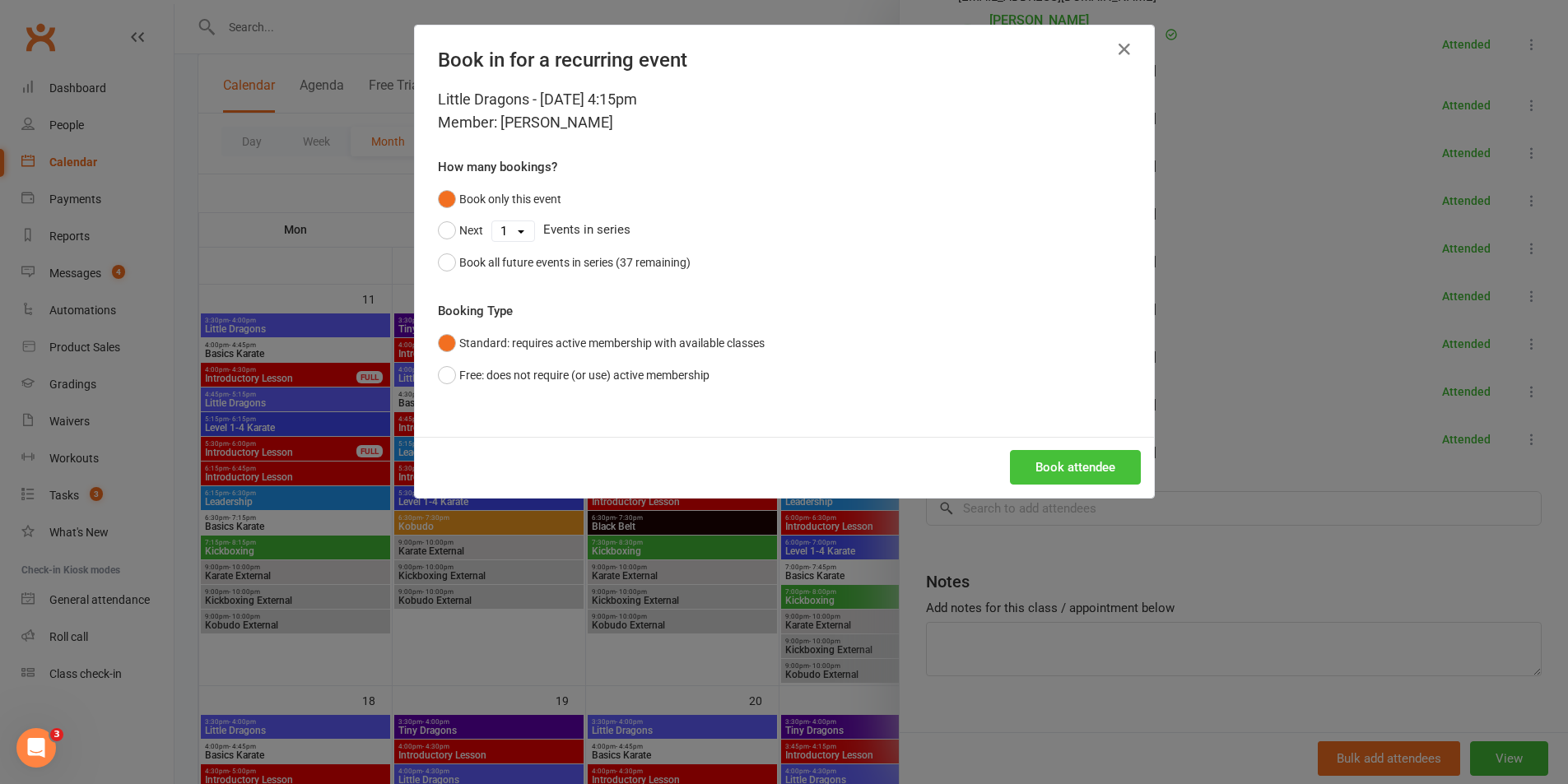
click at [1072, 461] on button "Book attendee" at bounding box center [1076, 467] width 131 height 34
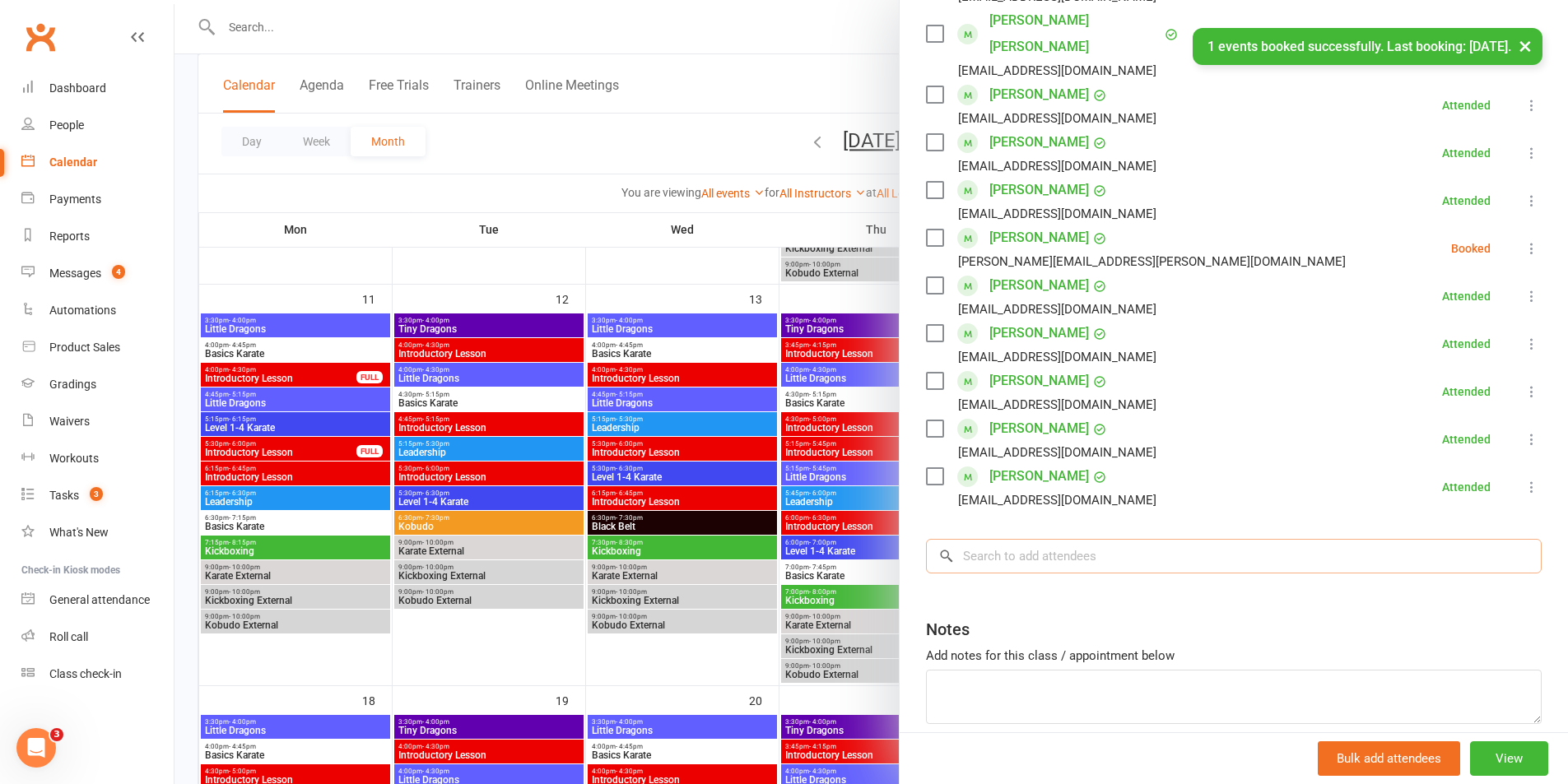
click at [1013, 539] on input "search" at bounding box center [1234, 555] width 616 height 34
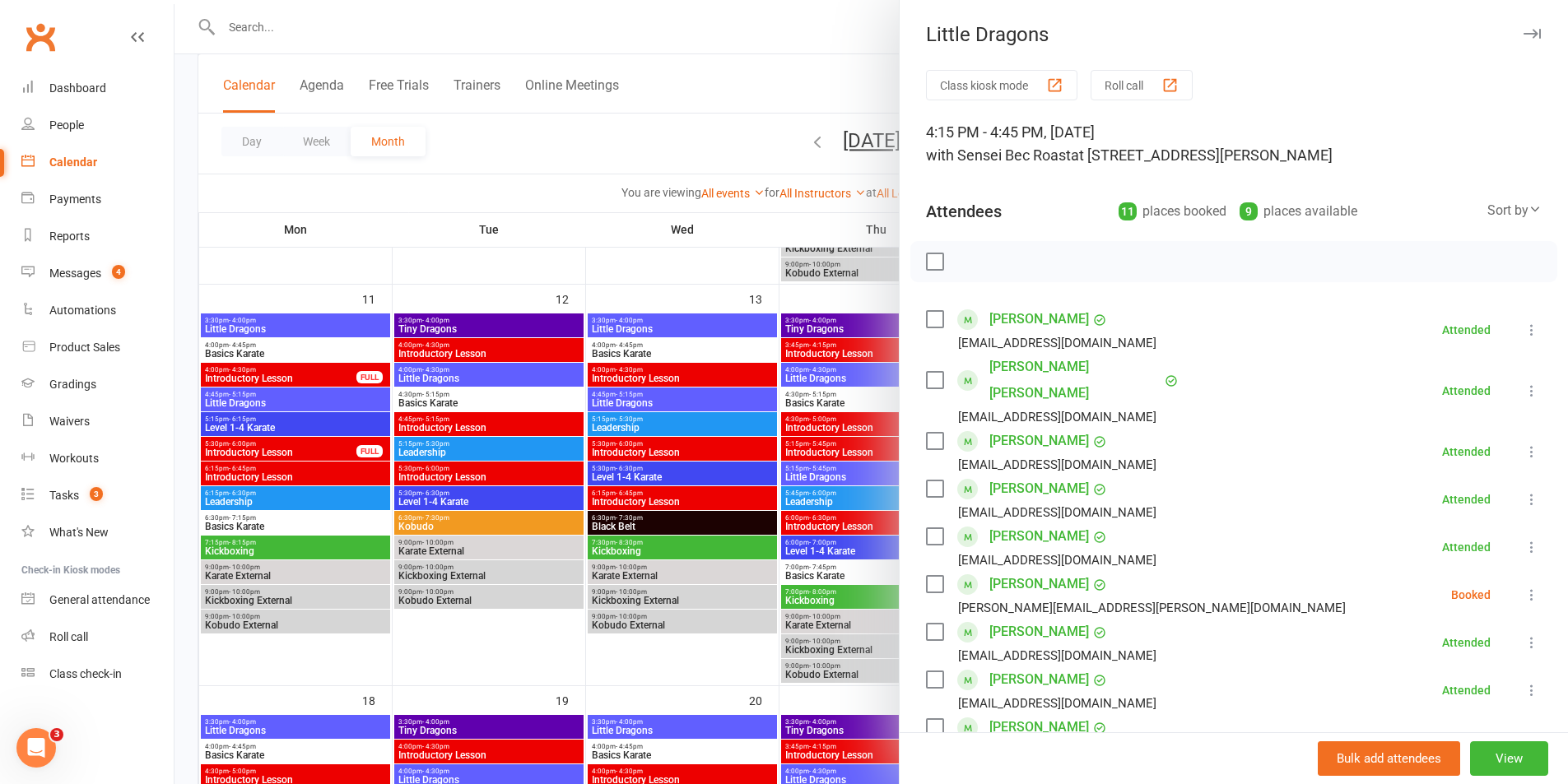
scroll to position [83, 0]
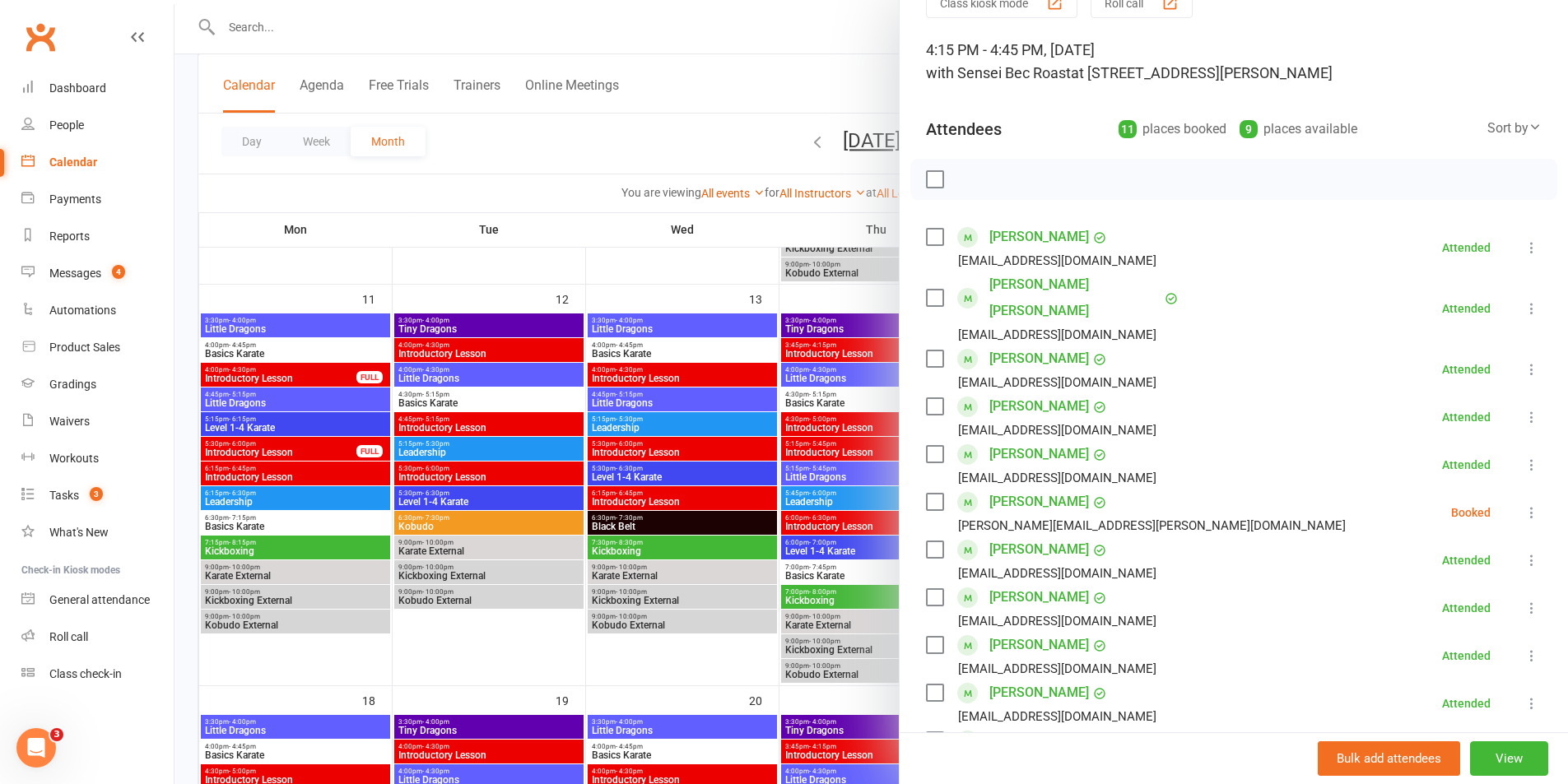
click at [1524, 505] on icon at bounding box center [1532, 512] width 17 height 17
click at [1397, 594] on link "Check in" at bounding box center [1452, 610] width 177 height 33
click at [785, 46] on div at bounding box center [871, 392] width 1394 height 784
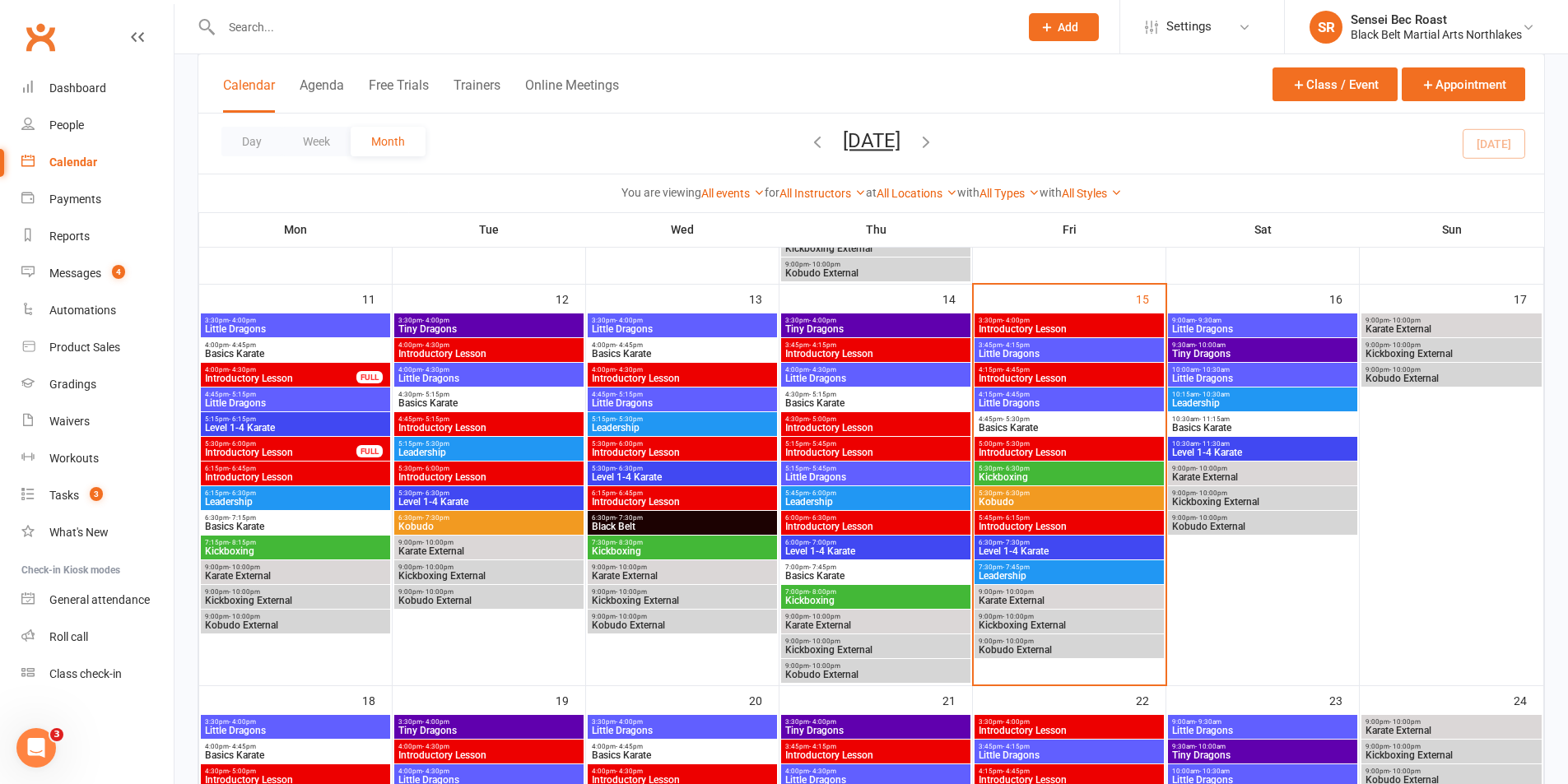
click at [1074, 430] on span "Basics Karate" at bounding box center [1069, 427] width 183 height 10
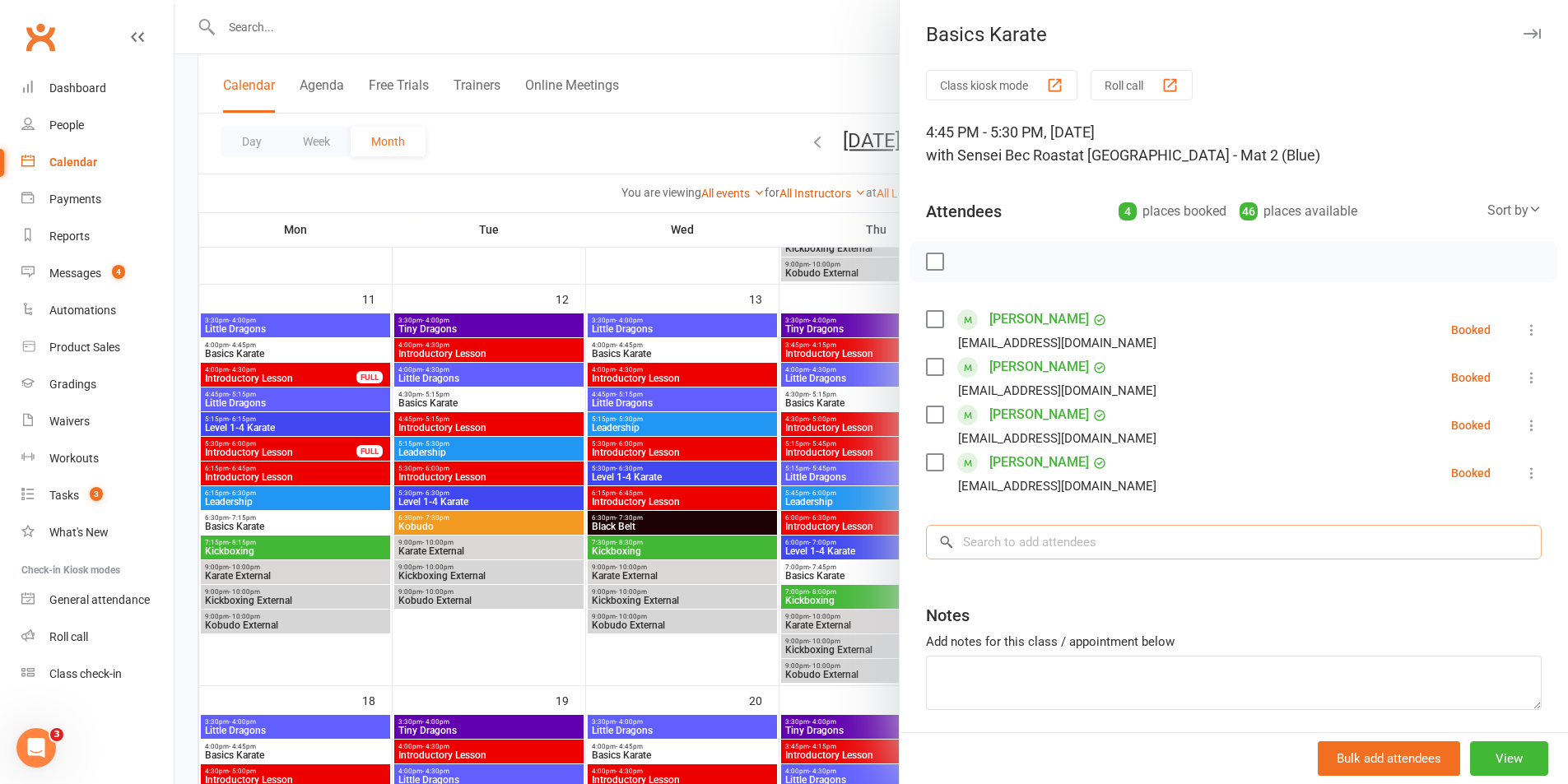
click at [1025, 554] on input "search" at bounding box center [1234, 541] width 616 height 34
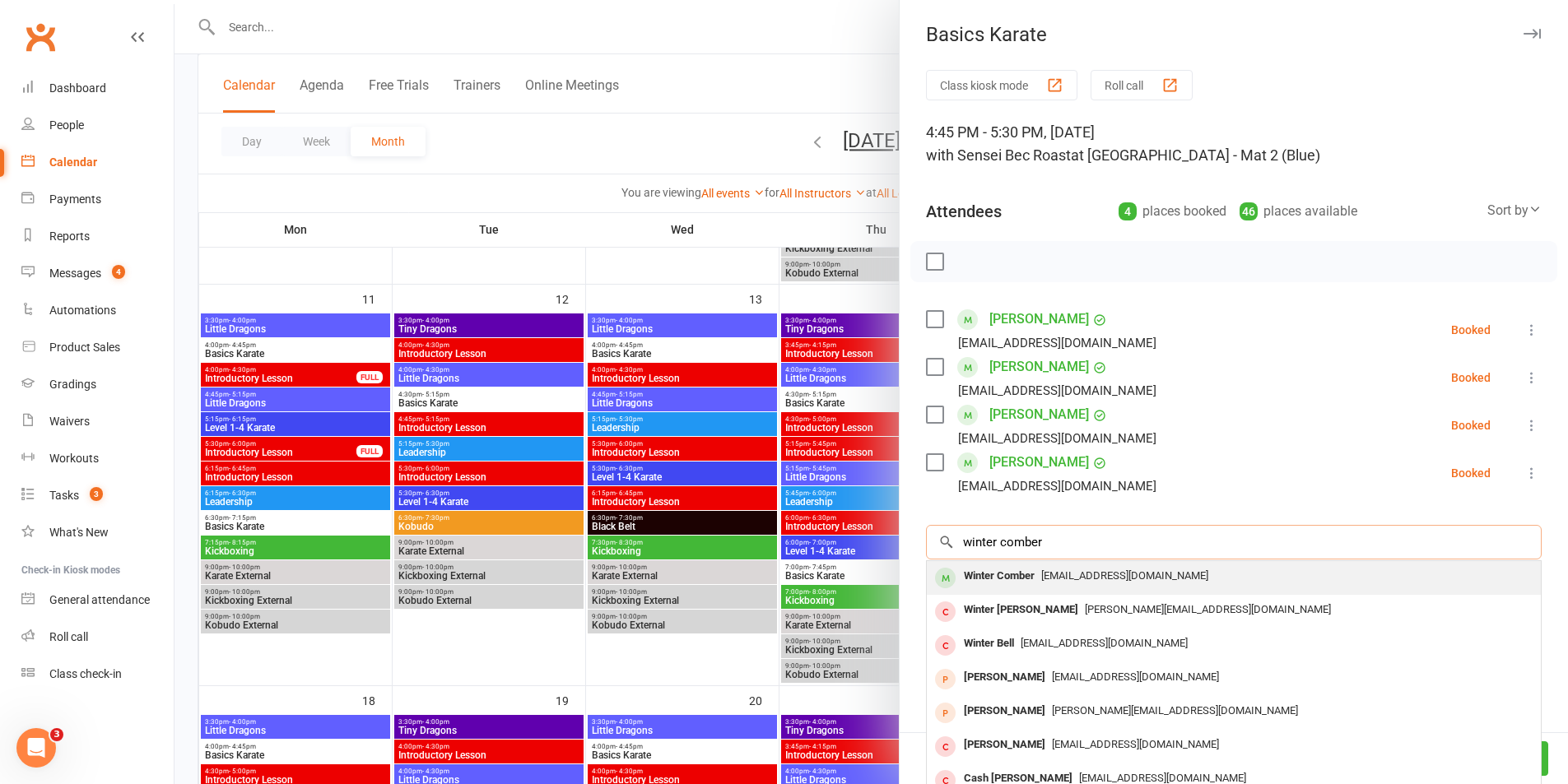
type input "winter comber"
click at [1025, 584] on div "Winter Comber" at bounding box center [999, 576] width 84 height 24
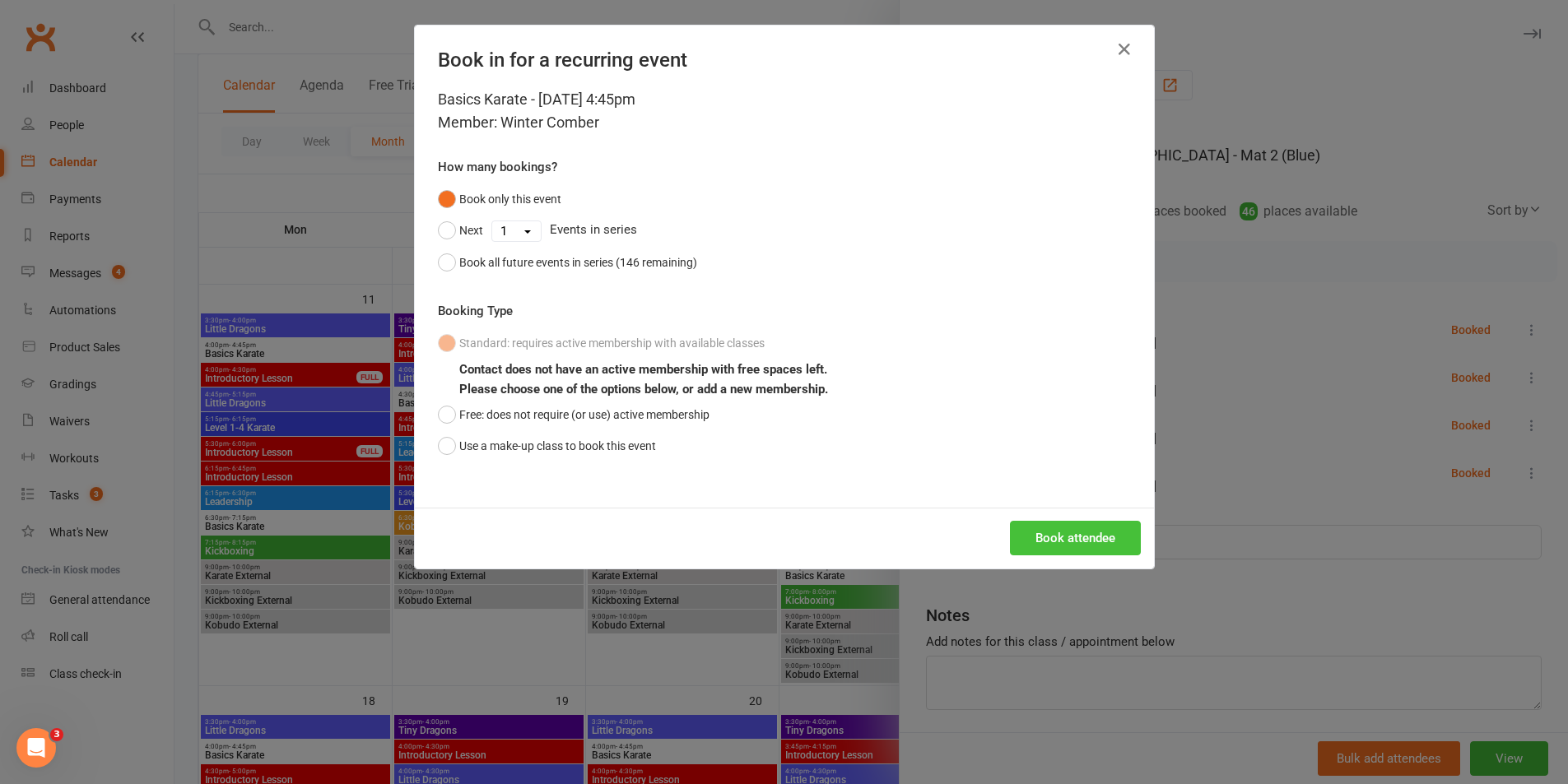
click at [1061, 548] on button "Book attendee" at bounding box center [1076, 538] width 131 height 34
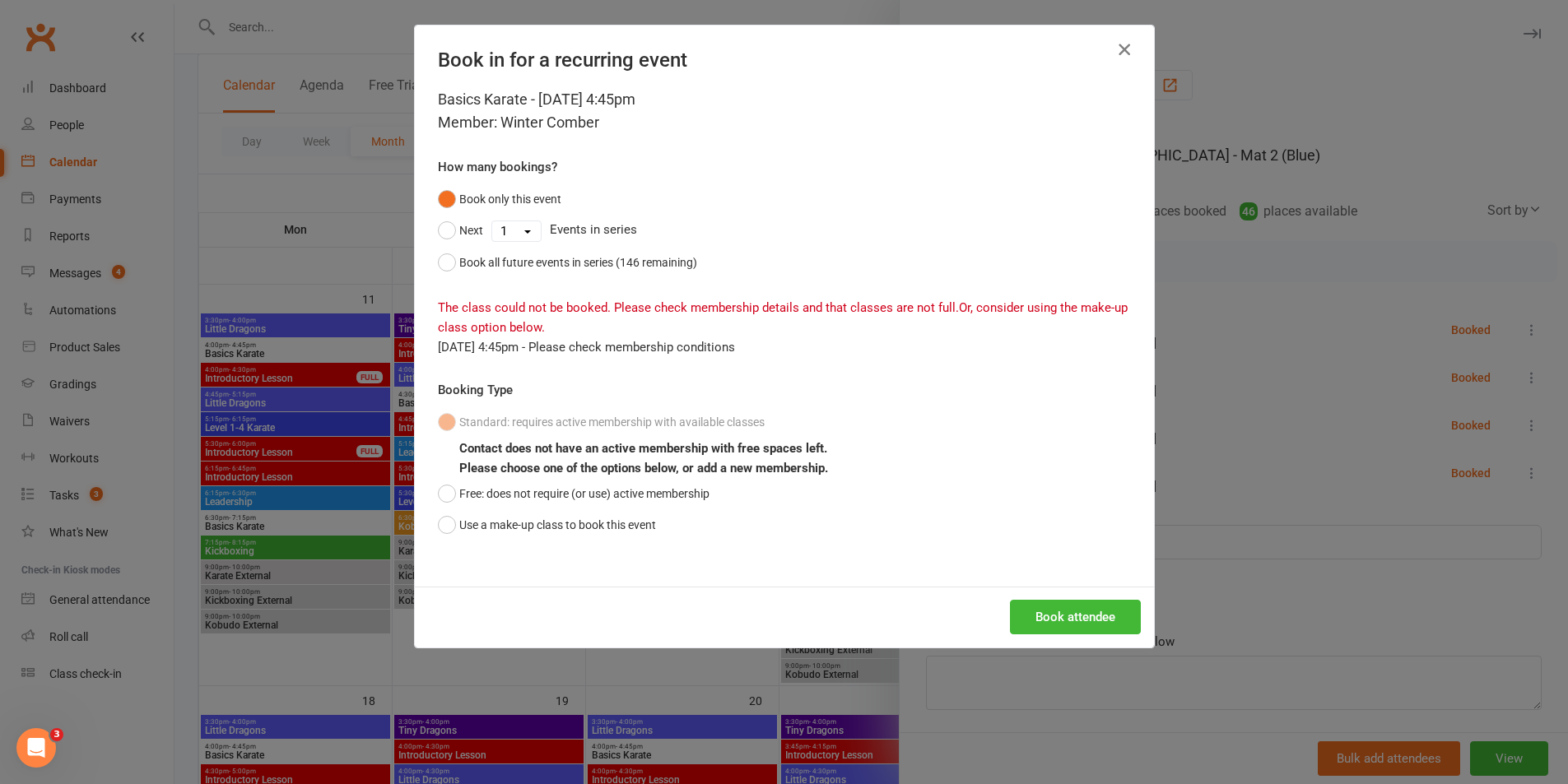
click at [1122, 40] on icon "button" at bounding box center [1125, 49] width 19 height 19
